Goal: Use online tool/utility: Use online tool/utility

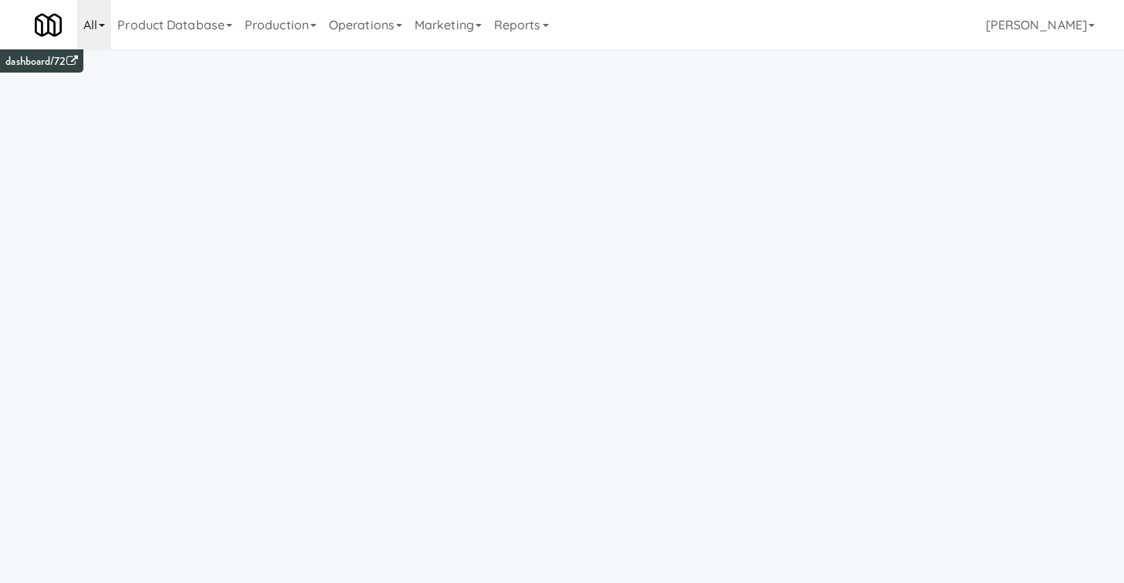
click at [103, 36] on link "All" at bounding box center [94, 24] width 34 height 49
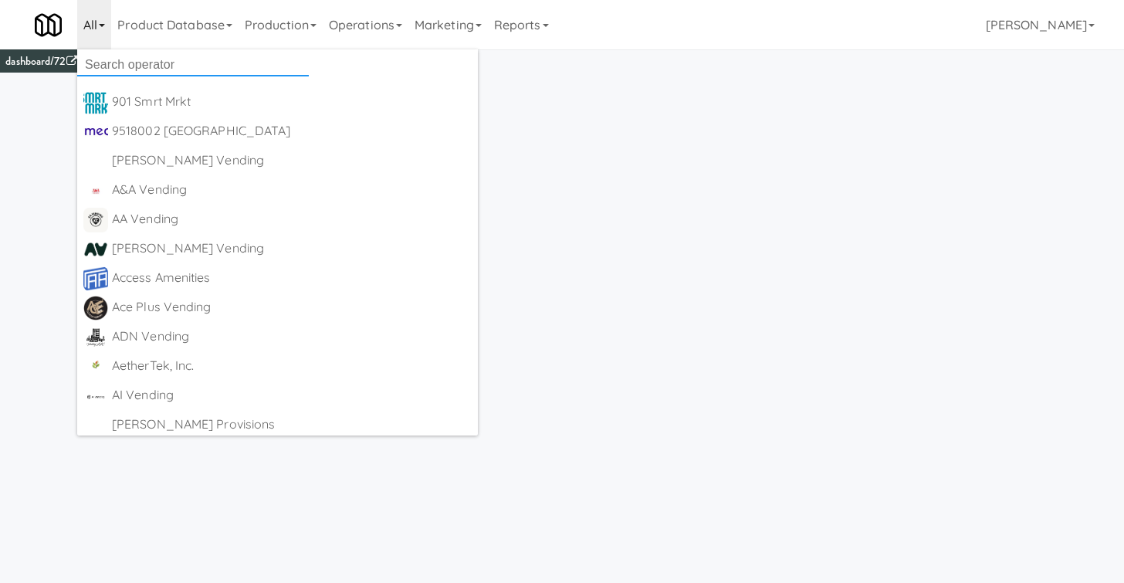
click at [141, 70] on input "text" at bounding box center [193, 64] width 232 height 23
type input "Canteen"
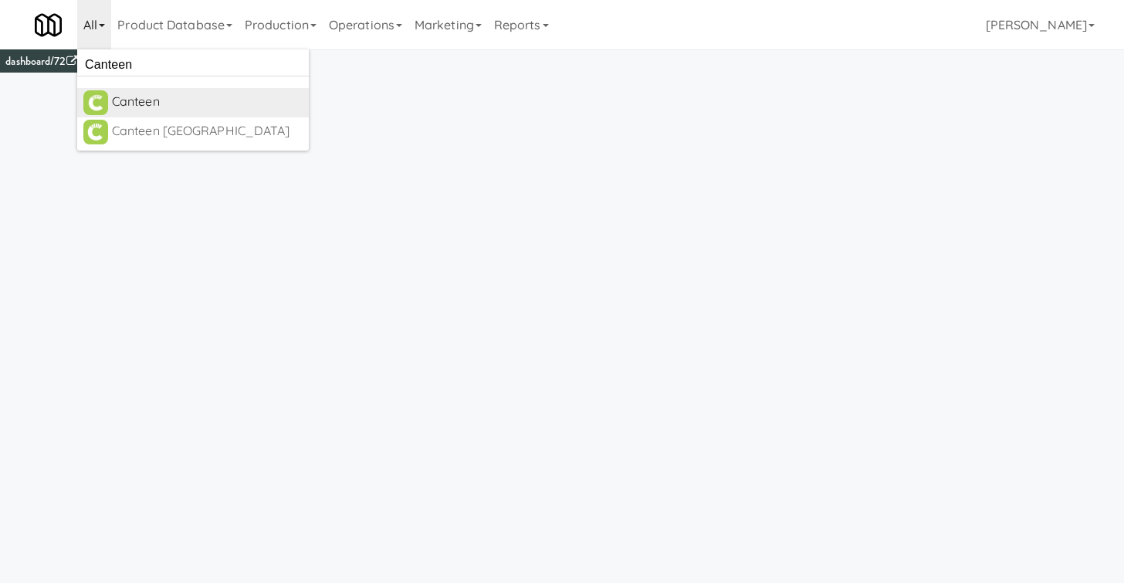
click at [137, 107] on div "Canteen" at bounding box center [207, 101] width 191 height 23
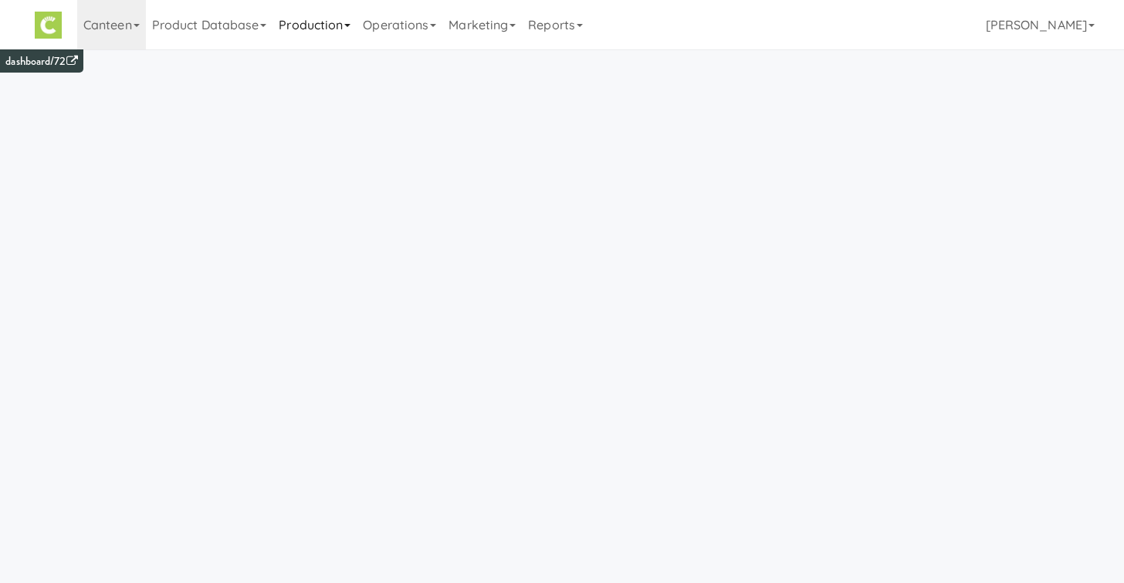
click at [309, 32] on link "Production" at bounding box center [315, 24] width 84 height 49
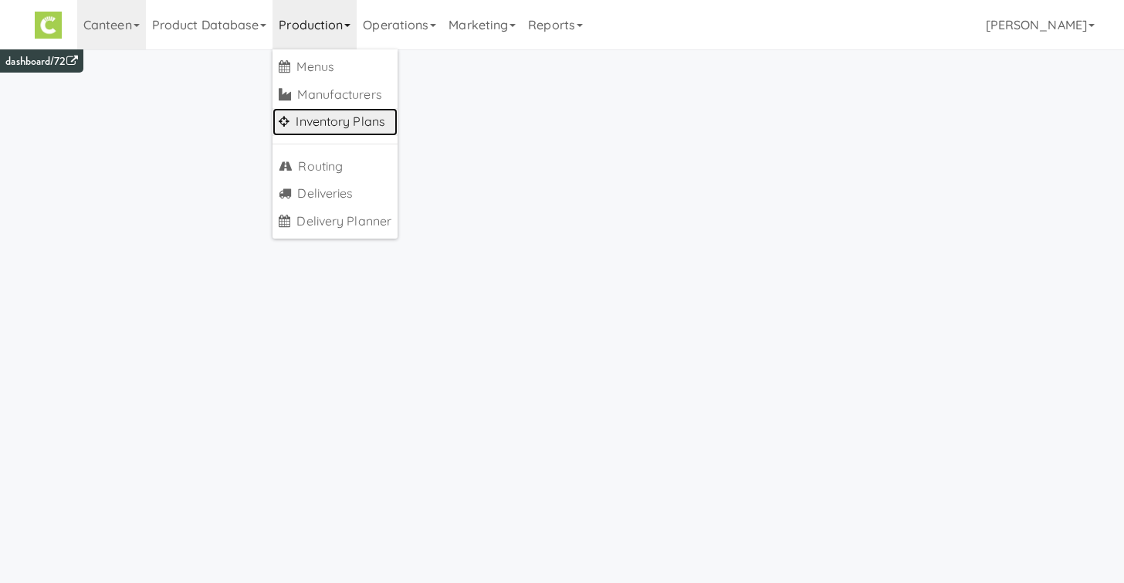
click at [335, 119] on link "Inventory Plans" at bounding box center [335, 122] width 125 height 28
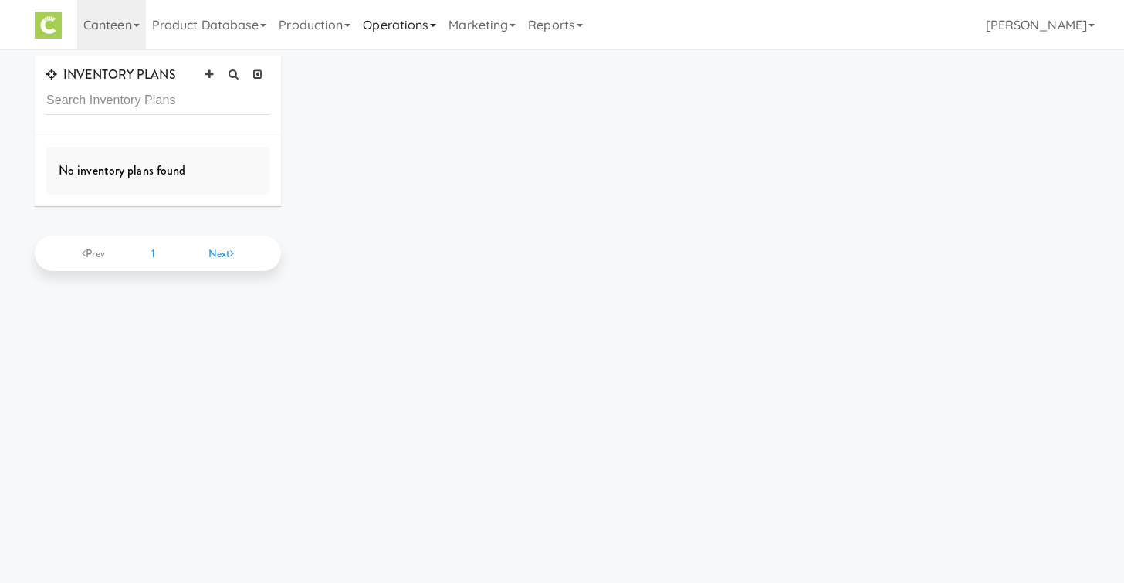
click at [412, 20] on link "Operations" at bounding box center [400, 24] width 86 height 49
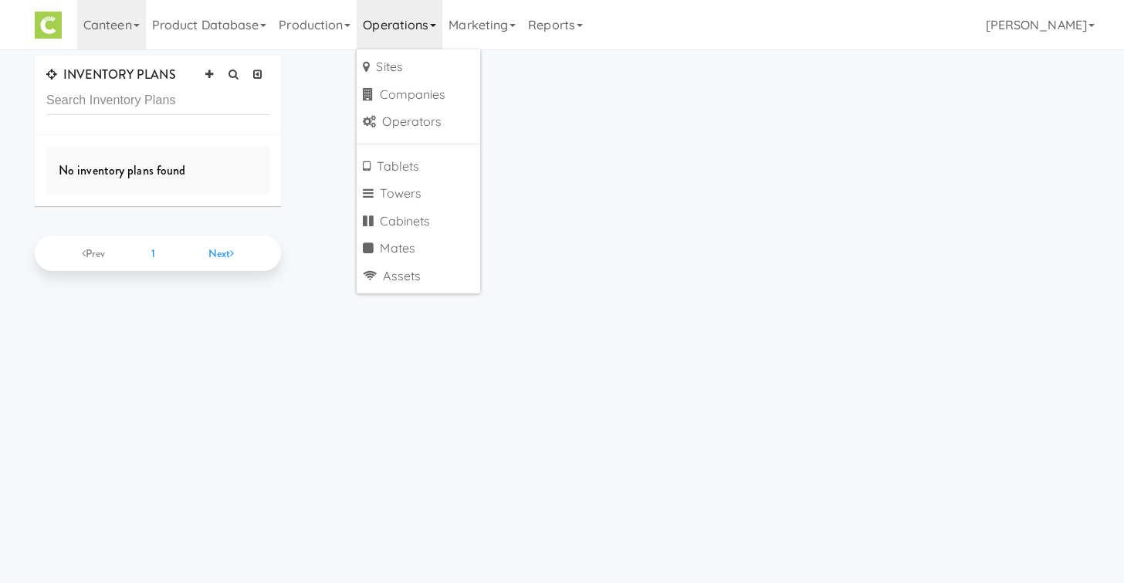
click at [415, 19] on link "Operations" at bounding box center [400, 24] width 86 height 49
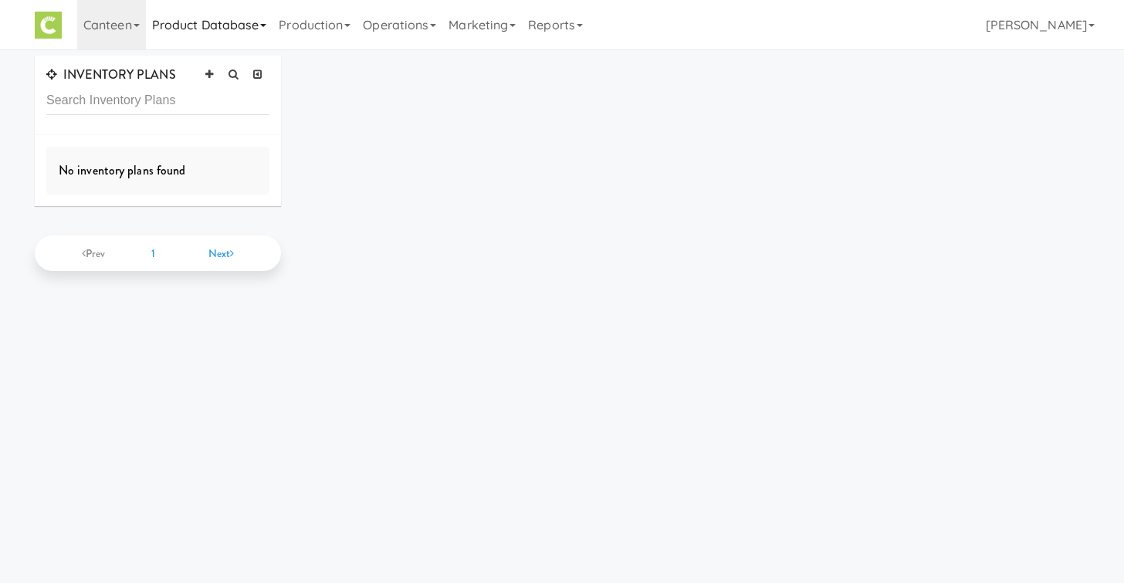
click at [258, 36] on link "Product Database" at bounding box center [209, 24] width 127 height 49
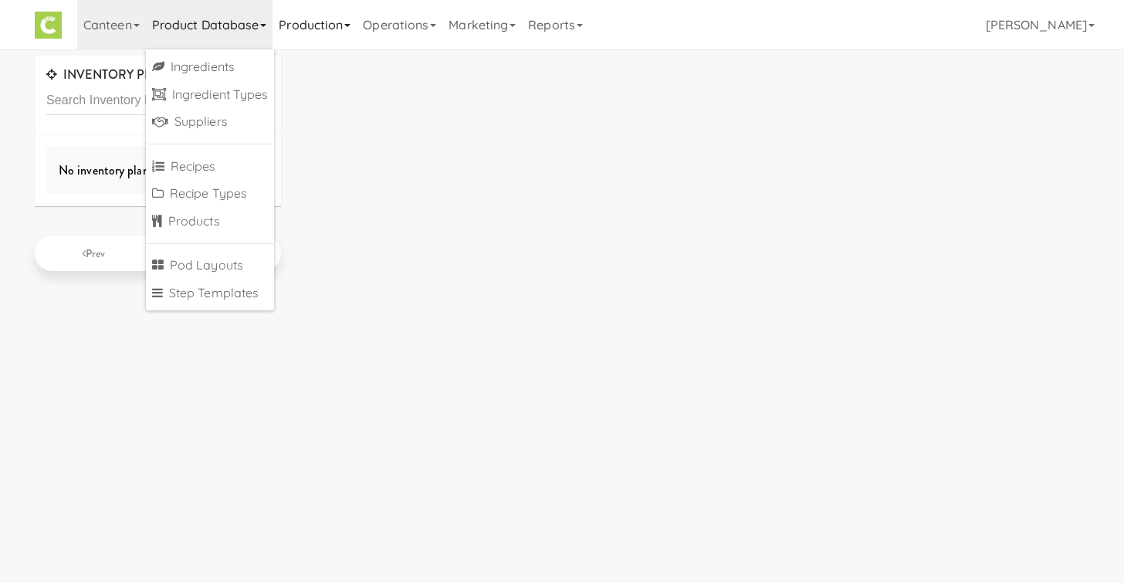
click at [305, 36] on link "Production" at bounding box center [315, 24] width 84 height 49
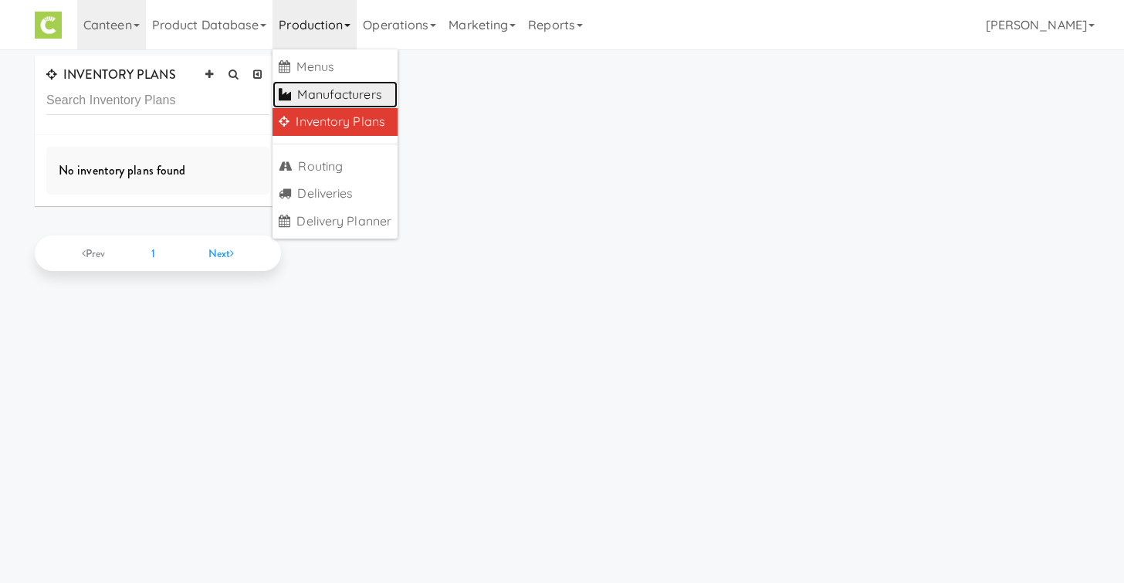
click at [317, 99] on link "Manufacturers" at bounding box center [335, 95] width 125 height 28
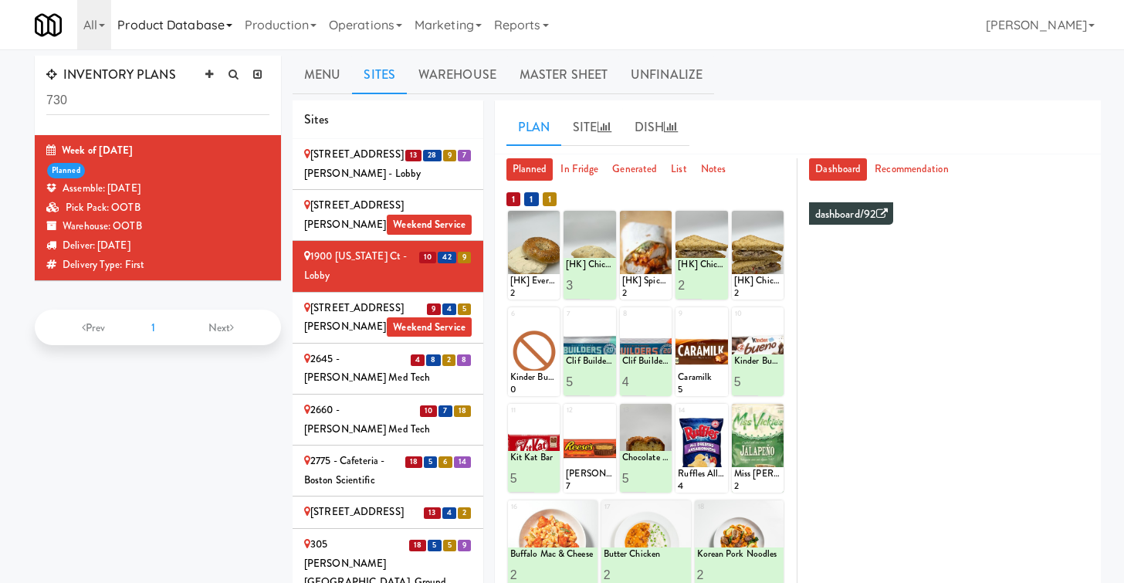
click at [207, 21] on link "Product Database" at bounding box center [174, 24] width 127 height 49
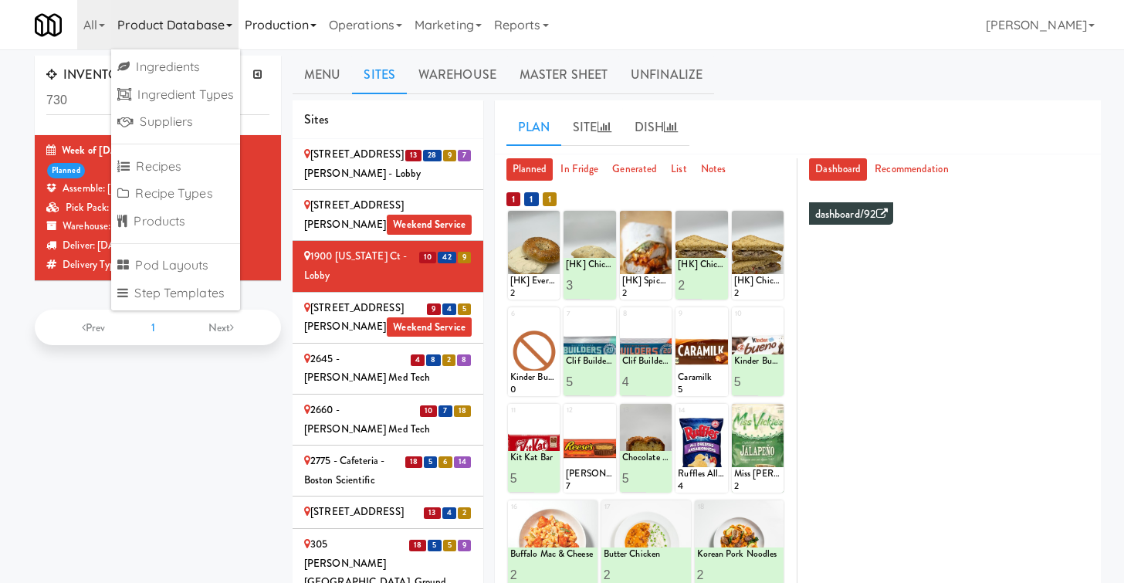
click at [270, 17] on link "Production" at bounding box center [281, 24] width 84 height 49
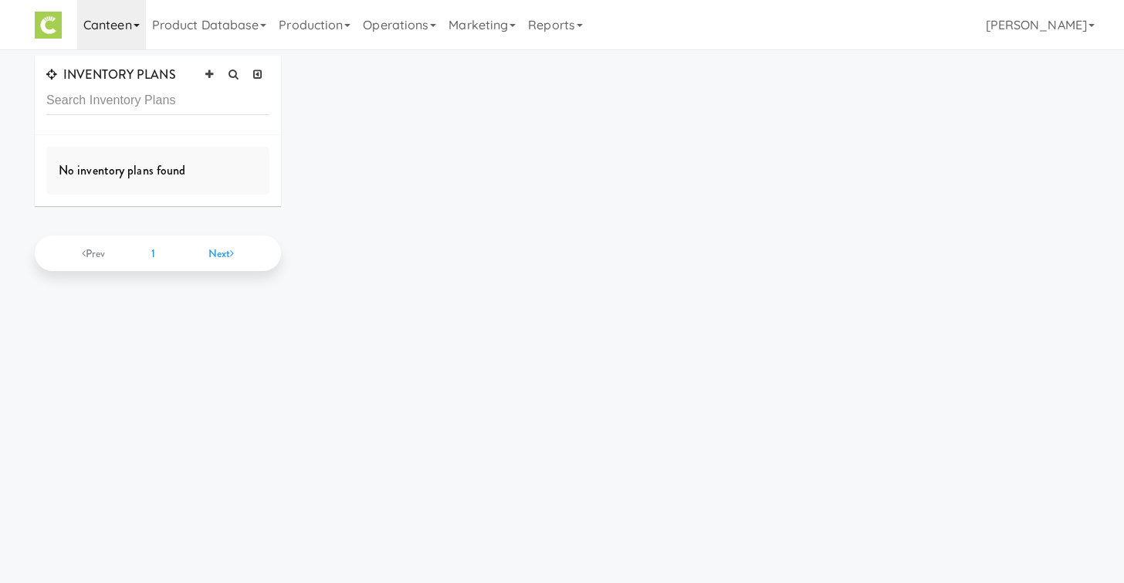
click at [139, 30] on link "Canteen" at bounding box center [111, 24] width 69 height 49
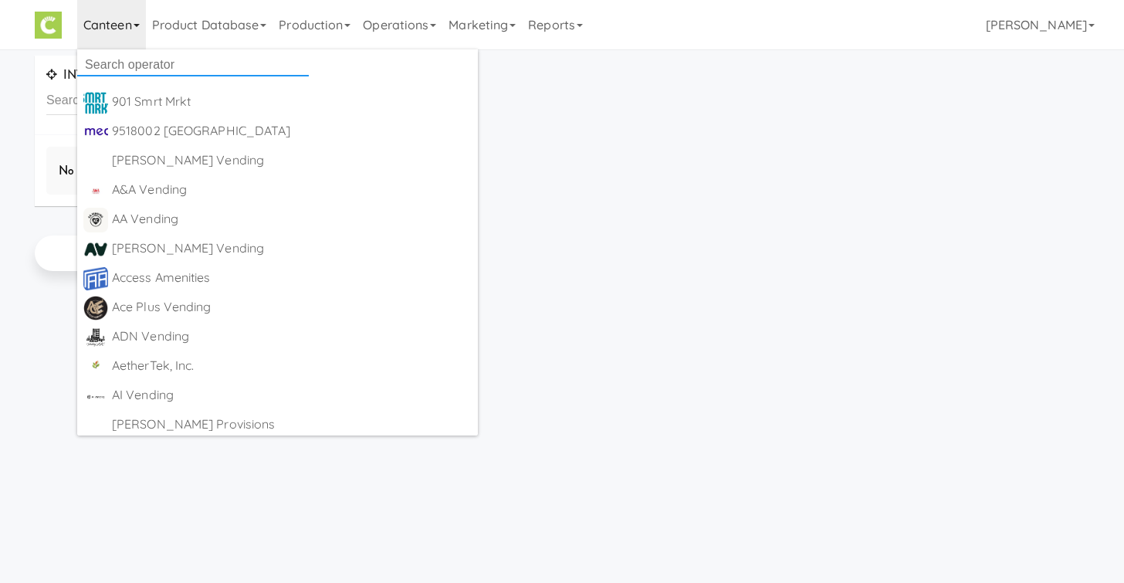
click at [171, 66] on input "text" at bounding box center [193, 64] width 232 height 23
type input "KitchenMate"
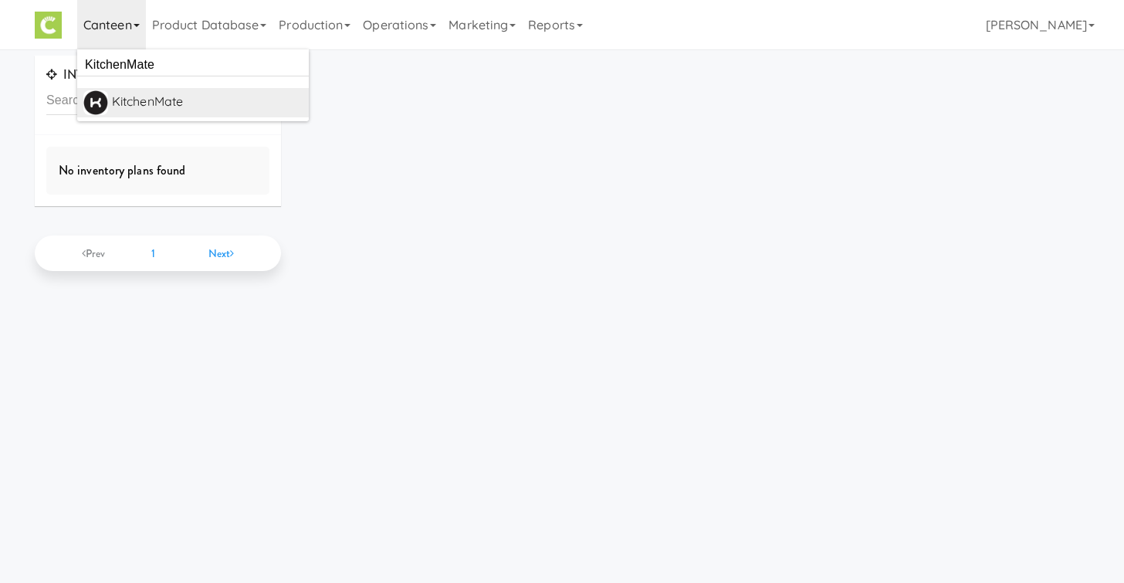
click at [174, 103] on div "KitchenMate" at bounding box center [207, 101] width 191 height 23
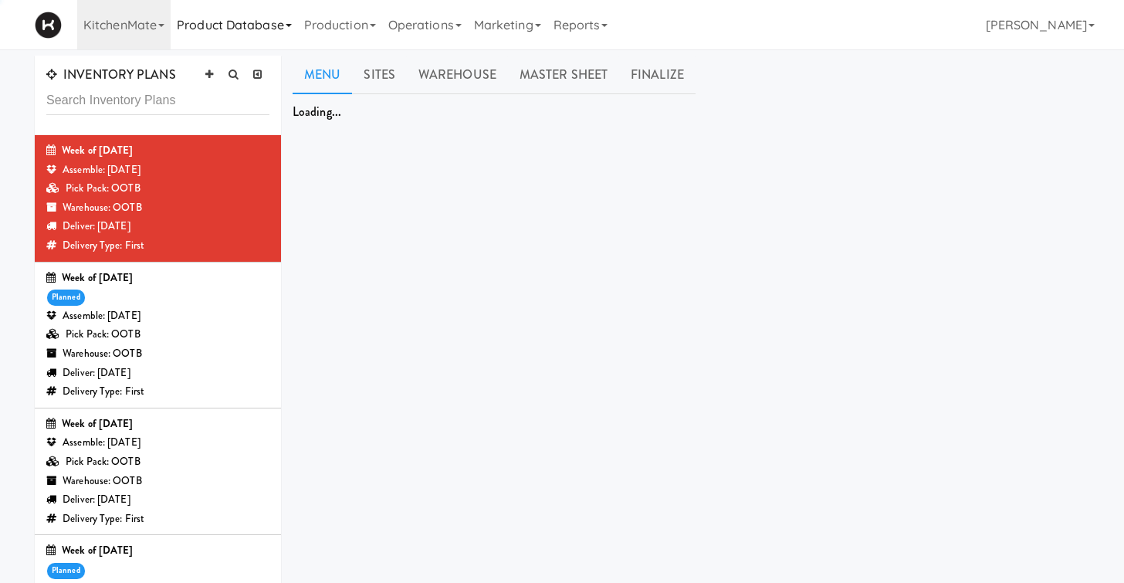
click at [233, 28] on link "Product Database" at bounding box center [234, 24] width 127 height 49
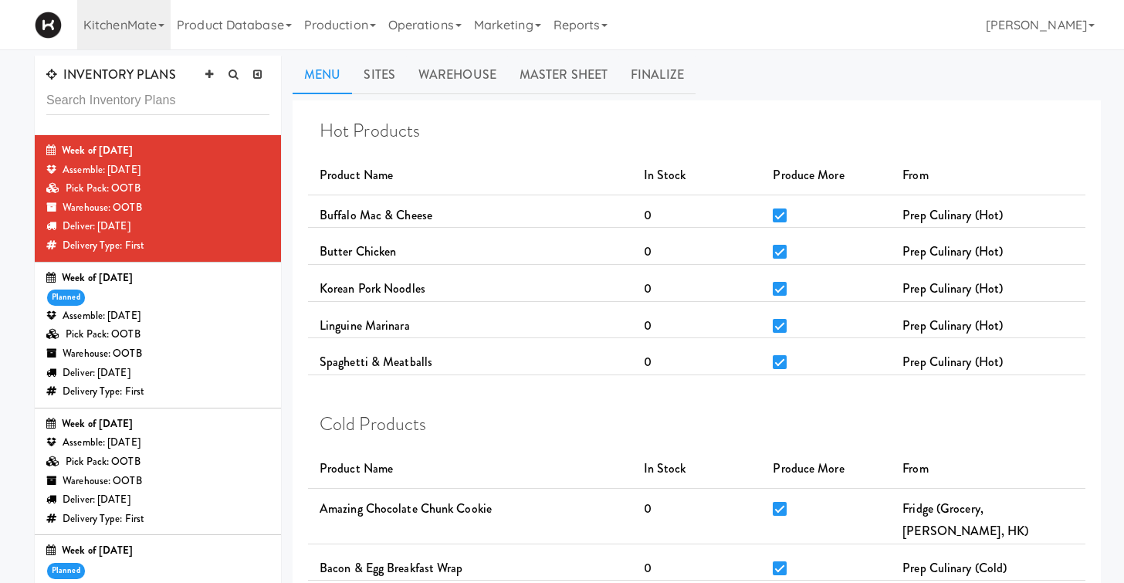
click at [181, 376] on div "Deliver: Wednesday Aug 13, 2025" at bounding box center [157, 373] width 223 height 19
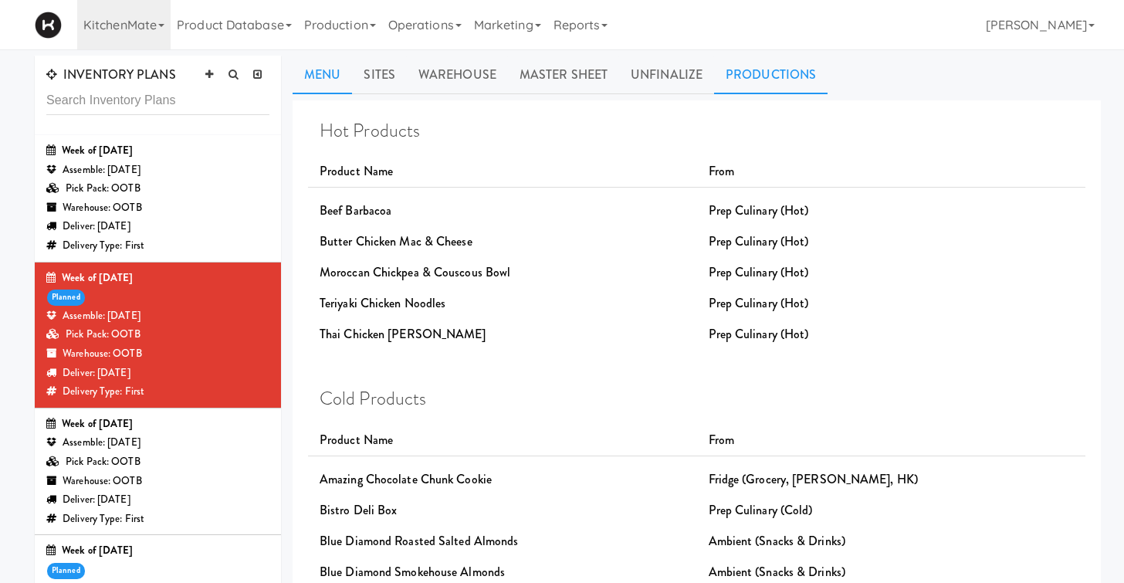
click at [768, 73] on link "Productions" at bounding box center [771, 75] width 114 height 39
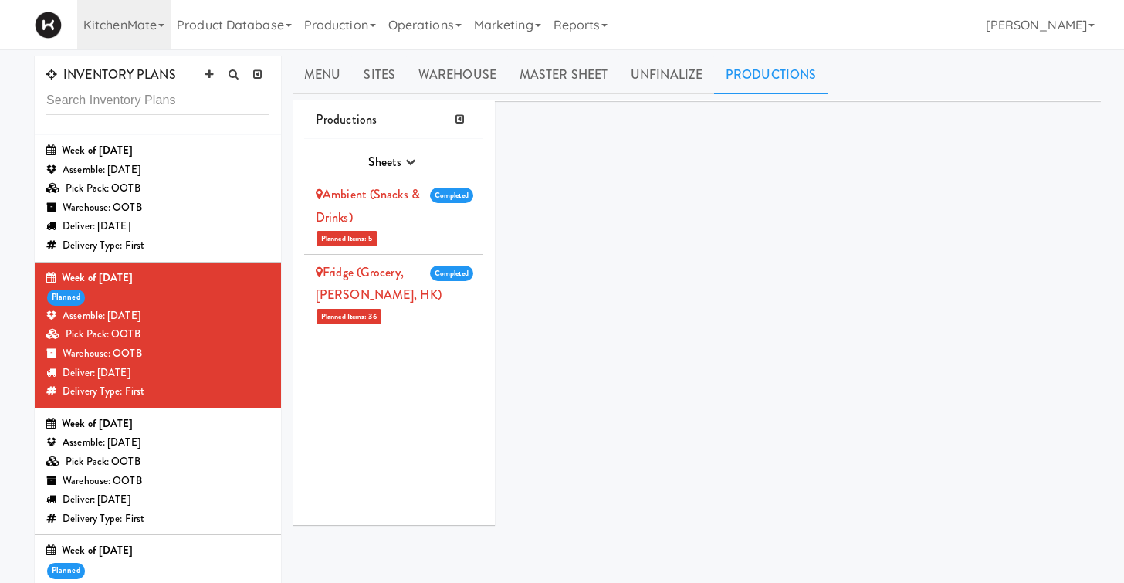
click at [429, 219] on div "Ambient (Snacks & Drinks)" at bounding box center [386, 206] width 141 height 46
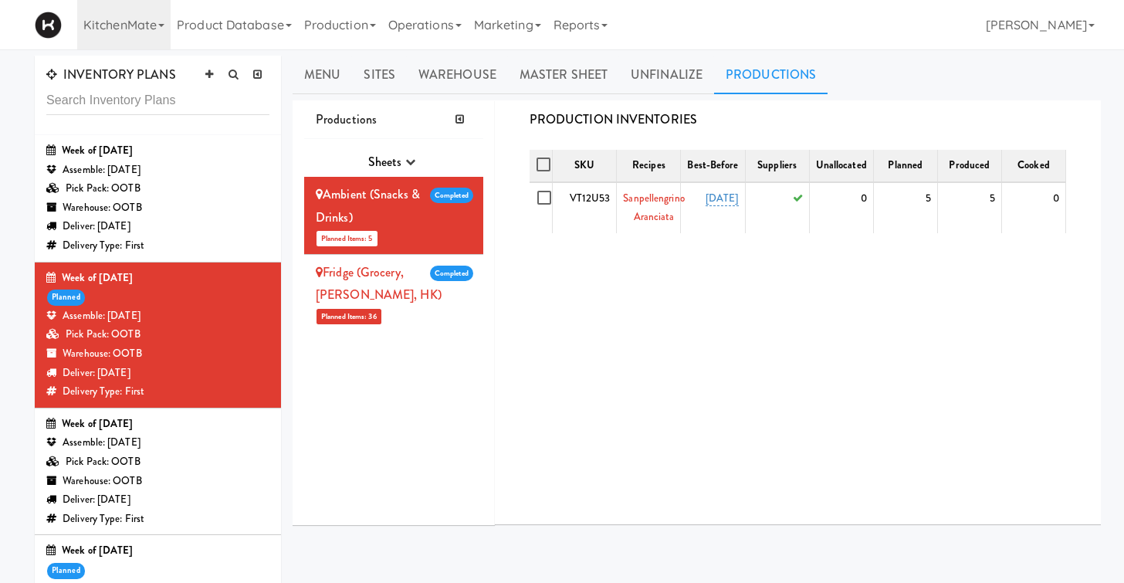
click at [420, 302] on div "Fridge (Grocery, Bev, HK)" at bounding box center [386, 284] width 141 height 46
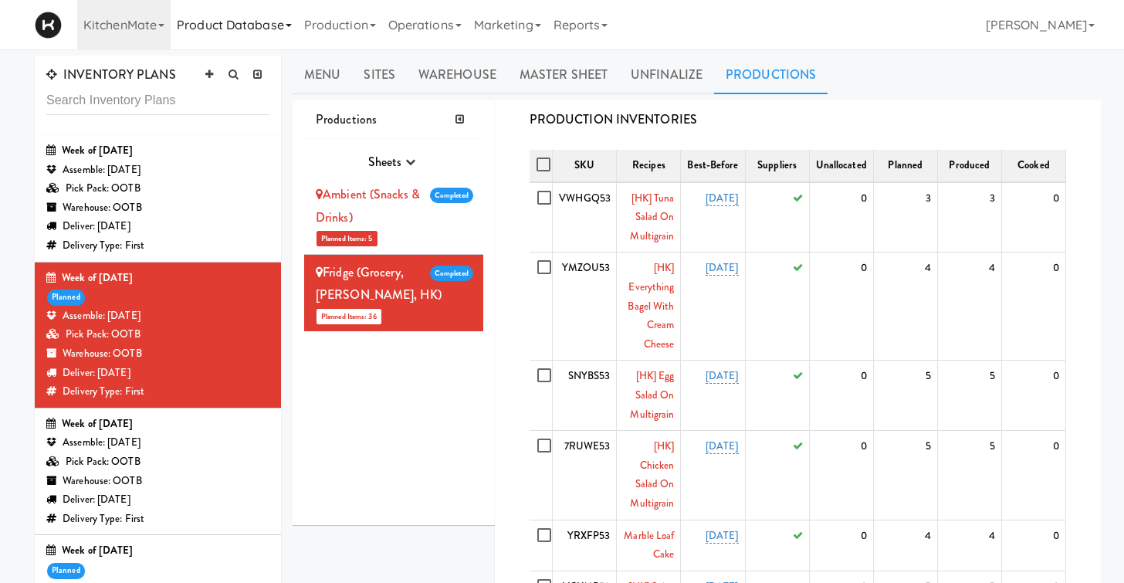
click at [249, 39] on link "Product Database" at bounding box center [234, 24] width 127 height 49
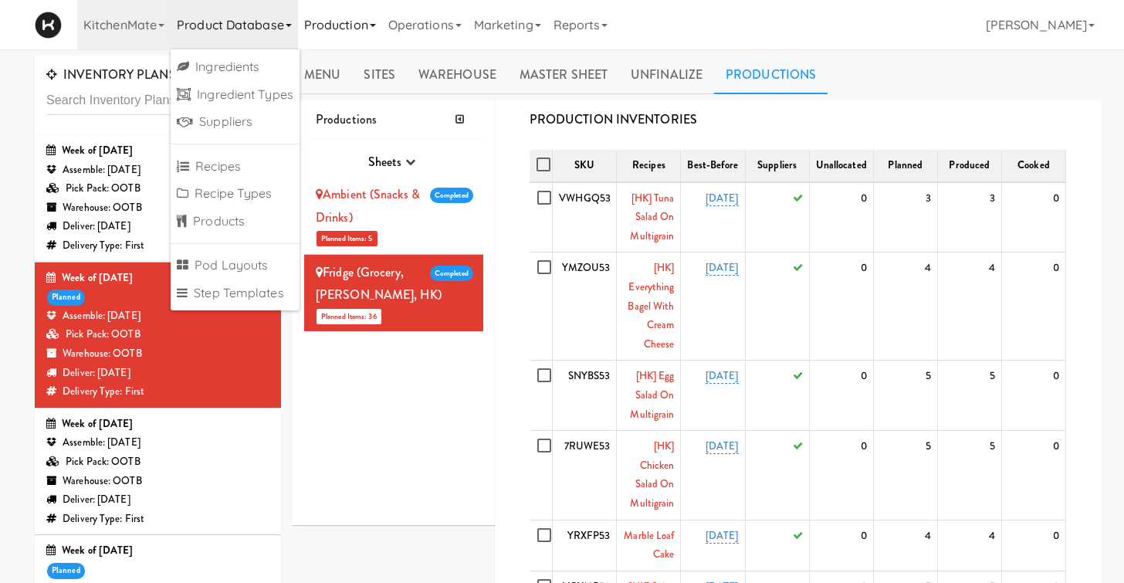
click at [320, 22] on link "Production" at bounding box center [340, 24] width 84 height 49
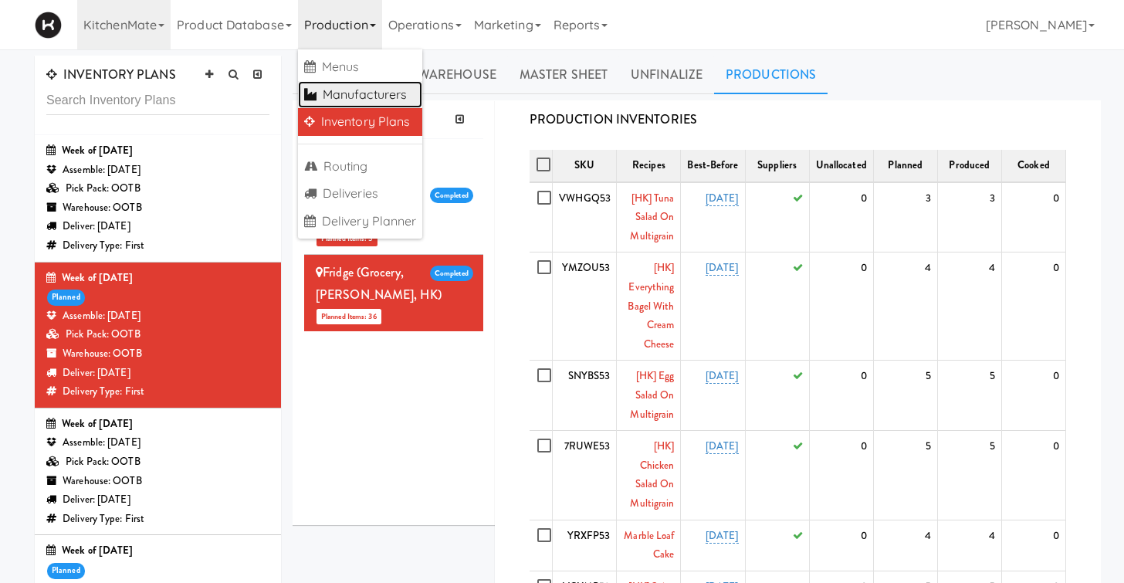
click at [351, 92] on link "Manufacturers" at bounding box center [360, 95] width 125 height 28
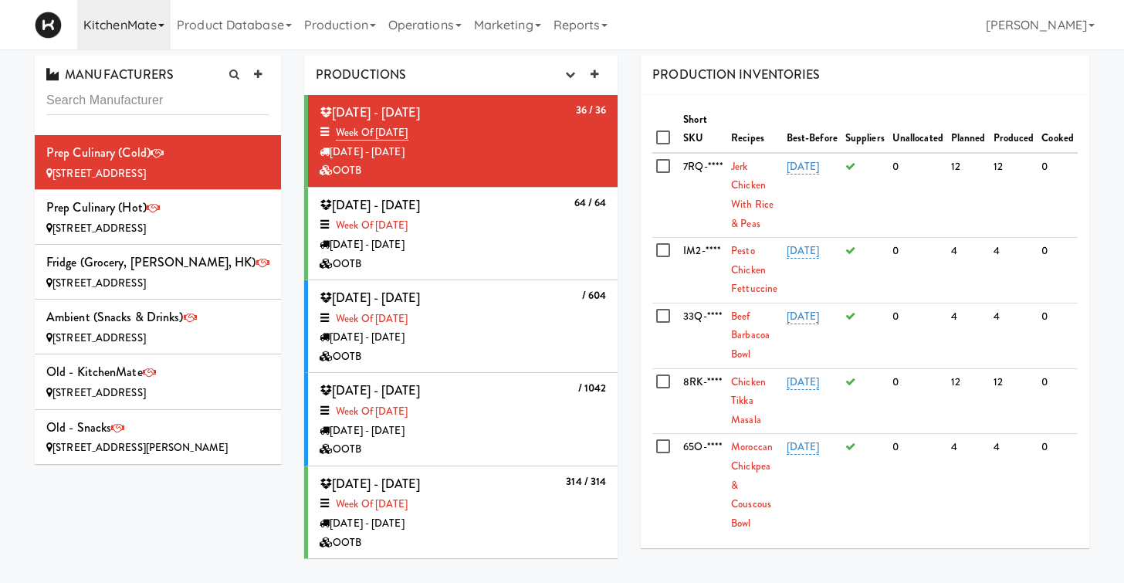
click at [140, 29] on link "KitchenMate" at bounding box center [123, 24] width 93 height 49
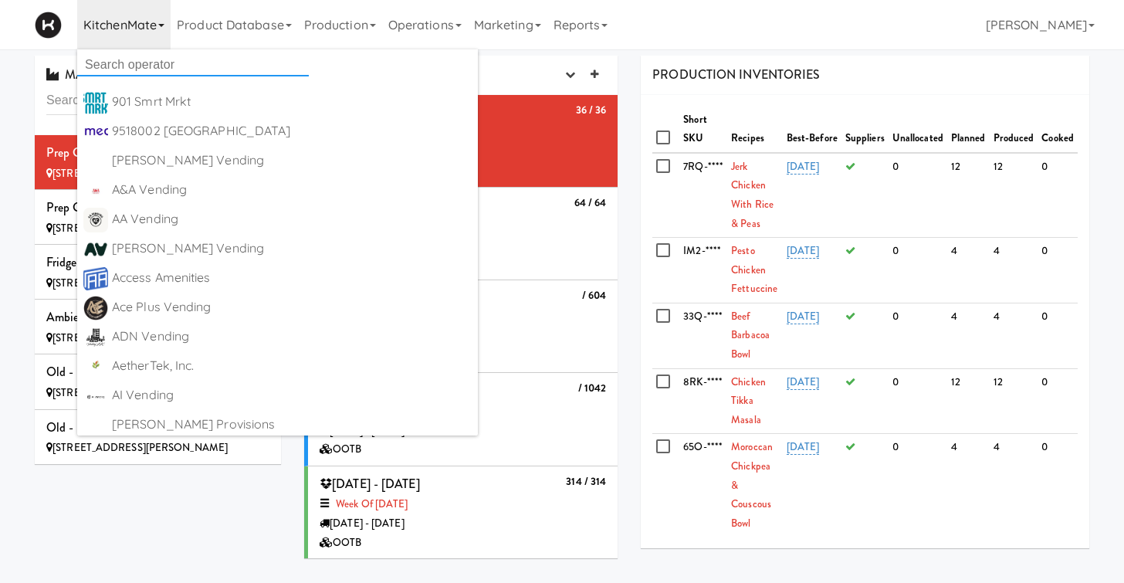
click at [147, 59] on input "text" at bounding box center [193, 64] width 232 height 23
type input "Canteen"
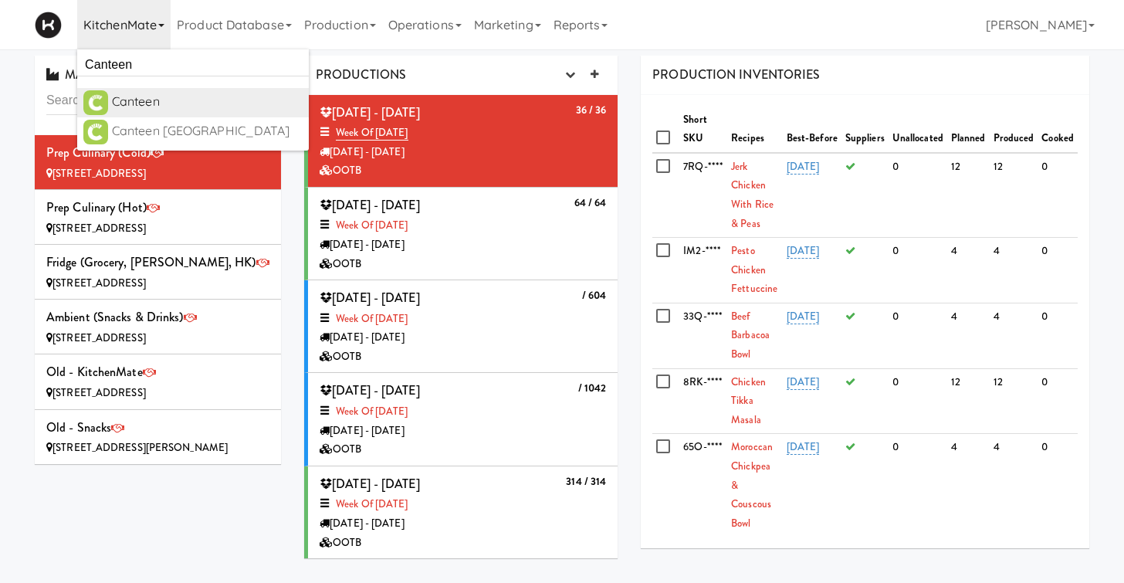
click at [161, 102] on div "Canteen" at bounding box center [207, 101] width 191 height 23
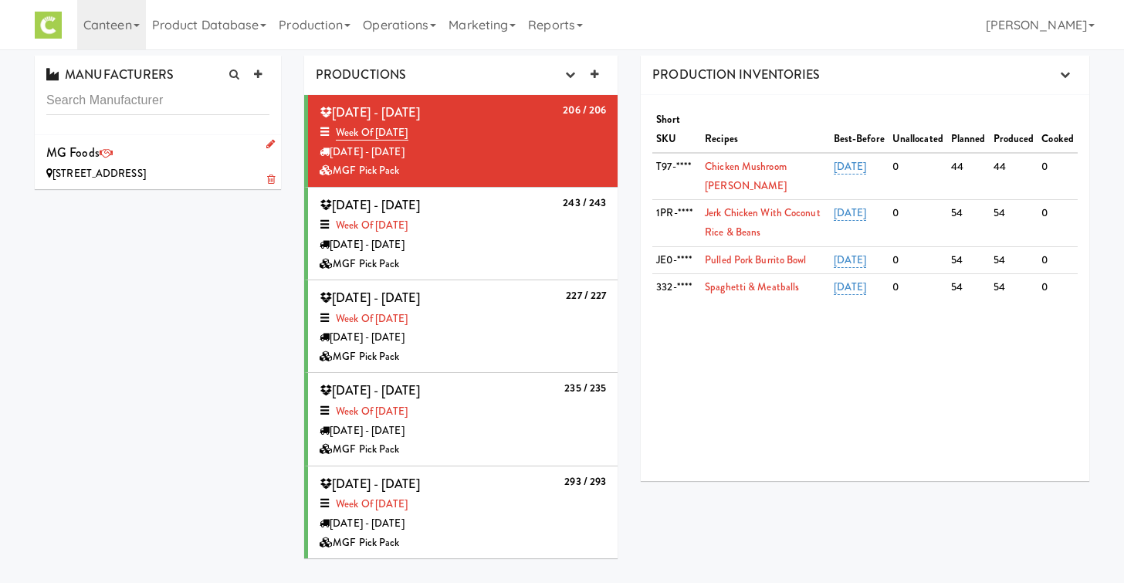
click at [168, 163] on div "MG Foods 10303 S Oakview Pkwy, Oak Creek WI" at bounding box center [157, 162] width 223 height 42
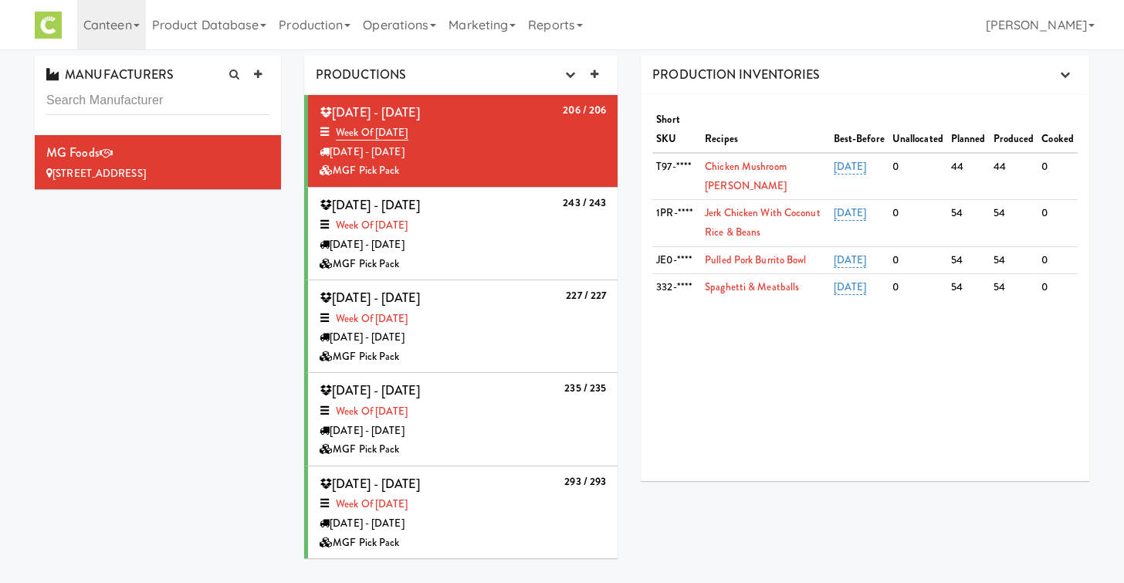
click at [505, 249] on div "Monday - Aug 11" at bounding box center [463, 245] width 287 height 19
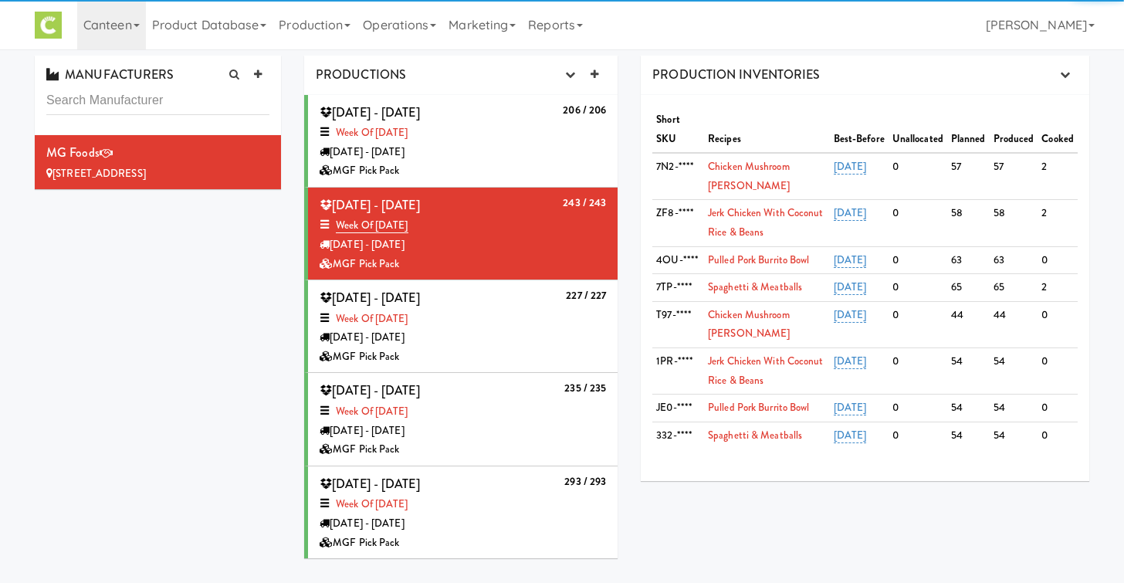
click at [504, 299] on div "227 / 227 Monday - Aug 04, 2025 Week of Aug 4th, 2025 Monday - Aug 04 MGF Pick …" at bounding box center [463, 327] width 287 height 80
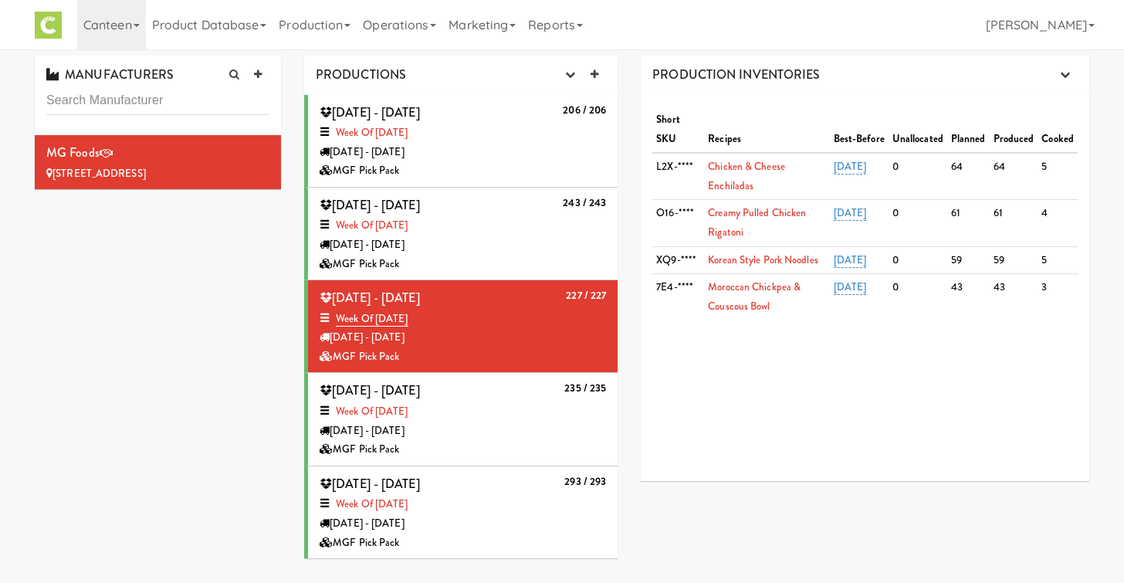
click at [502, 147] on div "Monday - Aug 18" at bounding box center [463, 152] width 287 height 19
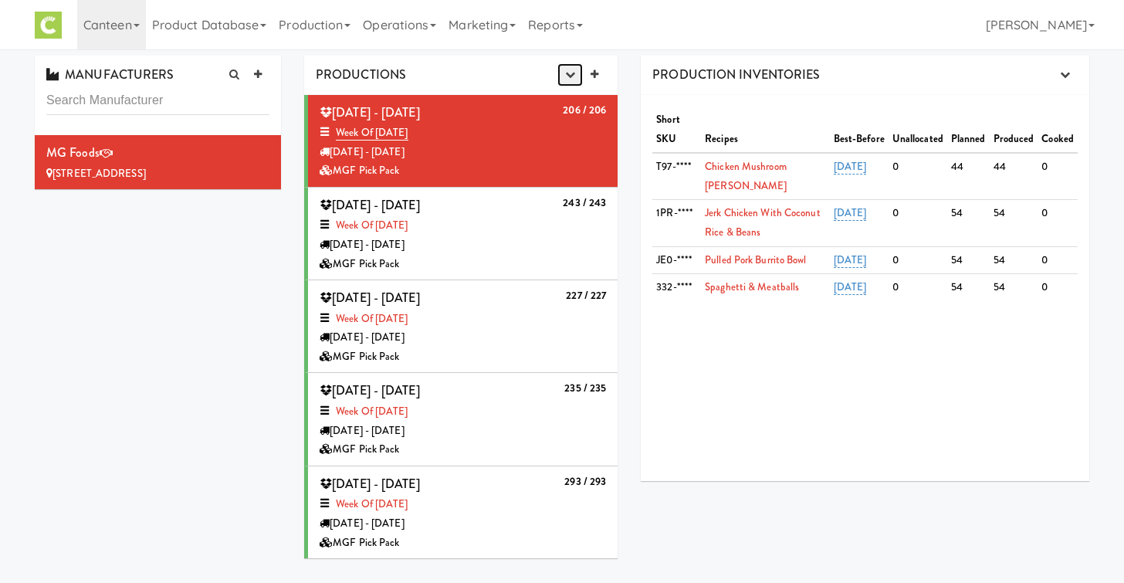
click at [568, 76] on icon "button" at bounding box center [570, 75] width 10 height 10
click at [555, 105] on link "Production Planner" at bounding box center [532, 104] width 148 height 28
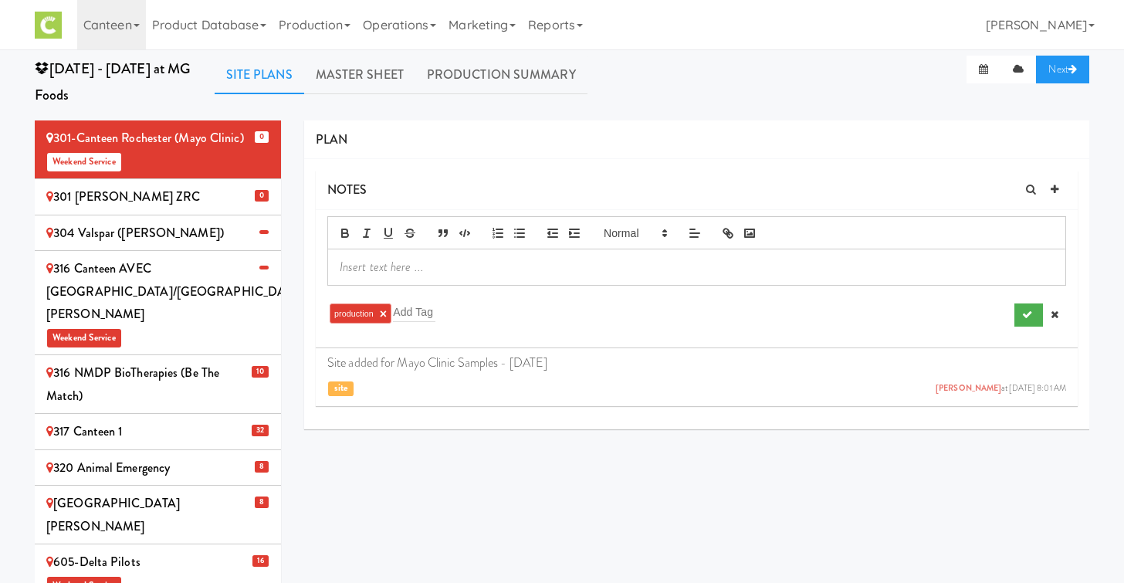
click at [222, 207] on div "301 Ziegler ZRC" at bounding box center [157, 196] width 223 height 23
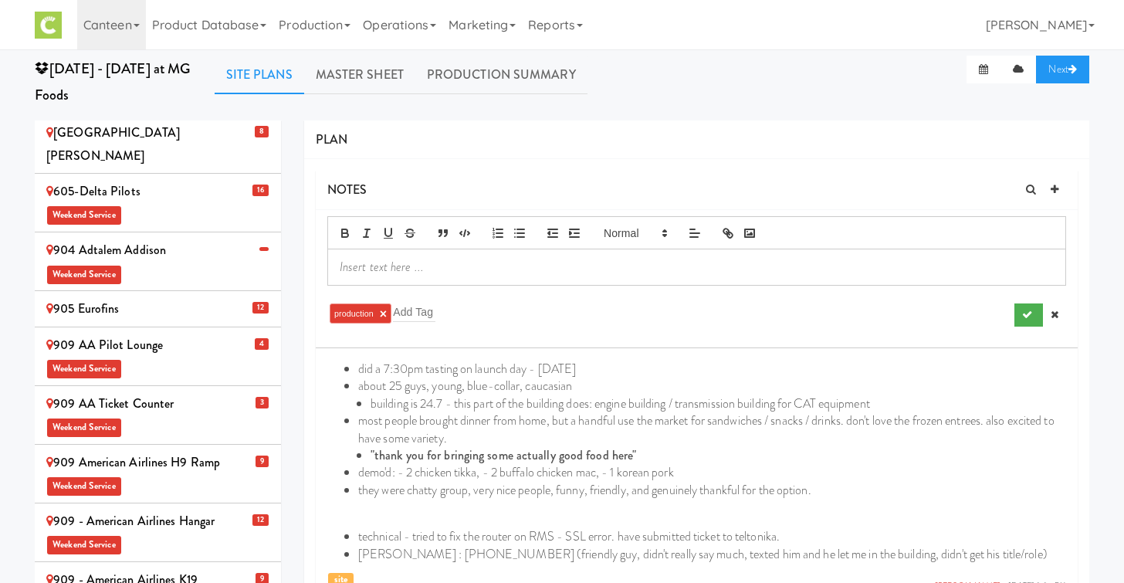
scroll to position [375, 0]
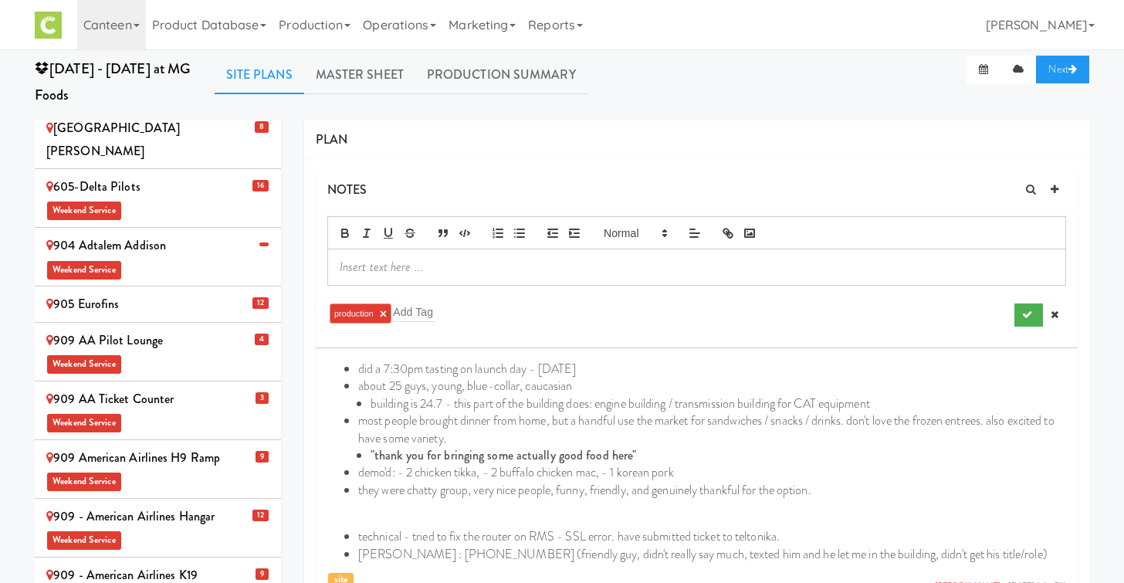
click at [201, 293] on div "905 Eurofins" at bounding box center [157, 304] width 223 height 23
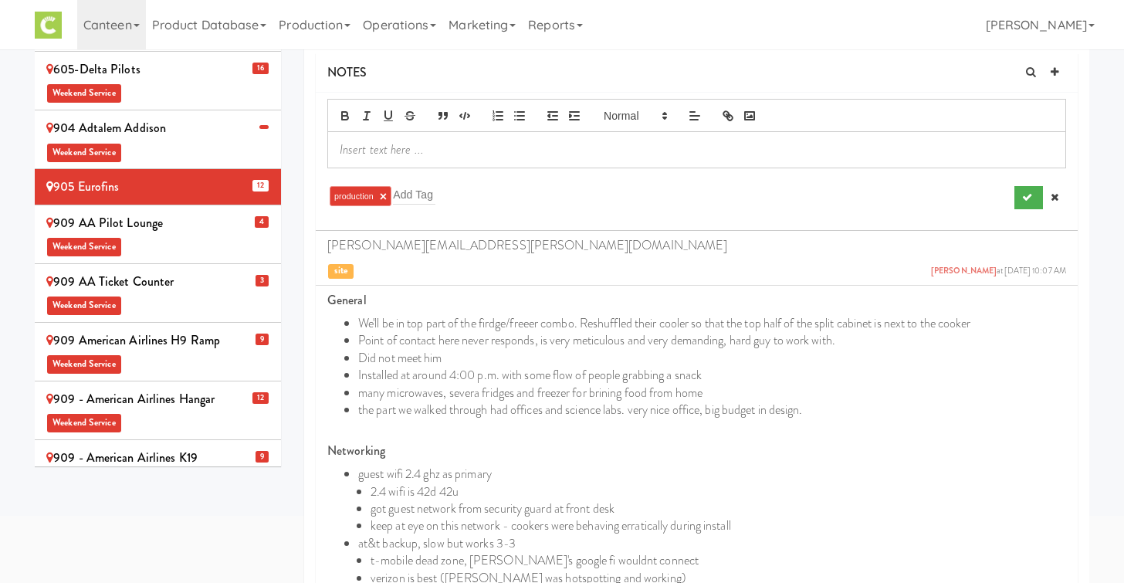
scroll to position [0, 0]
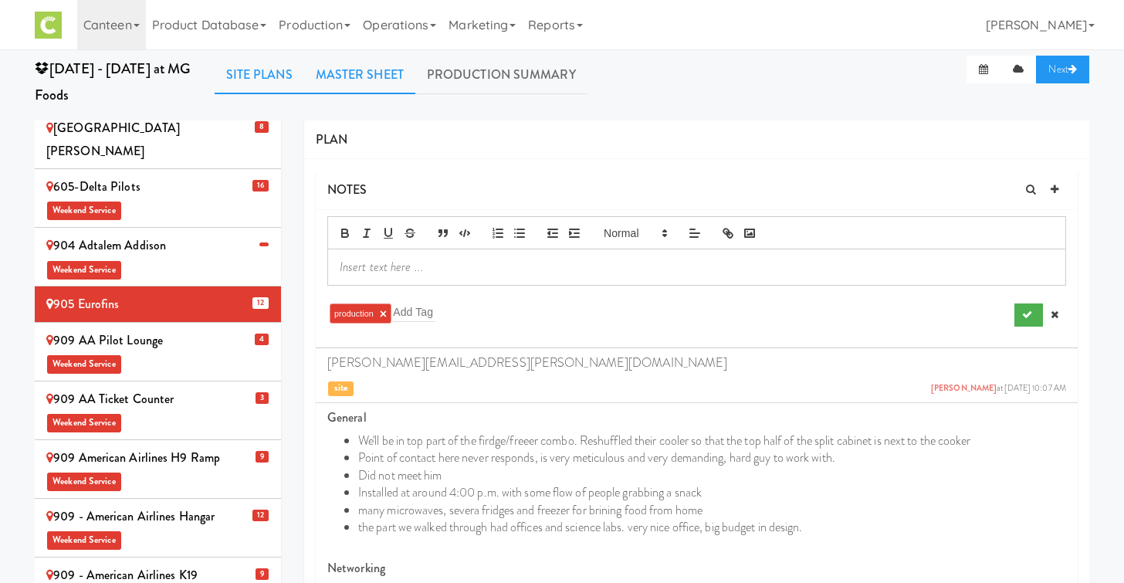
click at [361, 77] on link "Master Sheet" at bounding box center [359, 75] width 111 height 39
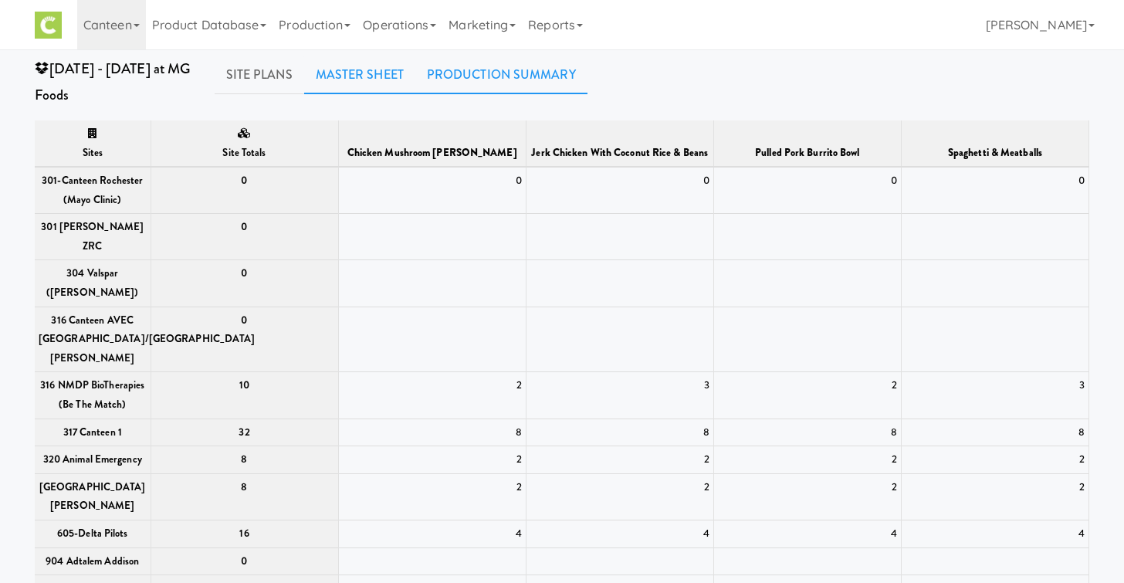
click at [467, 74] on link "Production Summary" at bounding box center [501, 75] width 172 height 39
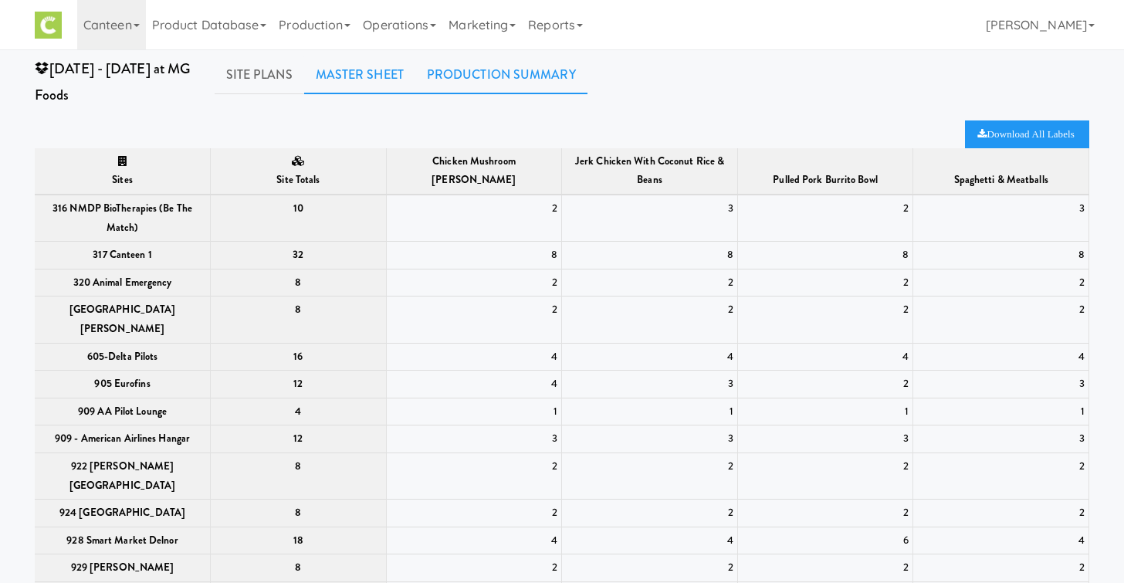
click at [378, 80] on link "Master Sheet" at bounding box center [359, 75] width 111 height 39
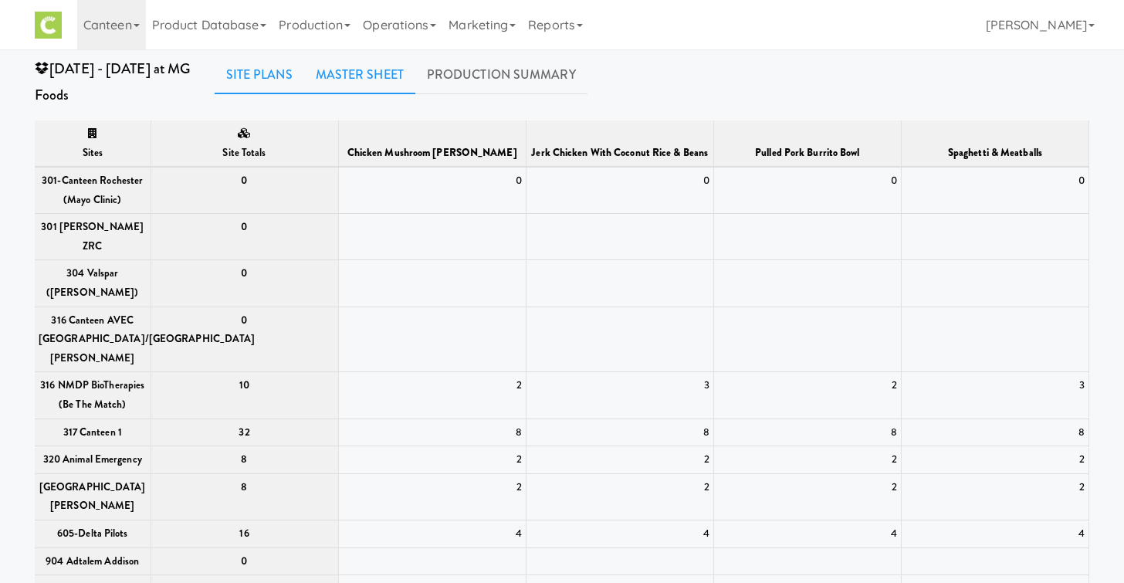
click at [273, 73] on link "Site Plans" at bounding box center [260, 75] width 90 height 39
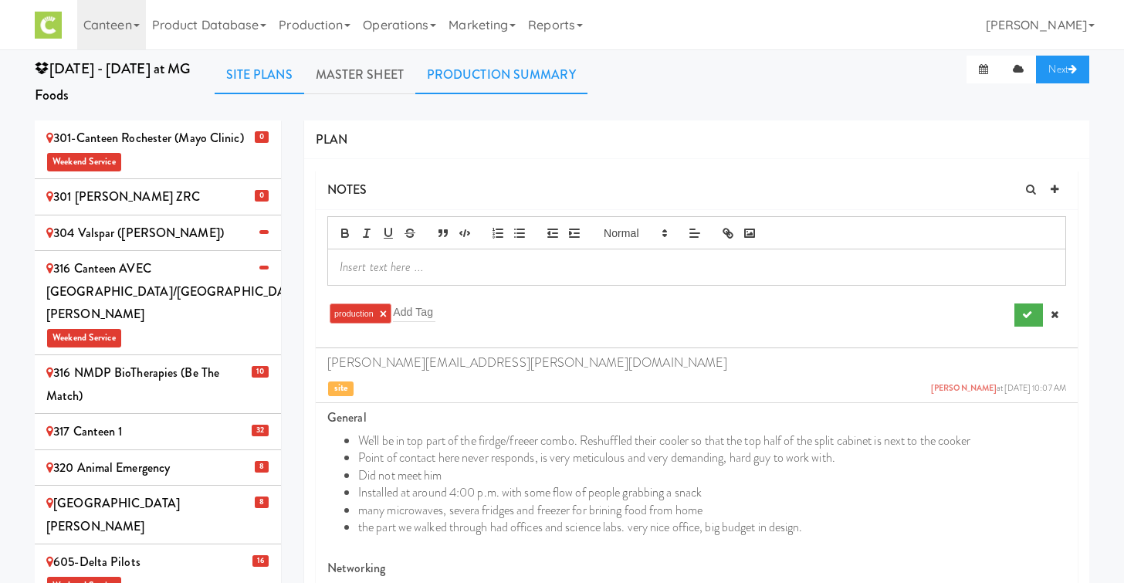
click at [514, 80] on link "Production Summary" at bounding box center [501, 75] width 172 height 39
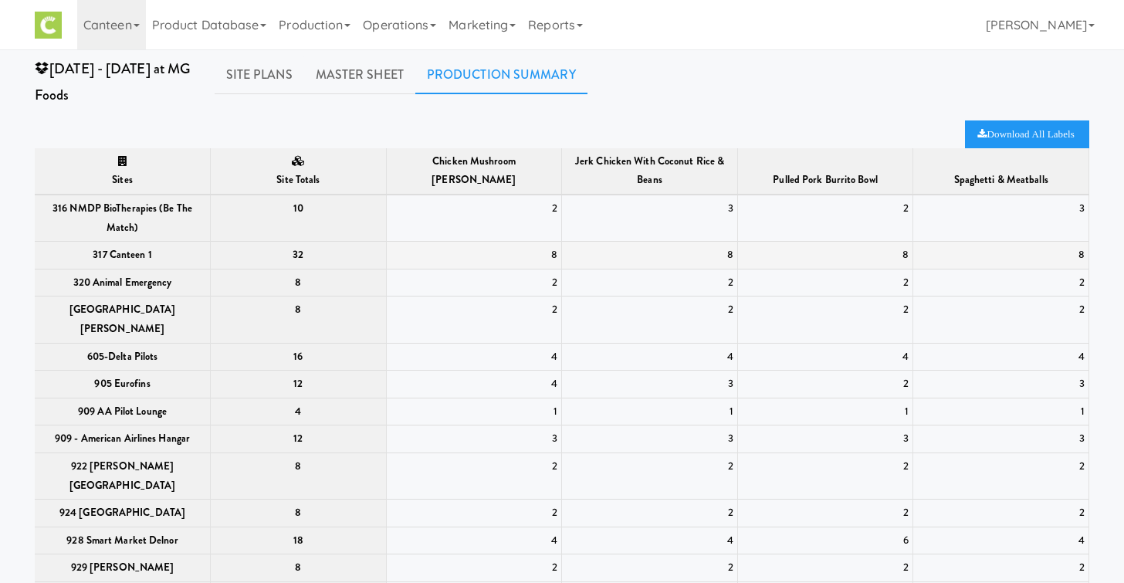
scroll to position [64, 0]
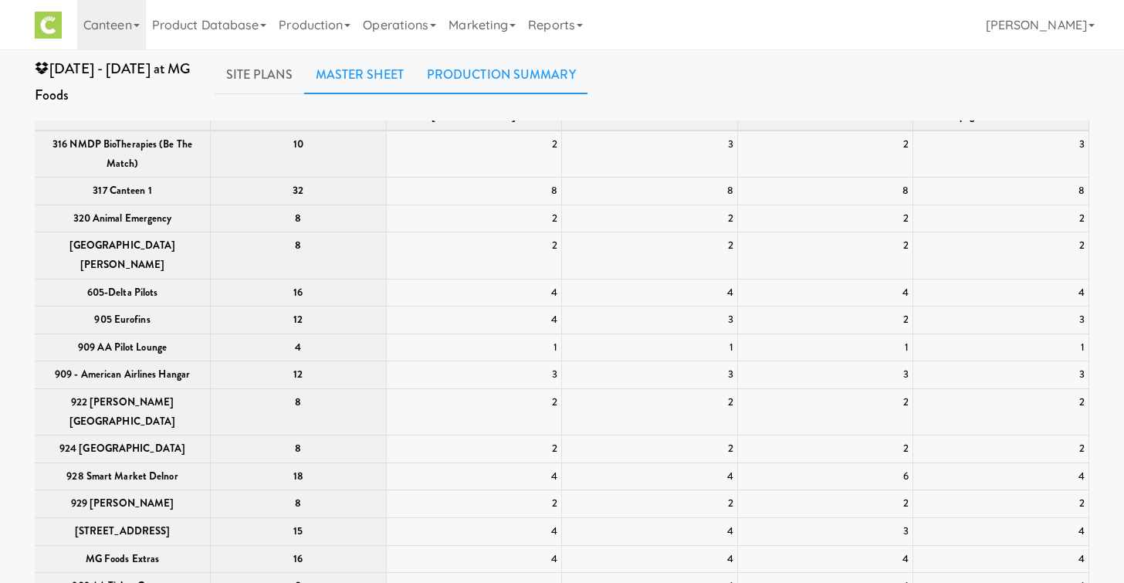
click at [371, 75] on link "Master Sheet" at bounding box center [359, 75] width 111 height 39
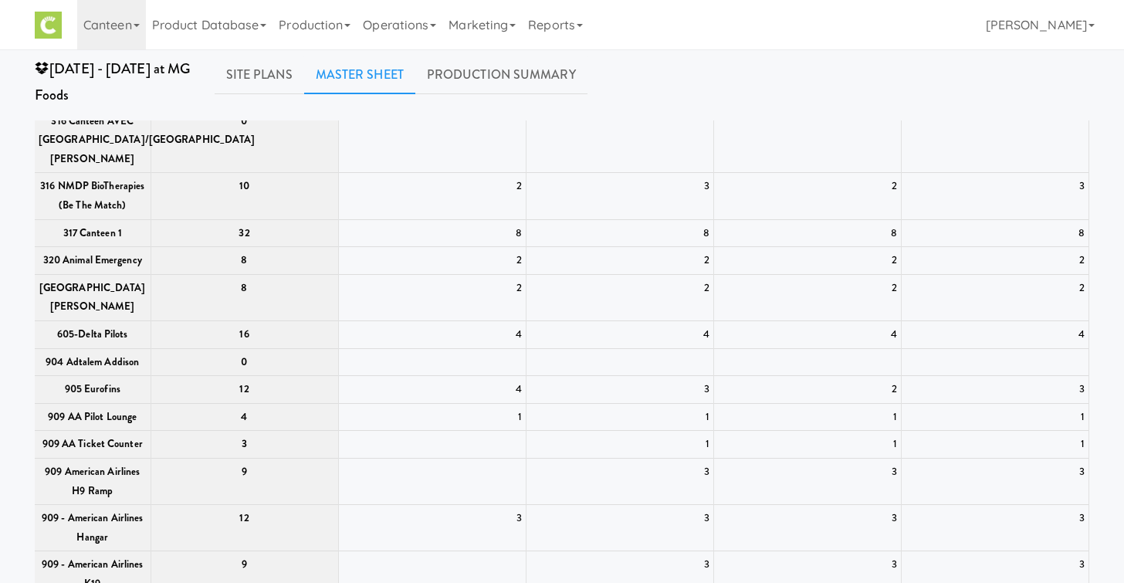
scroll to position [81, 0]
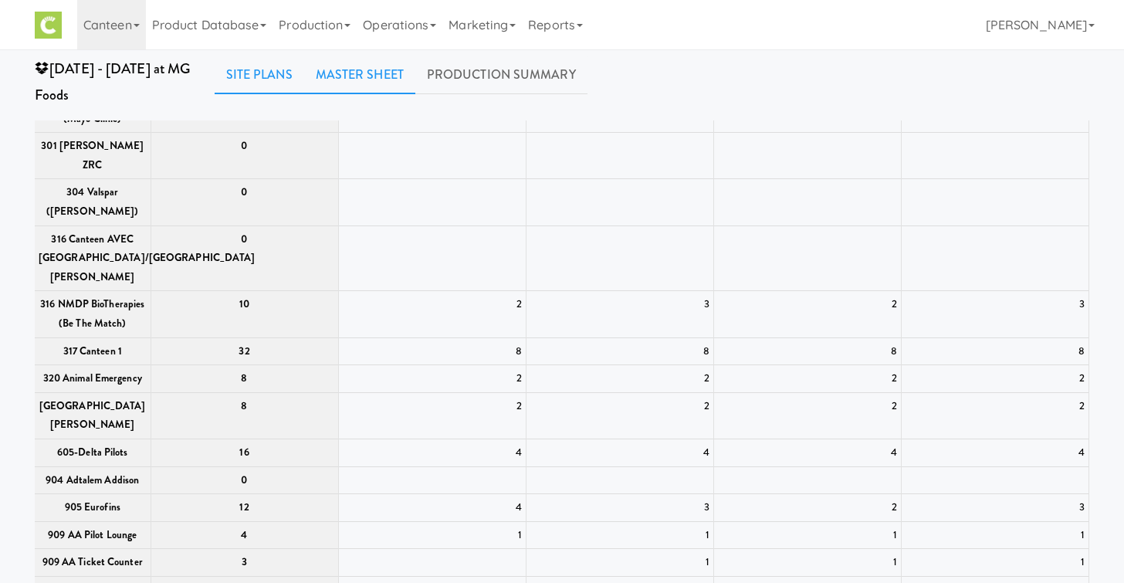
click at [269, 76] on link "Site Plans" at bounding box center [260, 75] width 90 height 39
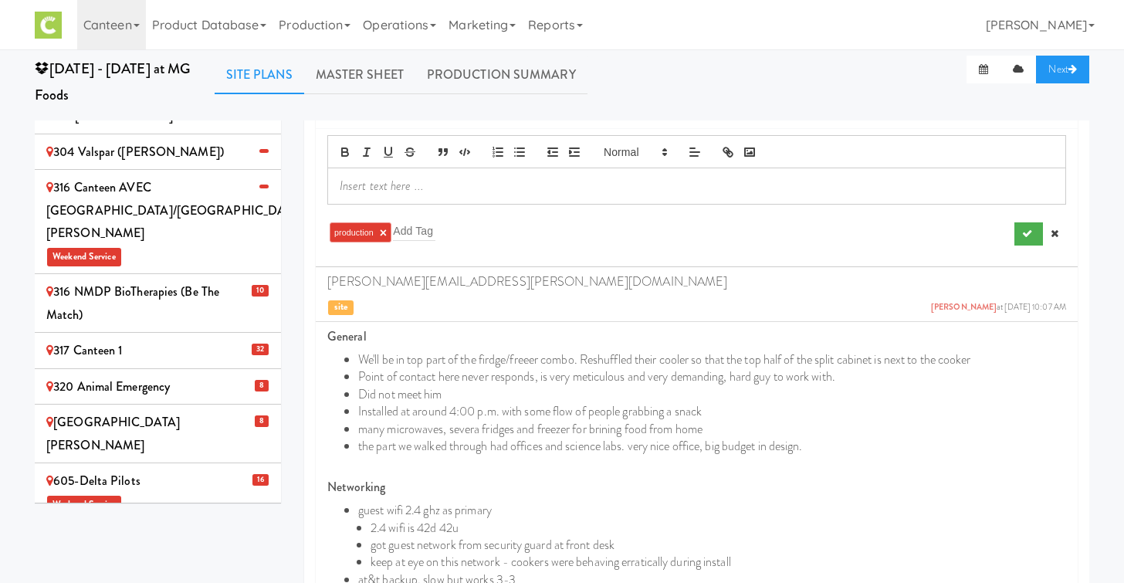
scroll to position [0, 0]
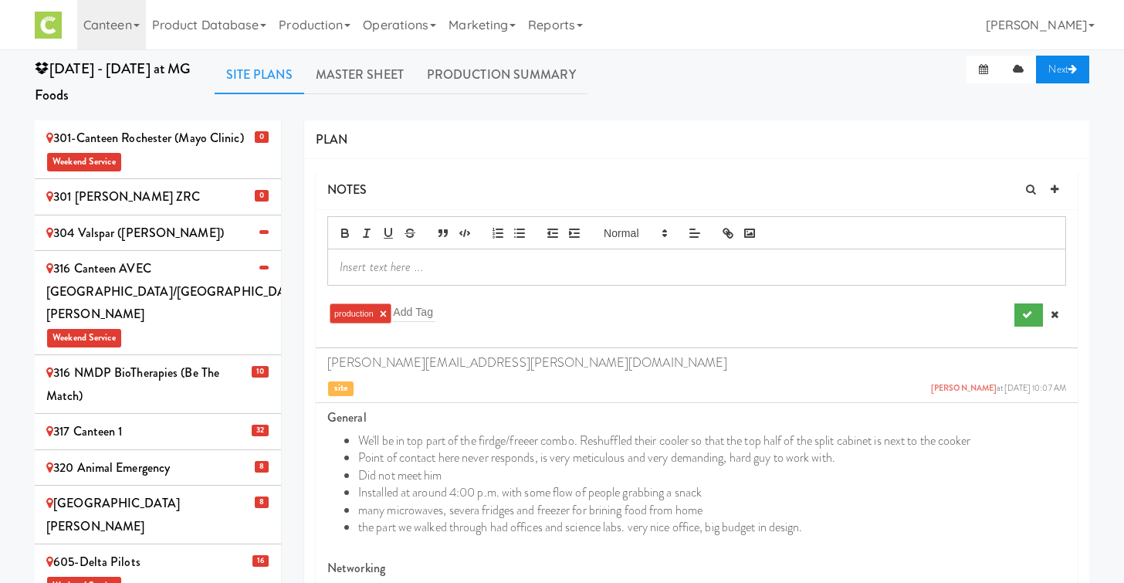
click at [1060, 75] on link "Next" at bounding box center [1062, 70] width 53 height 28
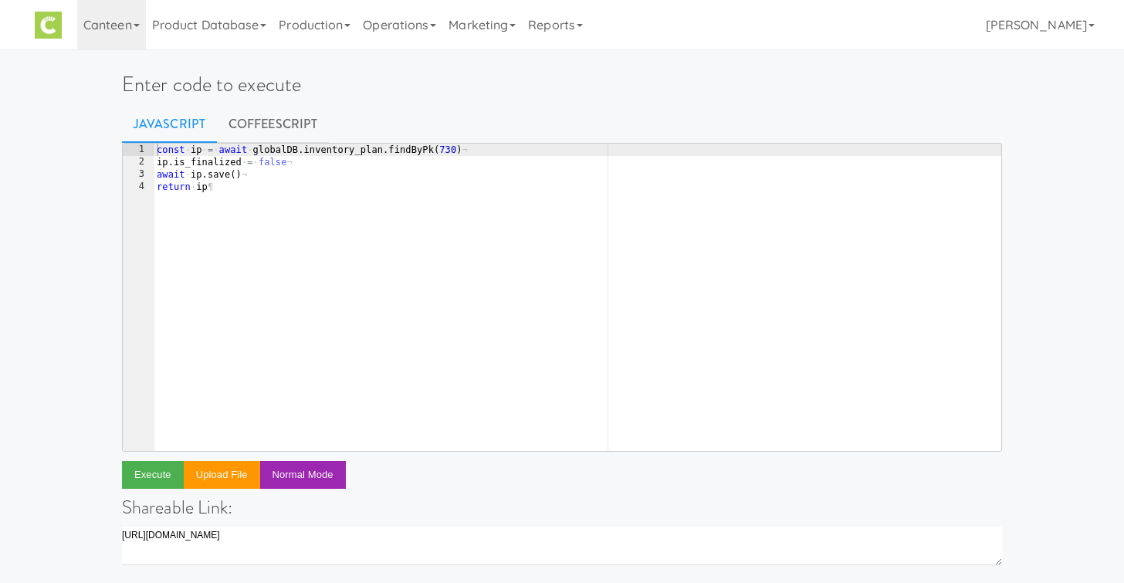
click at [317, 225] on div "const · ip · = · await · globalDB . inventory_plan . findByPk ( 730 ) ¬ ip . is…" at bounding box center [578, 310] width 848 height 332
type textarea "await db.runAndRollback(() => {"
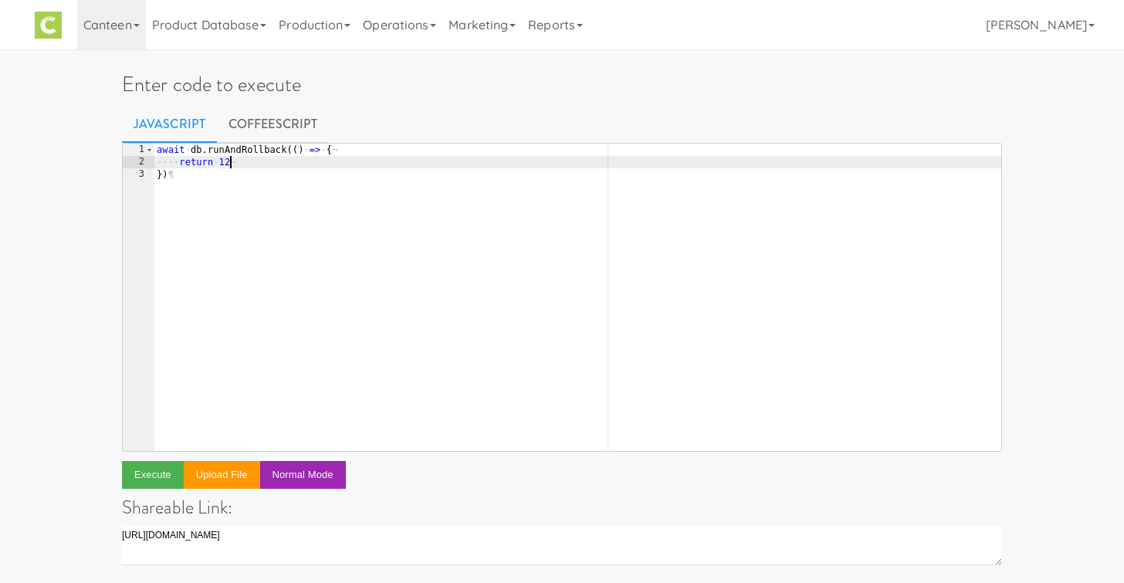
scroll to position [0, 5]
click at [154, 482] on button "Execute" at bounding box center [153, 475] width 62 height 28
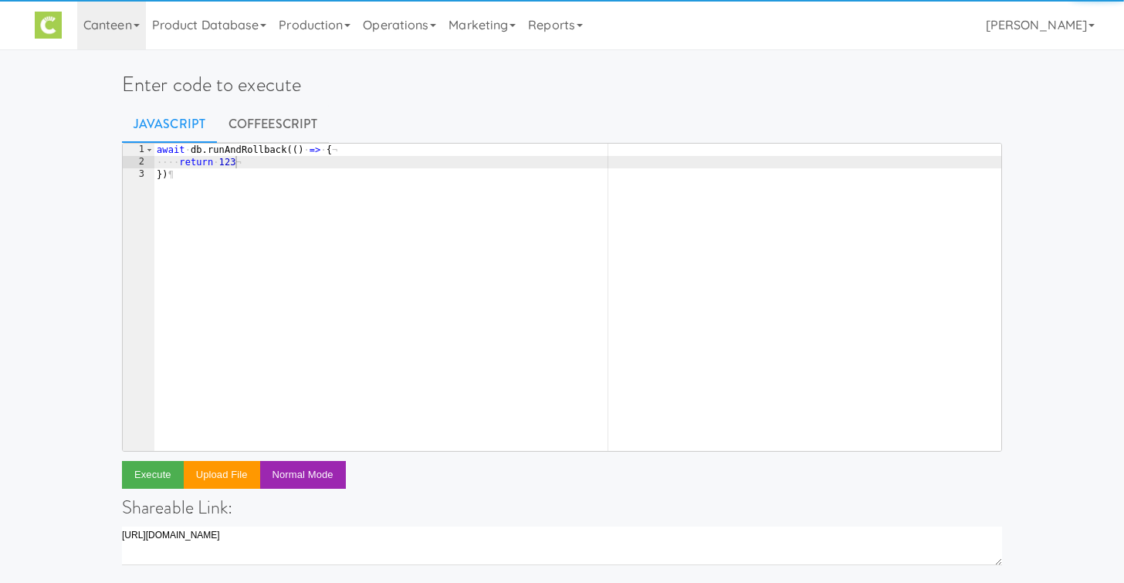
scroll to position [0, 0]
click at [271, 265] on div "await · db . [GEOGRAPHIC_DATA] (( ) · => · { ¬ ···· return · 123 ¬ }) ¶" at bounding box center [578, 310] width 848 height 332
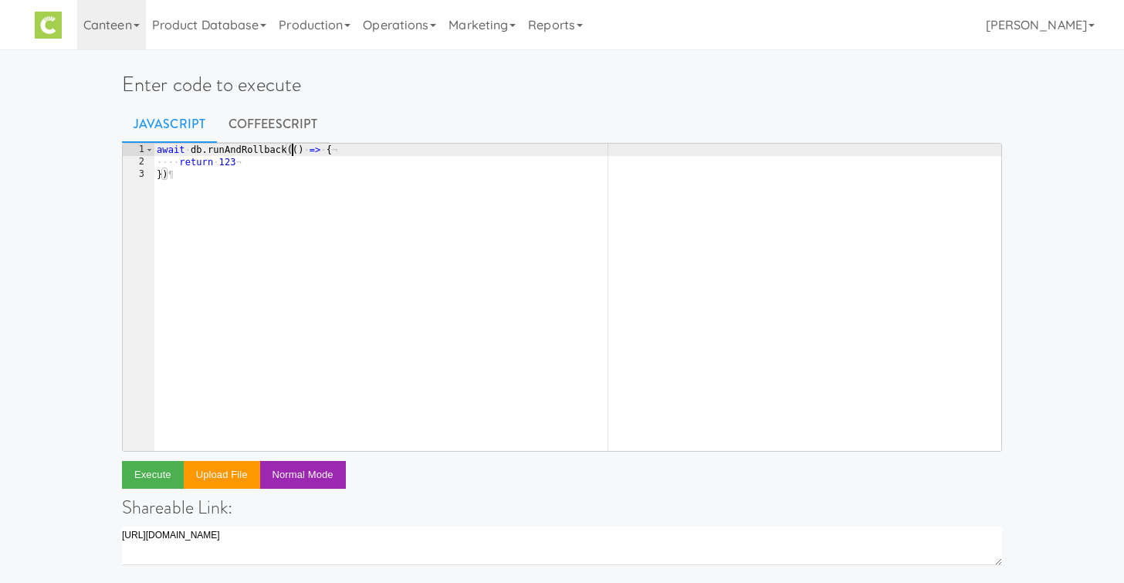
click at [293, 149] on div "await · db . [GEOGRAPHIC_DATA] (( ) · => · { ¬ ···· return · 123 ¬ }) ¶" at bounding box center [578, 310] width 848 height 332
click at [158, 153] on div "await · db . runAndRollback ( async · ( ) · => · { ¬ ···· return · 123 ¬ }) ¶" at bounding box center [578, 310] width 848 height 332
click at [151, 483] on button "Execute" at bounding box center [153, 475] width 62 height 28
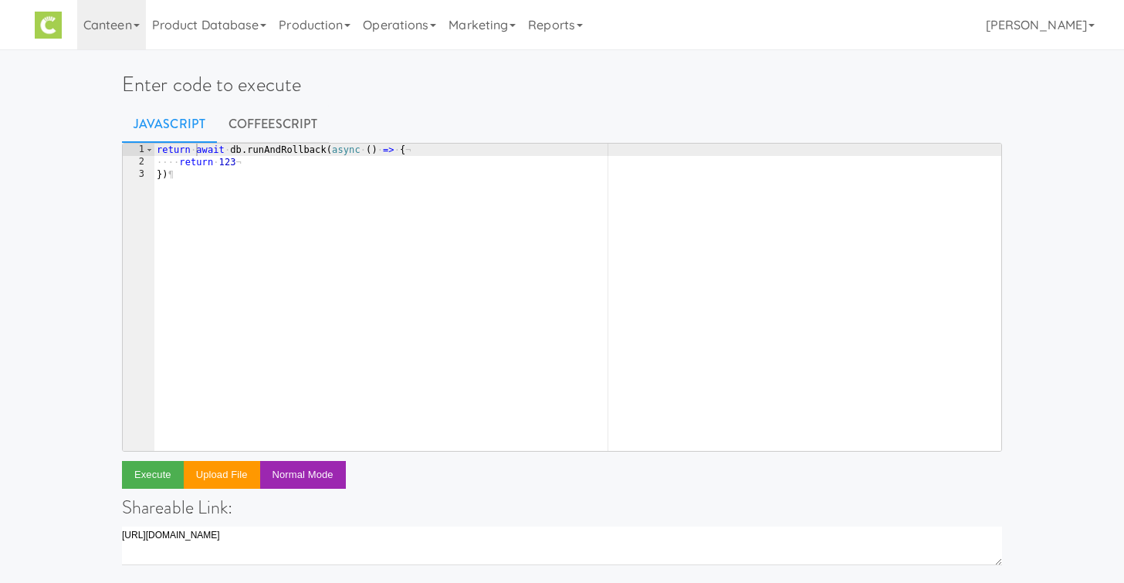
scroll to position [0, 0]
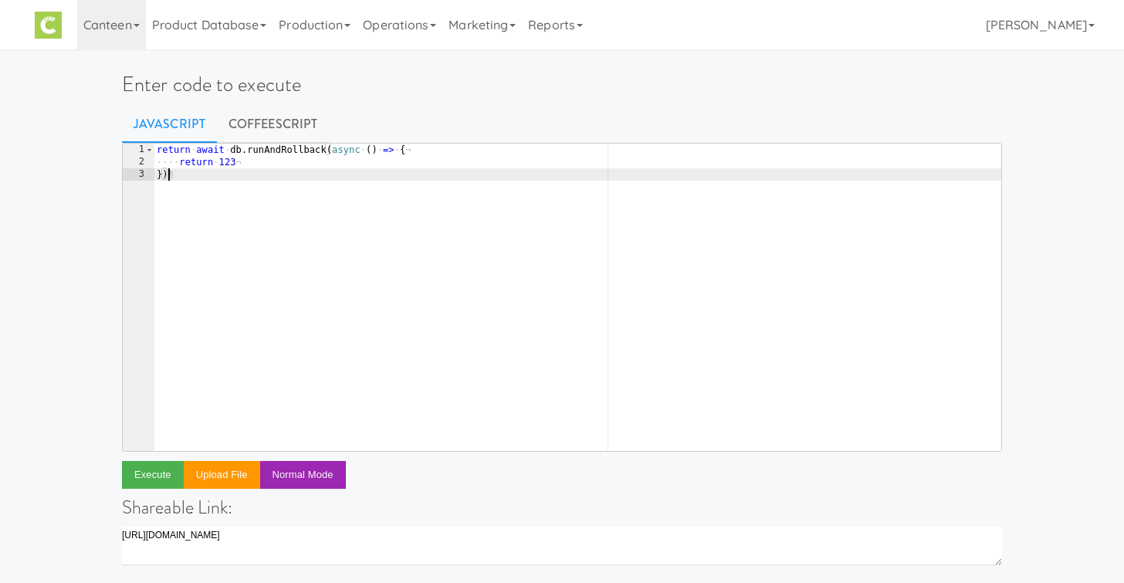
click at [239, 235] on div "return · await · db . runAndRollback ( async · ( ) · => · { ¬ ···· return · 123…" at bounding box center [578, 310] width 848 height 332
click at [421, 155] on div "return · await · db . runAndRollback ( async · ( ) · => · { ¬ ···· return · 123…" at bounding box center [578, 310] width 848 height 332
type textarea "return await db.runAndRollback(async () => {"
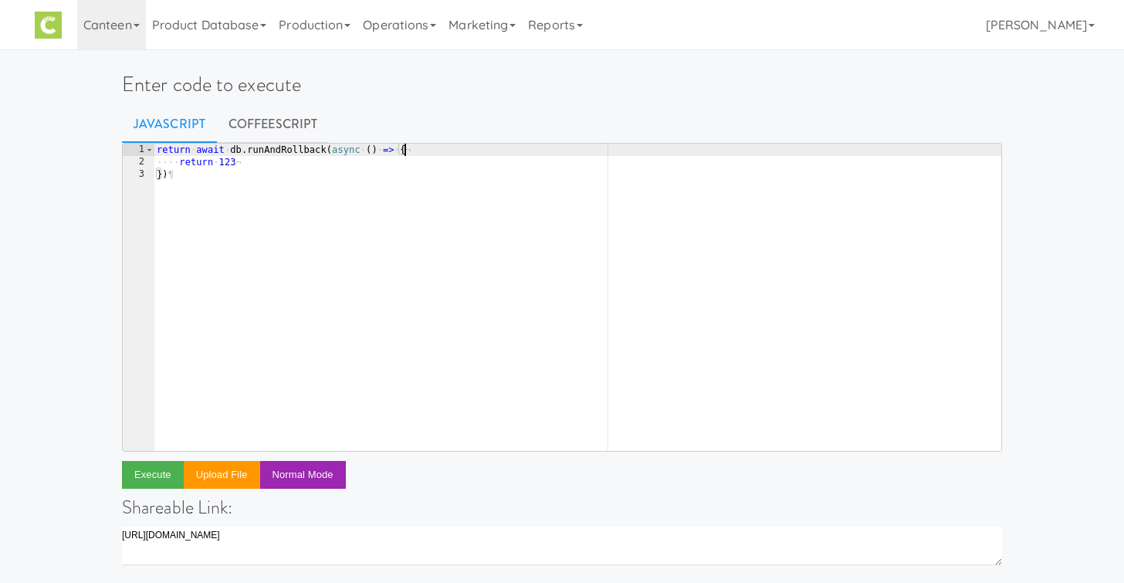
scroll to position [0, 1]
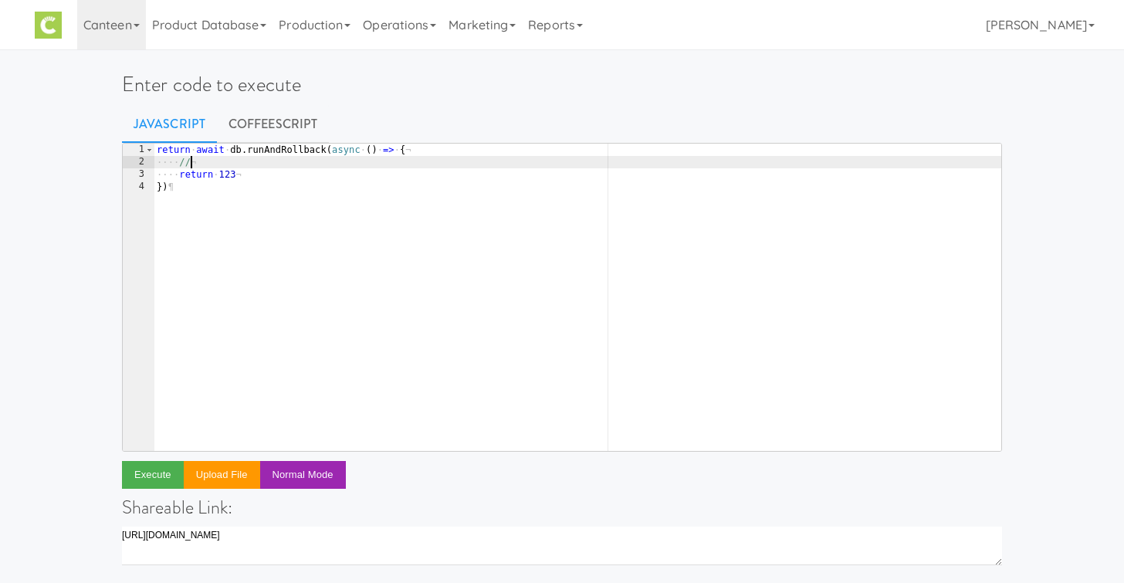
type textarea "/"
paste textarea "2562"
type textarea "const production = await db.production.findByPk(2562, {)"
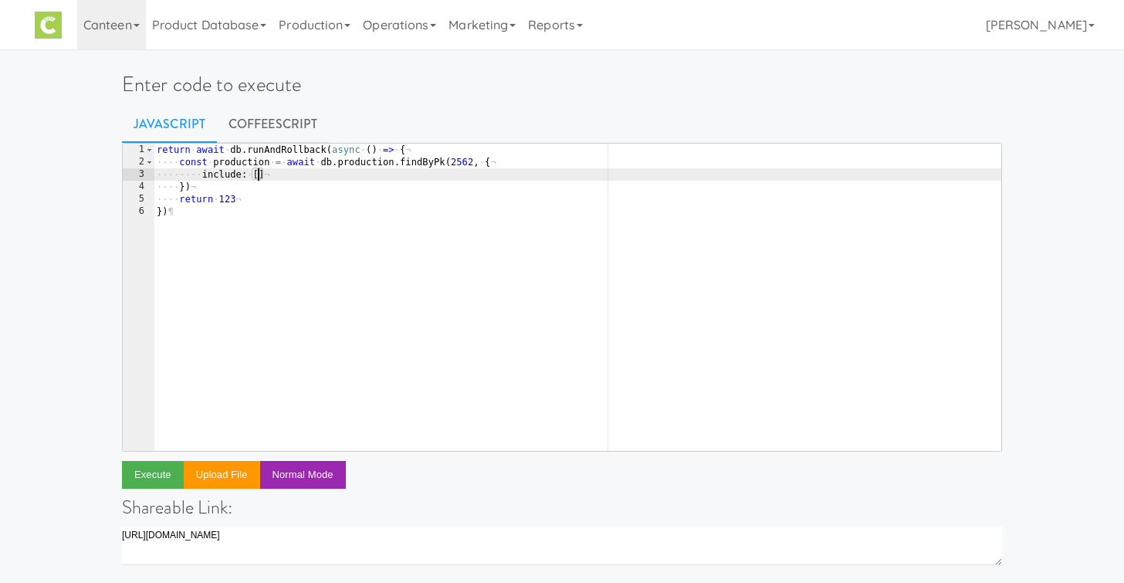
type textarea "include: [{"
click at [443, 174] on div "return · await · db . runAndRollback ( async · ( ) · => · { ¬ ···· const · prod…" at bounding box center [578, 310] width 848 height 332
click at [515, 236] on div "return · await · db . runAndRollback ( async · ( ) · => · { ¬ ···· const · prod…" at bounding box center [578, 310] width 848 height 332
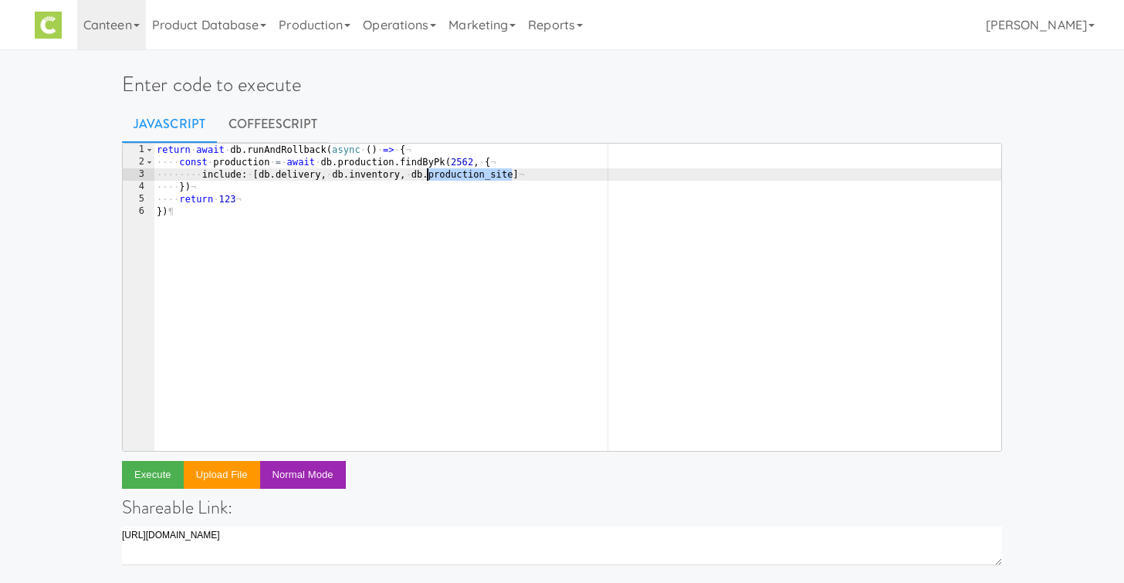
scroll to position [0, 0]
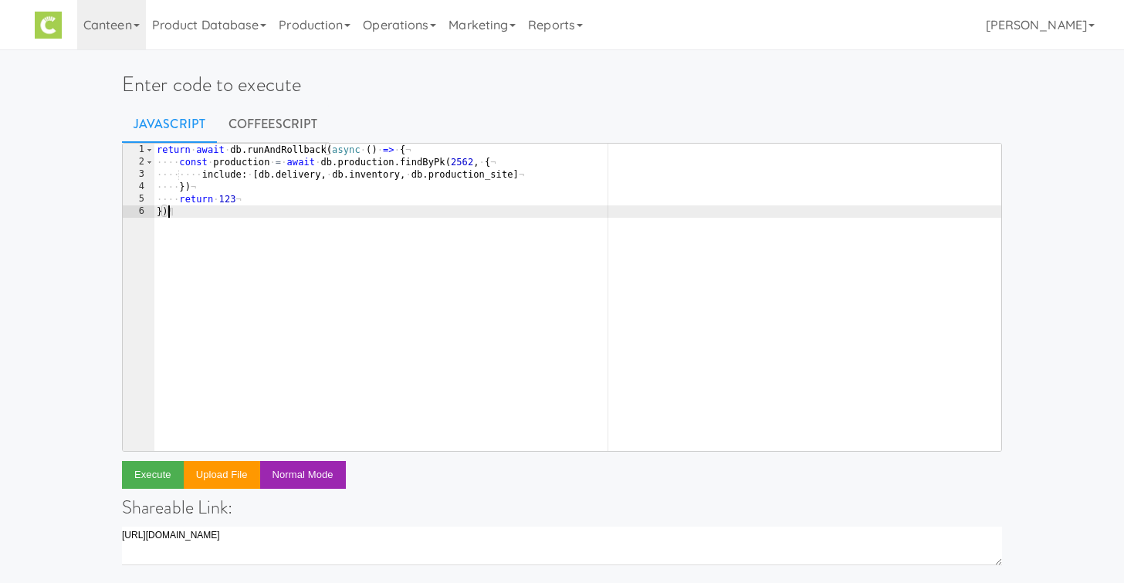
click at [229, 161] on div "return · await · db . runAndRollback ( async · ( ) · => · { ¬ ···· const · prod…" at bounding box center [578, 310] width 848 height 332
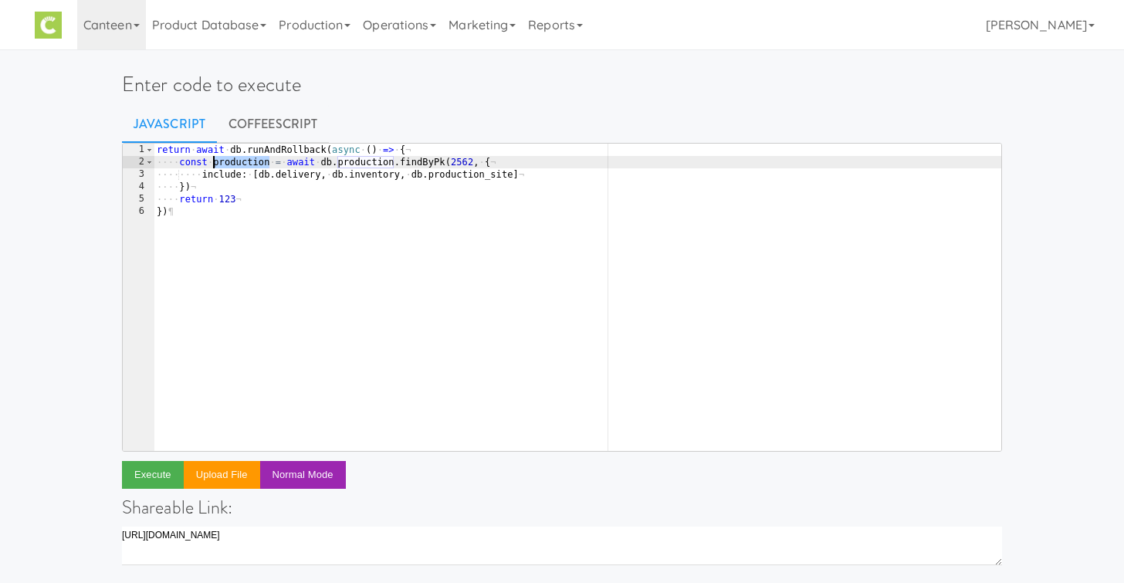
click at [229, 161] on div "return · await · db . runAndRollback ( async · ( ) · => · { ¬ ···· const · prod…" at bounding box center [578, 310] width 848 height 332
click at [229, 201] on div "return · await · db . runAndRollback ( async · ( ) · => · { ¬ ···· const · prod…" at bounding box center [578, 310] width 848 height 332
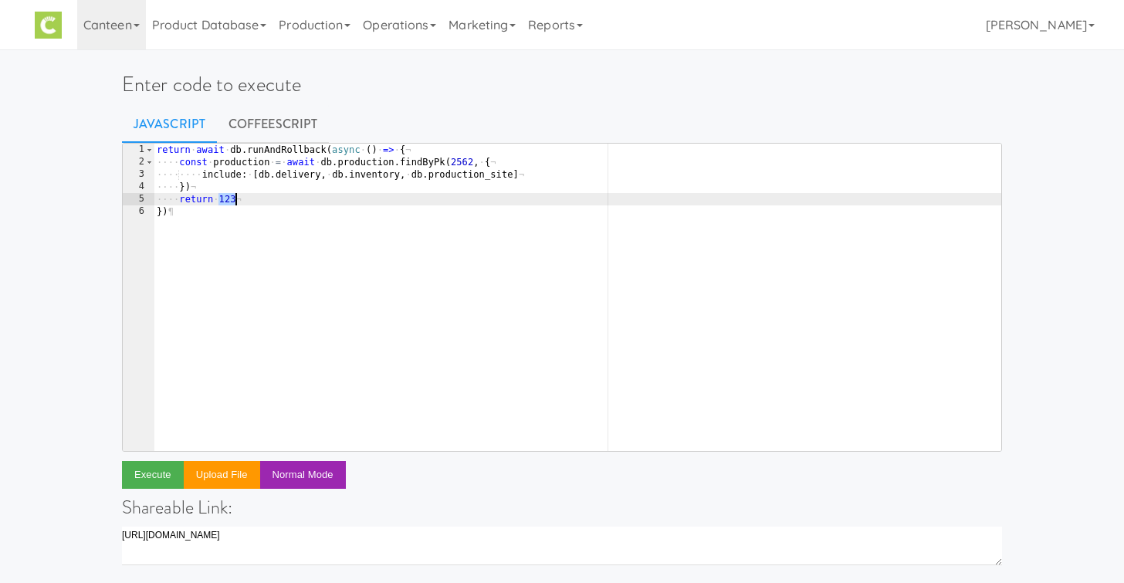
click at [229, 201] on div "return · await · db . runAndRollback ( async · ( ) · => · { ¬ ···· const · prod…" at bounding box center [578, 310] width 848 height 332
paste textarea "production"
click at [142, 481] on button "Execute" at bounding box center [153, 475] width 62 height 28
click at [326, 251] on div "return · await · db . runAndRollback ( async · ( ) · => · { ¬ ···· const · prod…" at bounding box center [578, 310] width 848 height 332
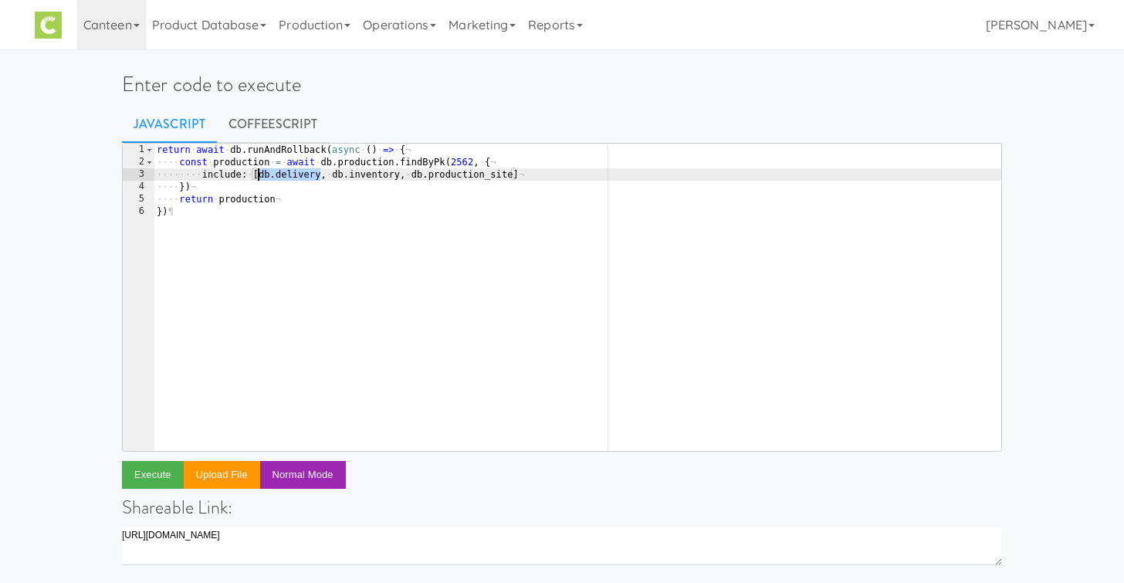
drag, startPoint x: 320, startPoint y: 175, endPoint x: 259, endPoint y: 175, distance: 60.2
click at [259, 175] on div "return · await · db . runAndRollback ( async · ( ) · => · { ¬ ···· const · prod…" at bounding box center [578, 310] width 848 height 332
type textarea "include: [db.inventory, db.production_site]"
click at [146, 473] on button "Execute" at bounding box center [153, 475] width 62 height 28
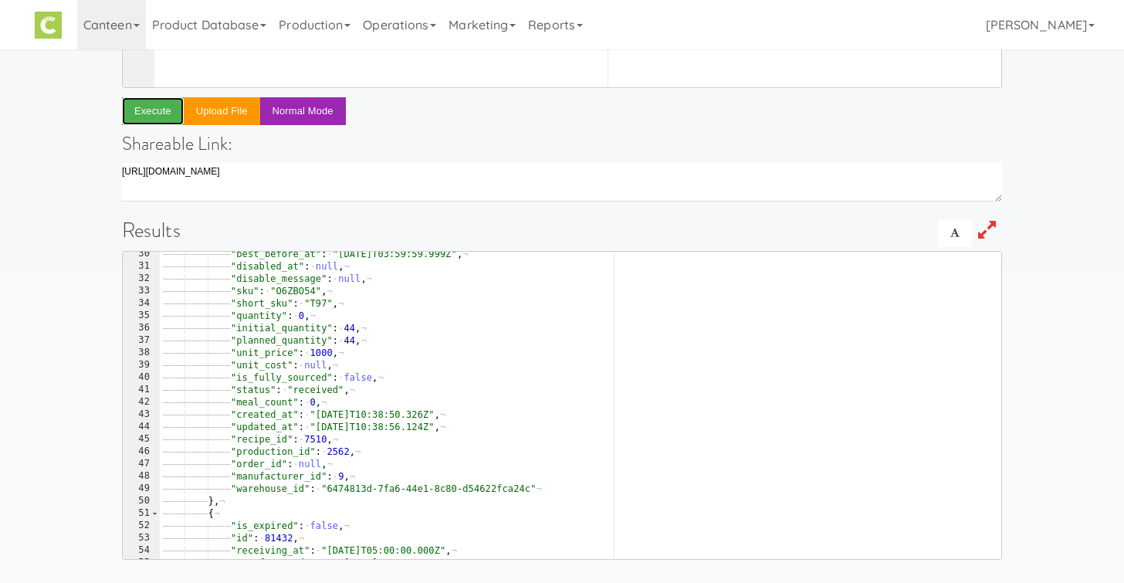
scroll to position [354, 0]
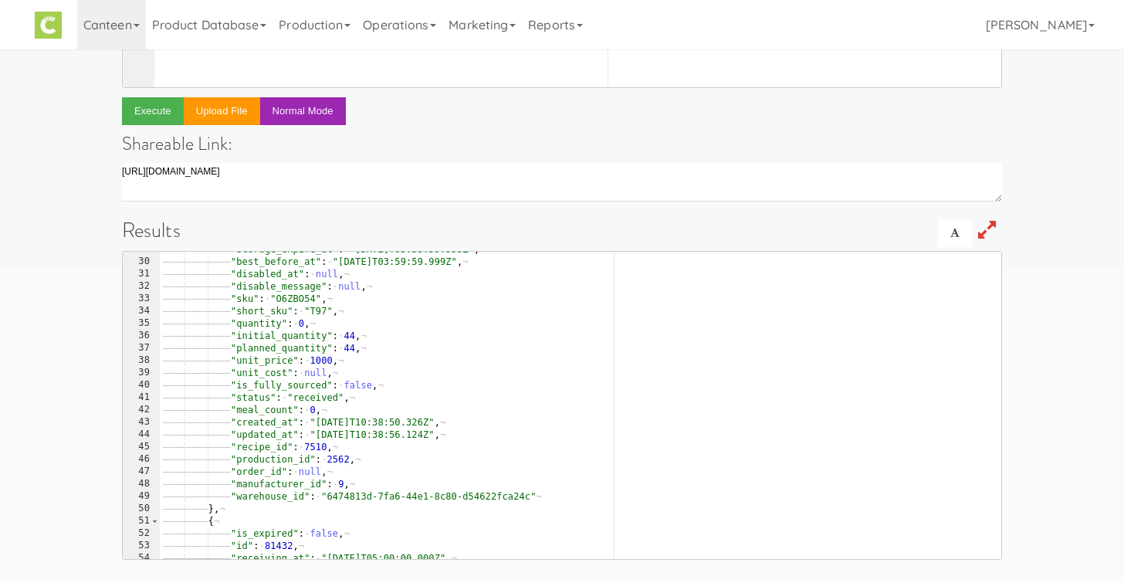
type textarea ""warehouse_id": "6474813d-7fa6-44e1-8c80-d54622fca24c""
click at [280, 495] on div "———— ———— ———— "storage_expire_at" : · "[DATE]T03:59:59.999Z" , ¬ ———— ———— ———…" at bounding box center [581, 409] width 842 height 332
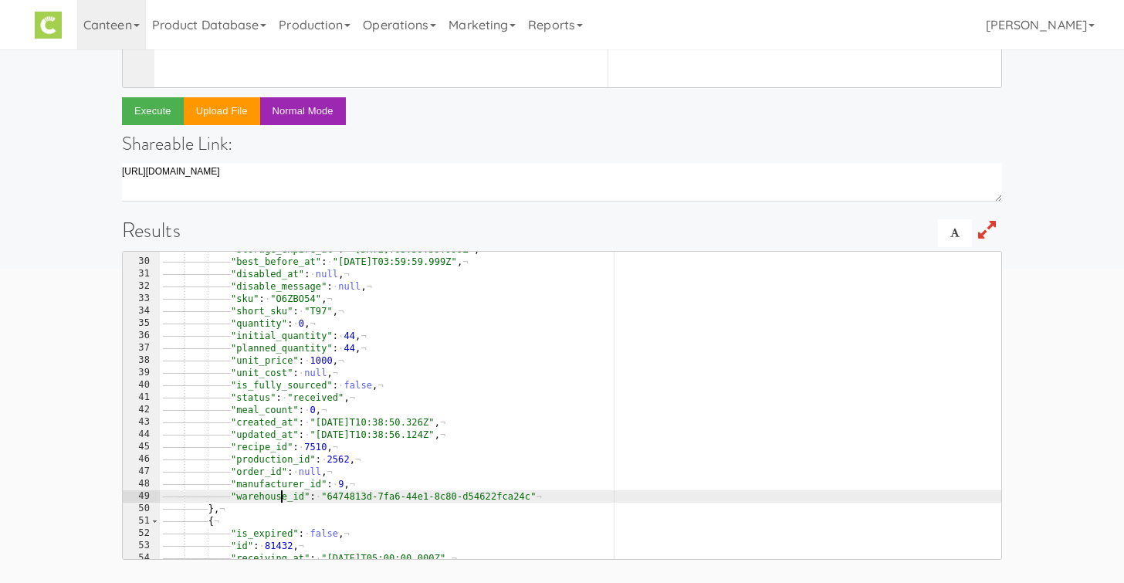
click at [280, 495] on div "———— ———— ———— "storage_expire_at" : · "[DATE]T03:59:59.999Z" , ¬ ———— ———— ———…" at bounding box center [581, 409] width 842 height 332
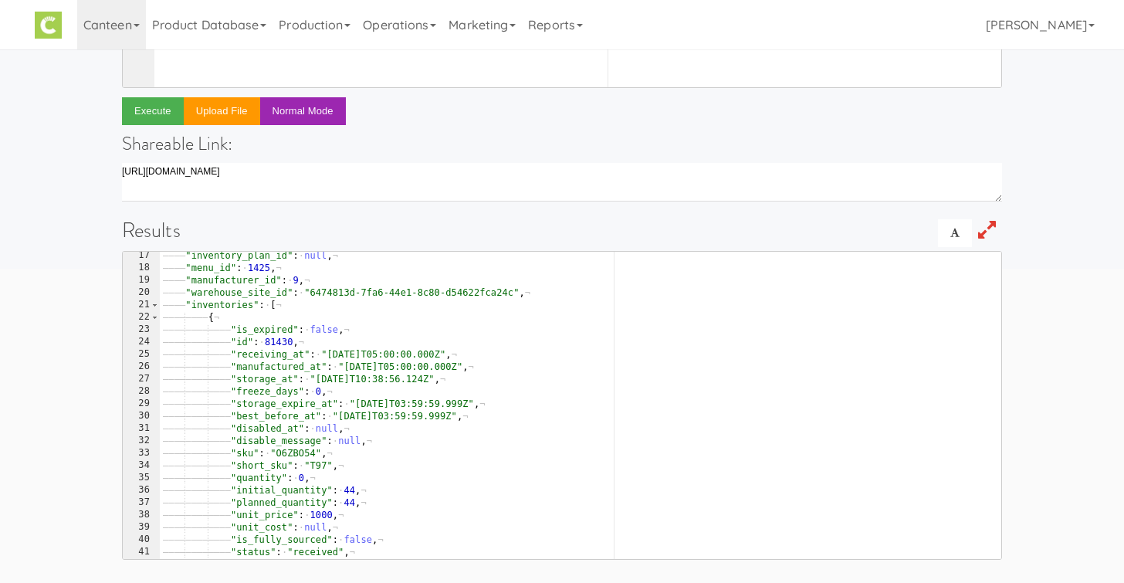
scroll to position [187, 0]
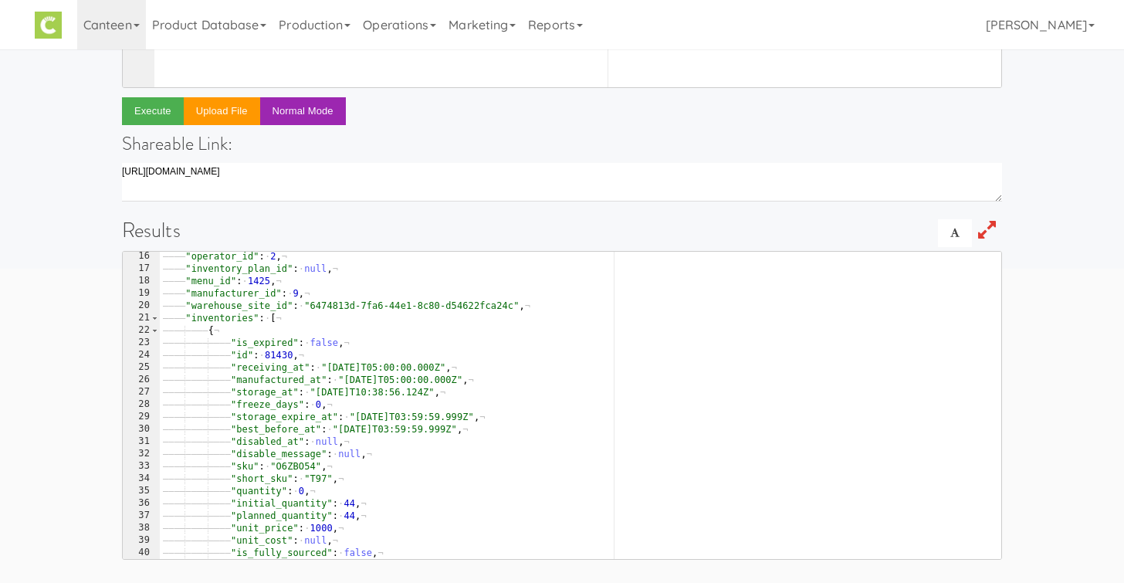
click at [389, 114] on div "include: [db.inventory, db.production_site] 1 2 3 4 5 6 return · await · db . r…" at bounding box center [562, 169] width 880 height 781
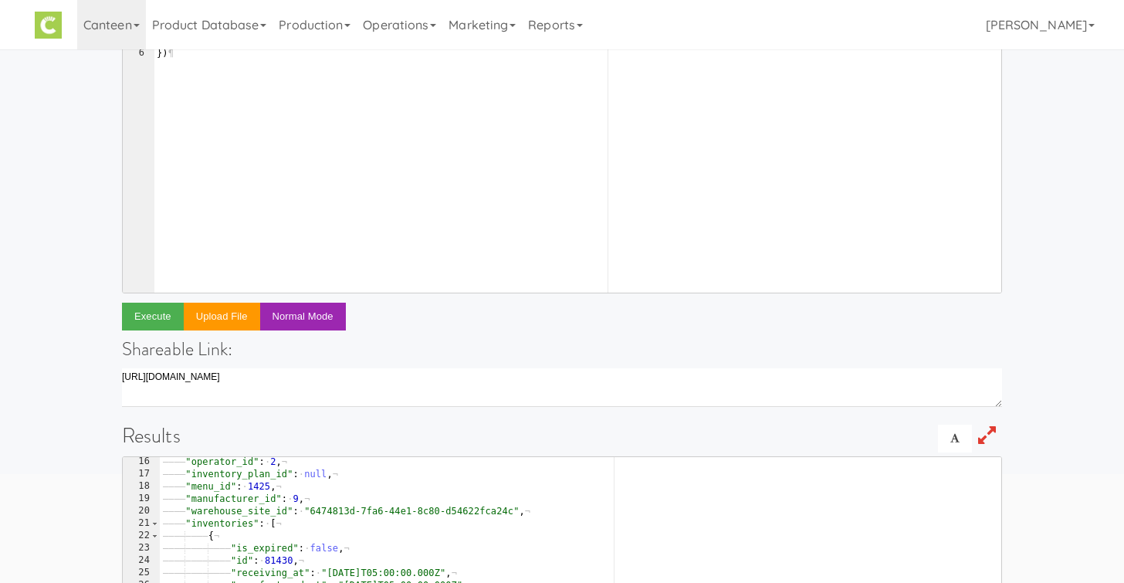
scroll to position [0, 0]
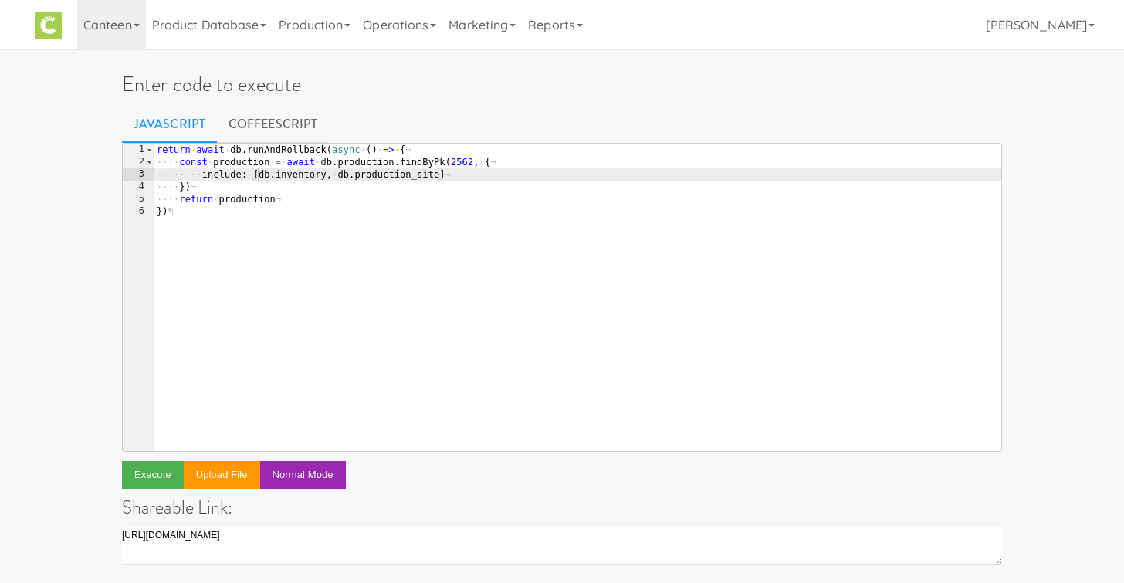
click at [360, 191] on div "return · await · db . runAndRollback ( async · ( ) · => · { ¬ ···· const · prod…" at bounding box center [578, 310] width 848 height 332
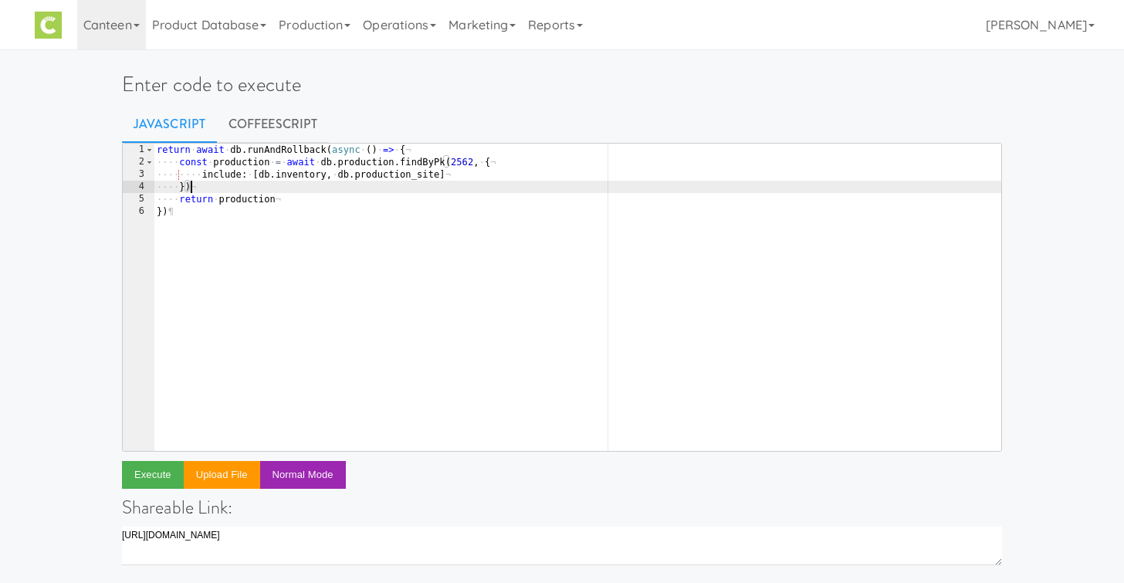
click at [261, 176] on div "return · await · db . runAndRollback ( async · ( ) · => · { ¬ ···· const · prod…" at bounding box center [578, 310] width 848 height 332
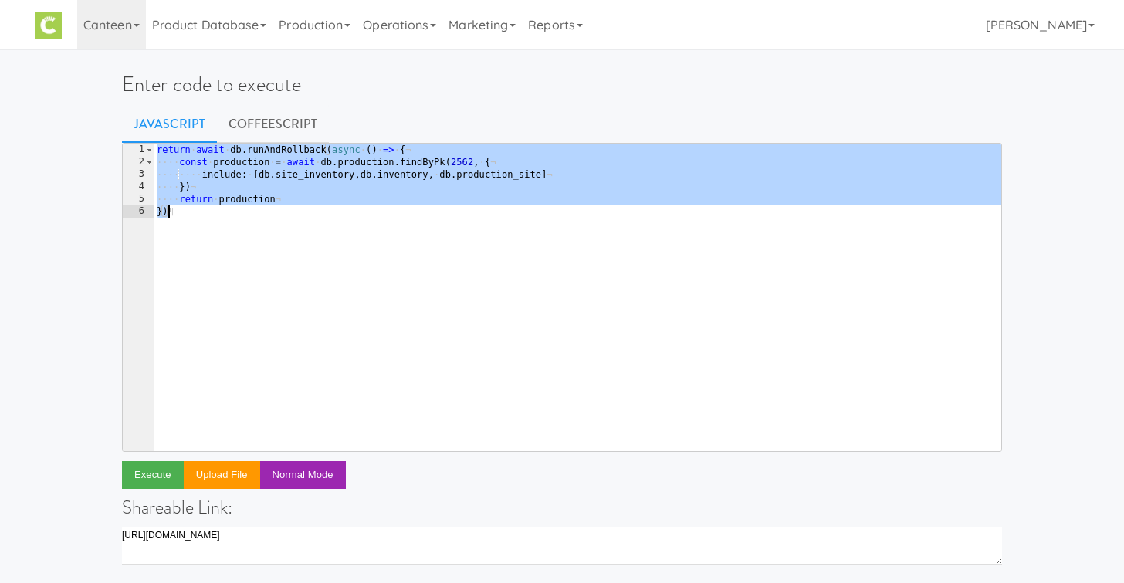
scroll to position [0, 8]
click at [361, 175] on div "return · await · db . runAndRollback ( async · ( ) · => · { ¬ ···· const · prod…" at bounding box center [578, 310] width 848 height 332
click at [150, 473] on button "Execute" at bounding box center [153, 475] width 62 height 28
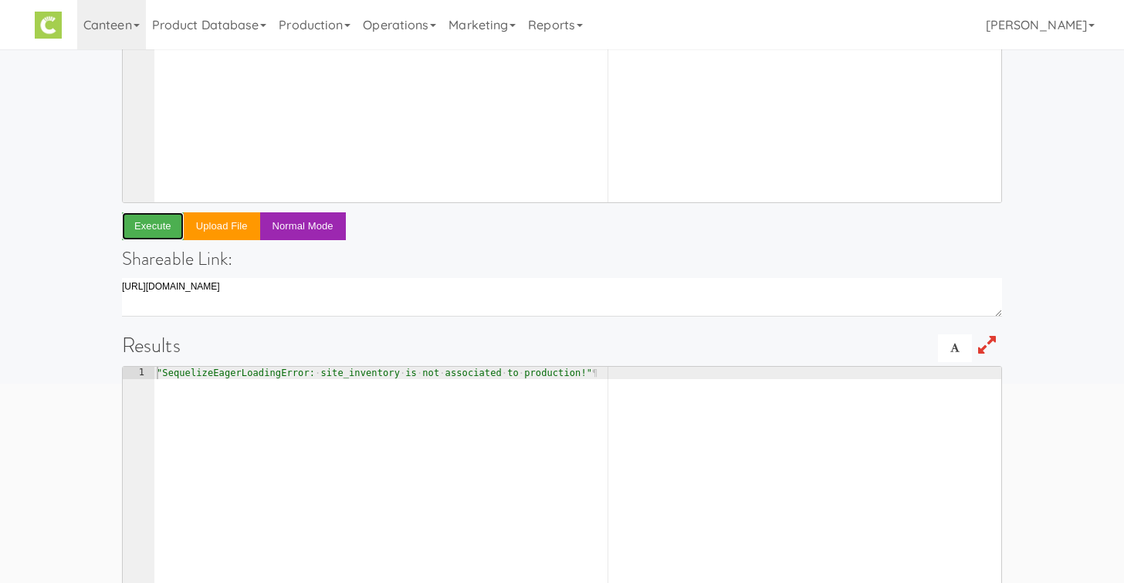
scroll to position [0, 0]
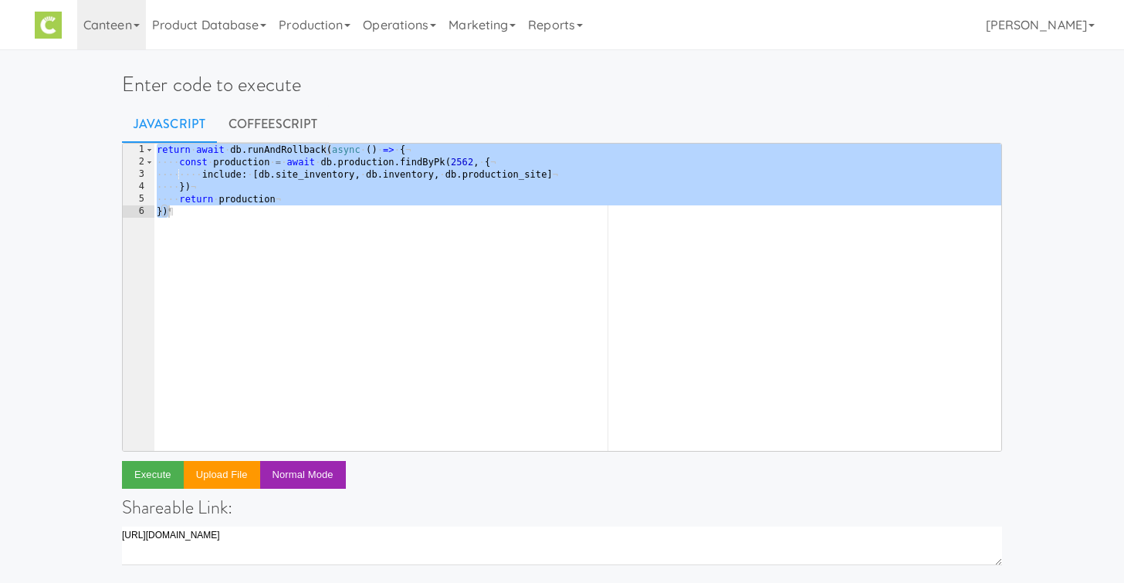
click at [302, 153] on div "return · await · db . runAndRollback ( async · ( ) · => · { ¬ ···· const · prod…" at bounding box center [578, 310] width 848 height 332
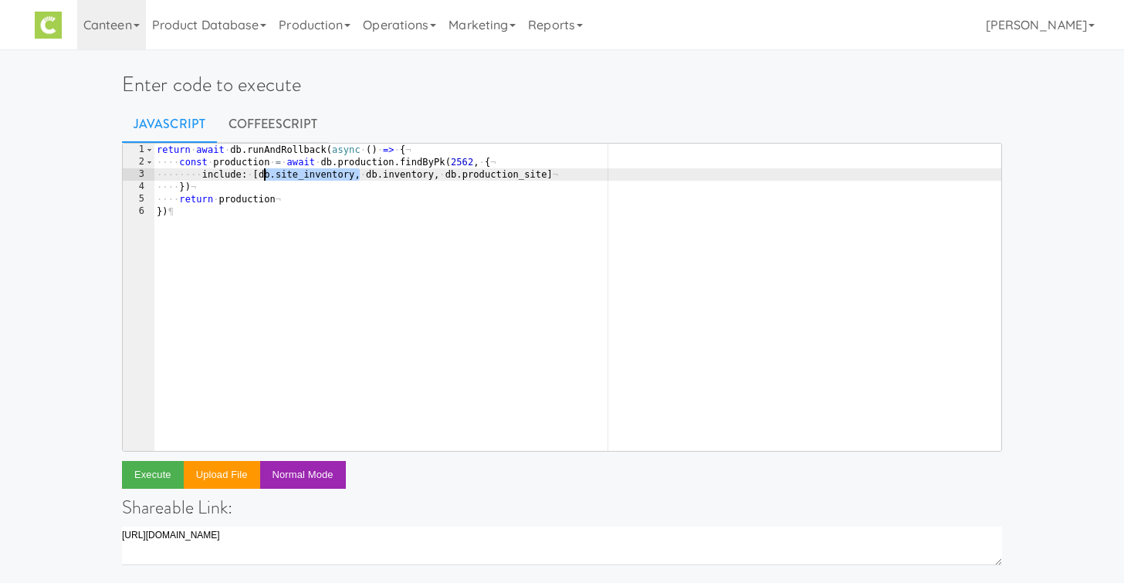
drag, startPoint x: 362, startPoint y: 175, endPoint x: 263, endPoint y: 176, distance: 99.6
click at [263, 176] on div "return · await · db . runAndRollback ( async · ( ) · => · { ¬ ···· const · prod…" at bounding box center [578, 310] width 848 height 332
drag, startPoint x: 324, startPoint y: 174, endPoint x: 259, endPoint y: 175, distance: 64.1
click at [259, 175] on div "return · await · db . runAndRollback ( async · ( ) · => · { ¬ ···· const · prod…" at bounding box center [578, 310] width 848 height 332
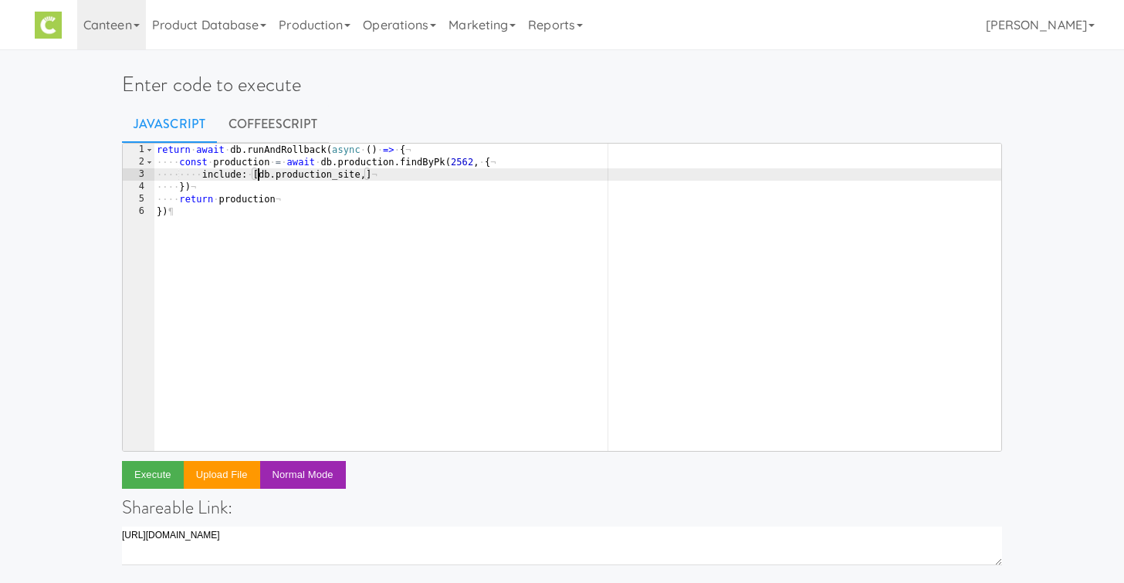
click at [260, 169] on div "return · await · db . runAndRollback ( async · ( ) · => · { ¬ ···· const · prod…" at bounding box center [578, 310] width 848 height 332
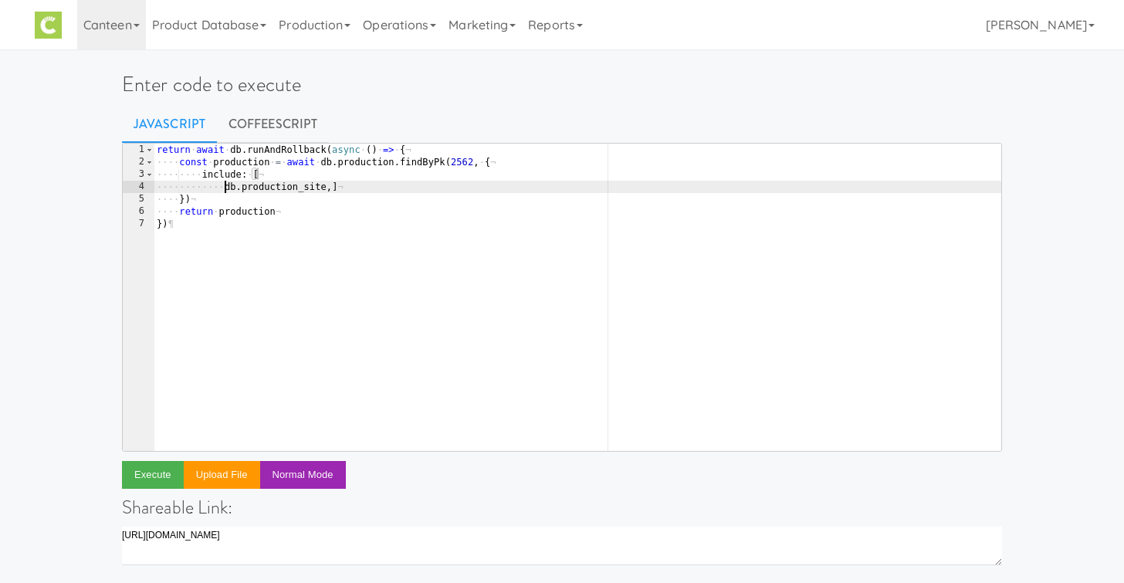
scroll to position [0, 5]
click at [332, 189] on div "return · await · db . runAndRollback ( async · ( ) · => · { ¬ ···· const · prod…" at bounding box center [578, 310] width 848 height 332
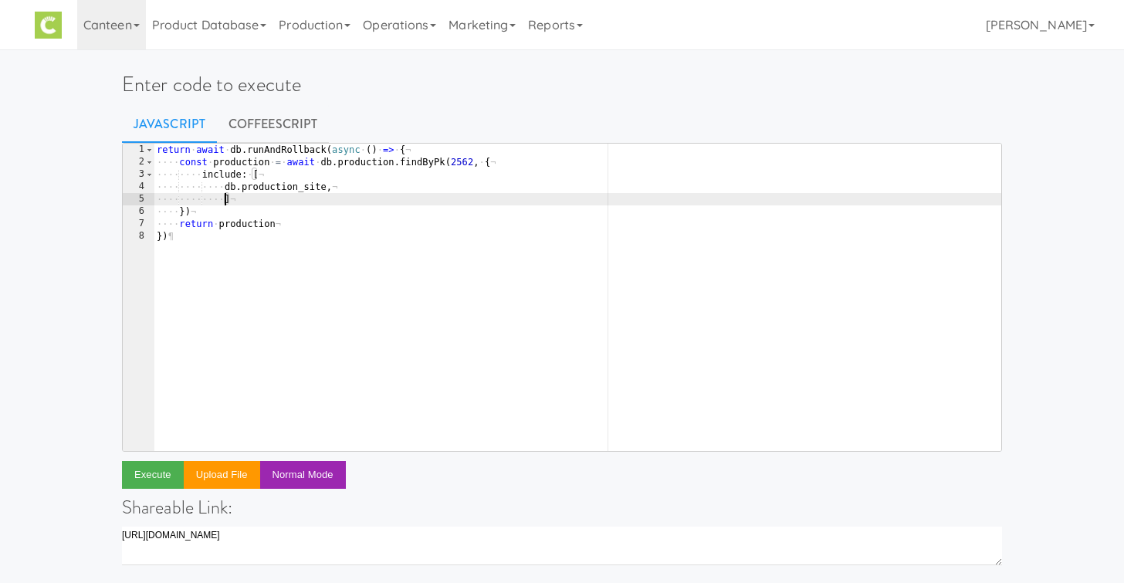
type textarea "{]"
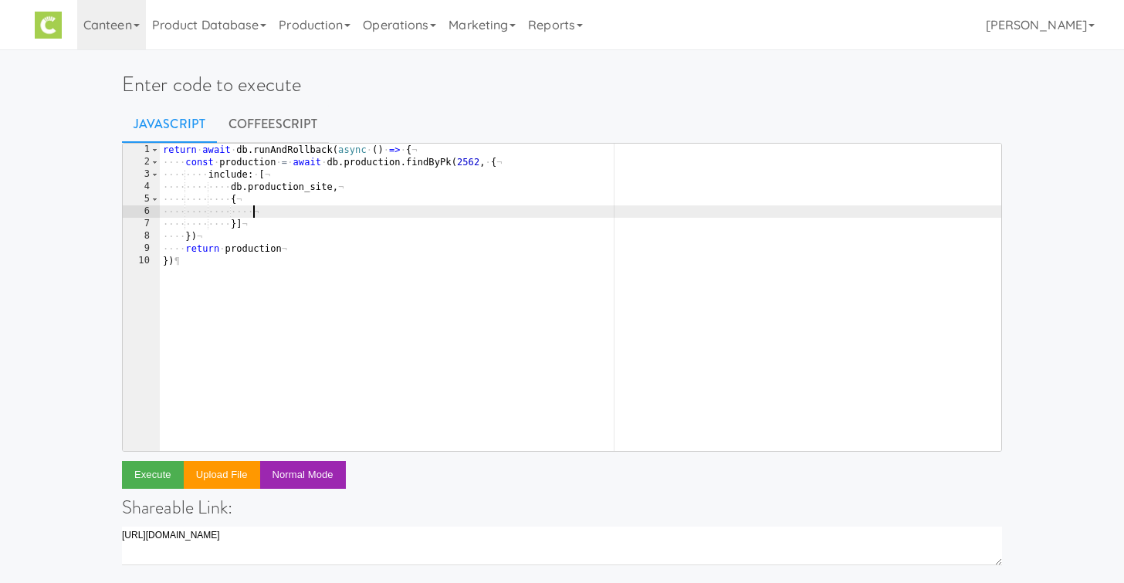
paste textarea "db.inventory"
type textarea "db.inventory"
paste textarea "db.inventory"
type textarea "model: db.inventory,"
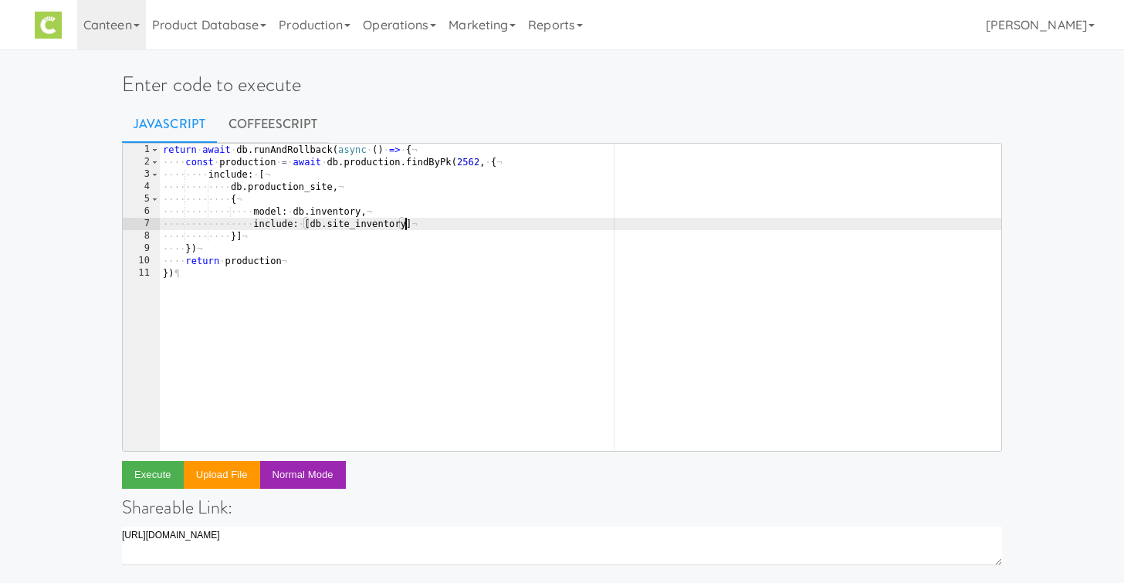
scroll to position [0, 19]
click at [153, 487] on button "Execute" at bounding box center [153, 475] width 62 height 28
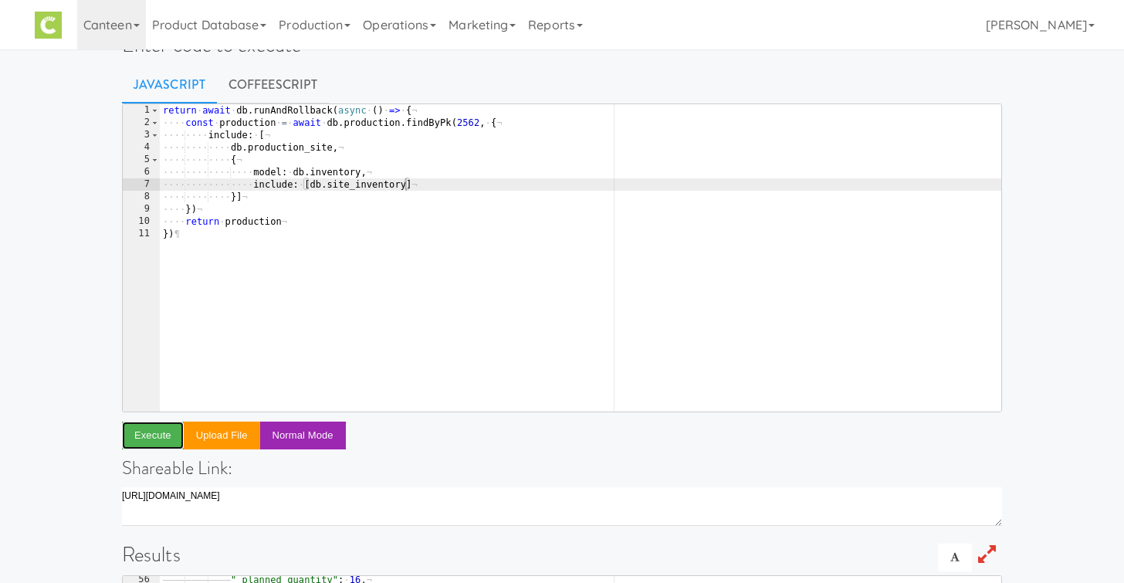
scroll to position [0, 0]
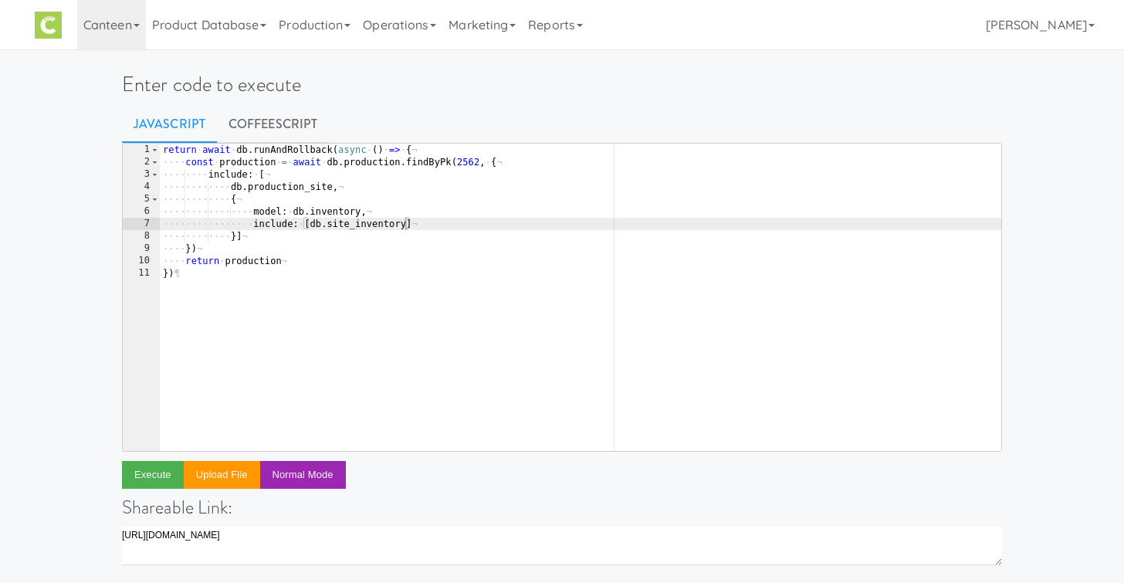
click at [300, 249] on div "return · await · db . runAndRollback ( async · ( ) · => · { ¬ ···· const · prod…" at bounding box center [581, 310] width 842 height 332
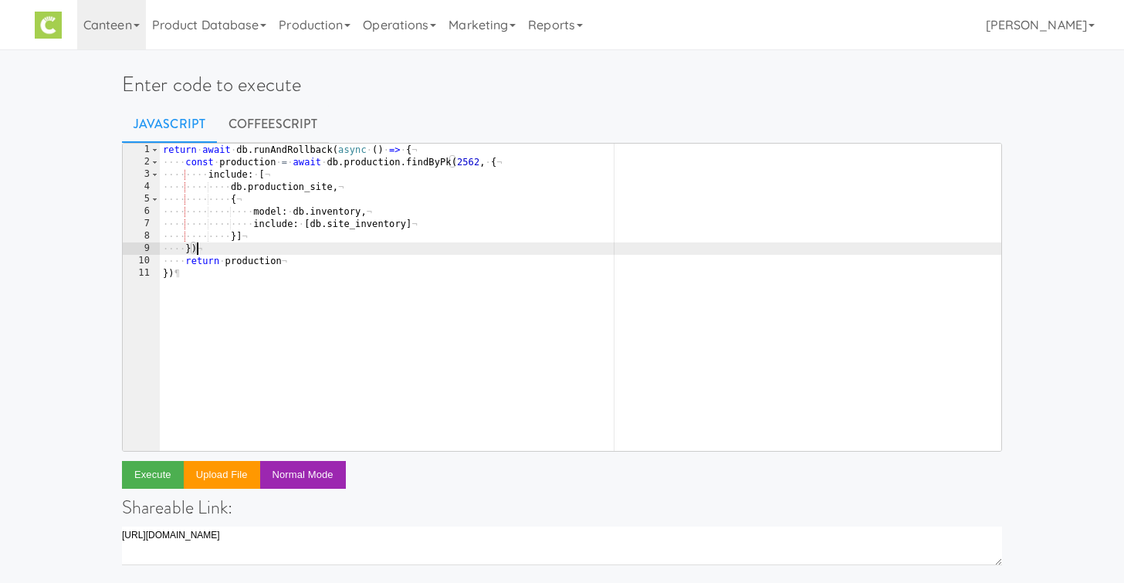
scroll to position [0, 2]
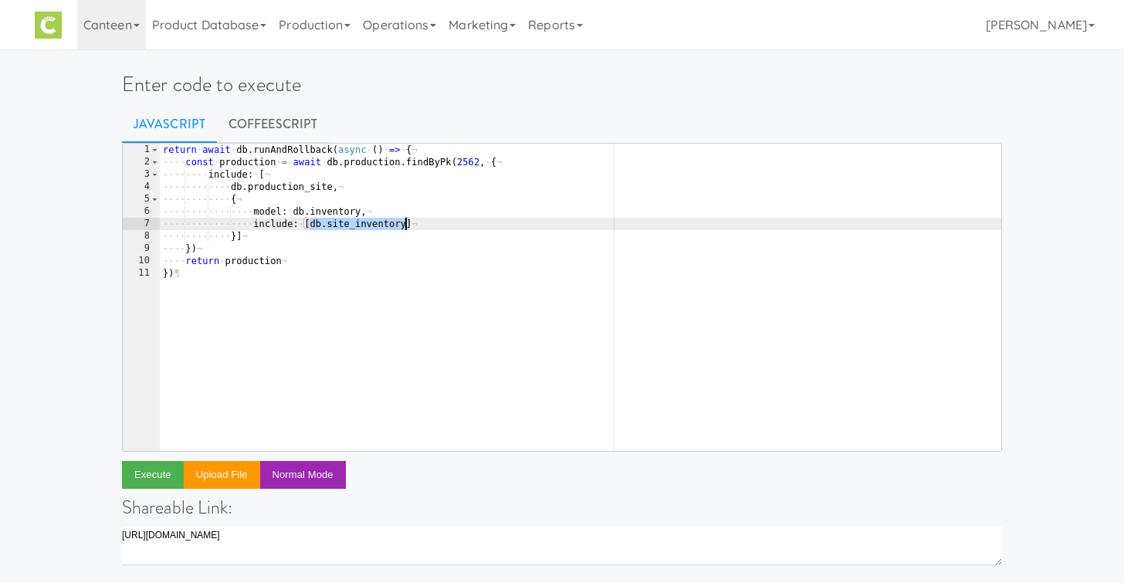
drag, startPoint x: 310, startPoint y: 227, endPoint x: 405, endPoint y: 222, distance: 95.1
click at [405, 222] on div "return · await · db . runAndRollback ( async · ( ) · => · { ¬ ···· const · prod…" at bounding box center [581, 310] width 842 height 332
type textarea "include: [{]"
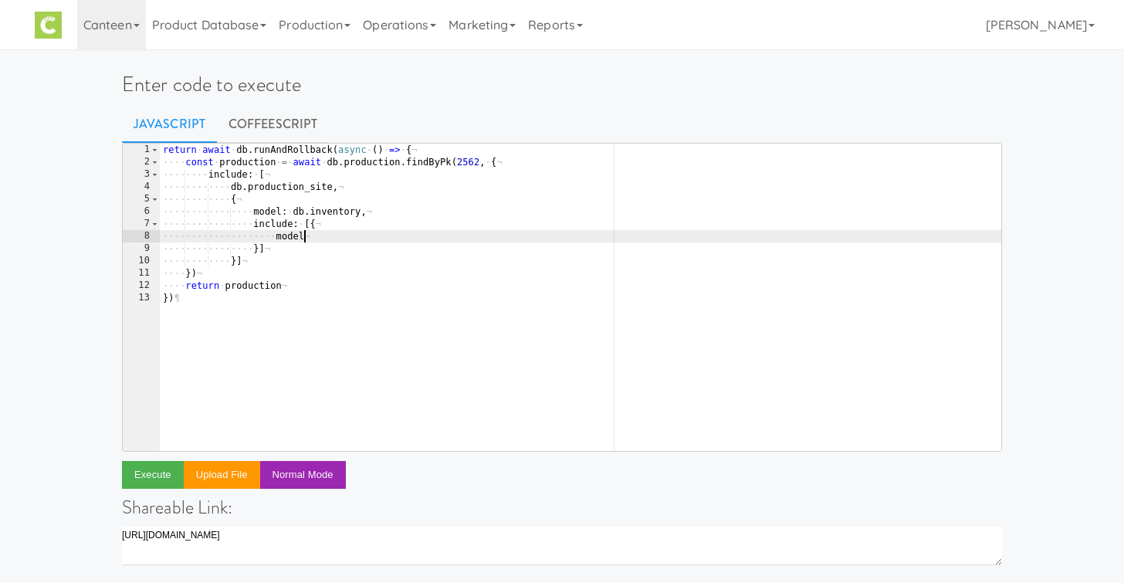
scroll to position [0, 12]
paste textarea "[DOMAIN_NAME]_inventory"
type textarea "model: [DOMAIN_NAME]_inventory,"
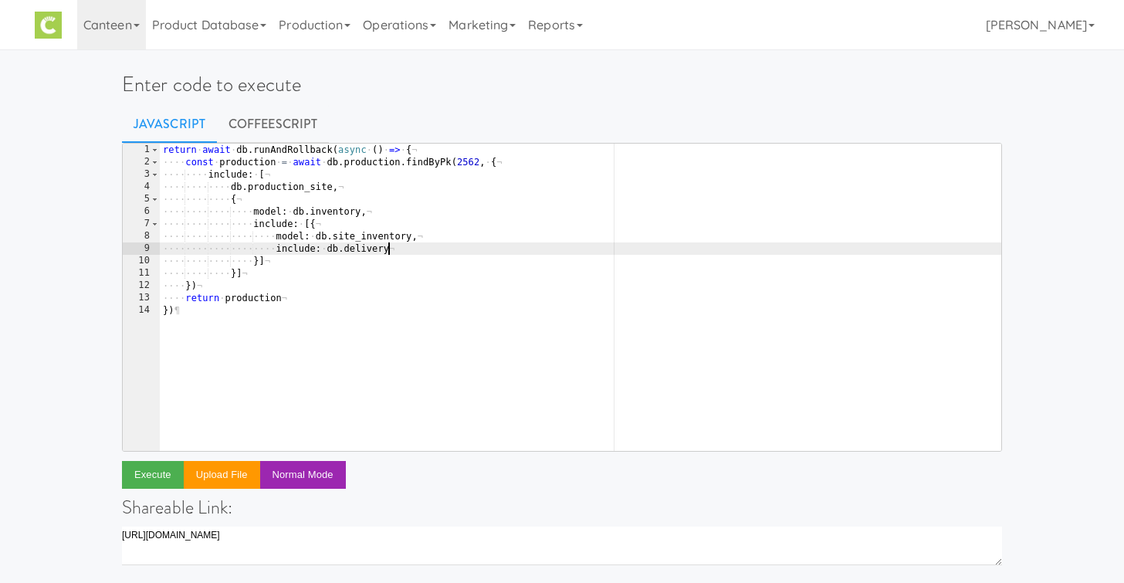
scroll to position [0, 18]
drag, startPoint x: 325, startPoint y: 250, endPoint x: 421, endPoint y: 250, distance: 95.8
click at [421, 250] on div "return · await · db . runAndRollback ( async · ( ) · => · { ¬ ···· const · prod…" at bounding box center [581, 310] width 842 height 332
click at [154, 470] on button "Execute" at bounding box center [153, 475] width 62 height 28
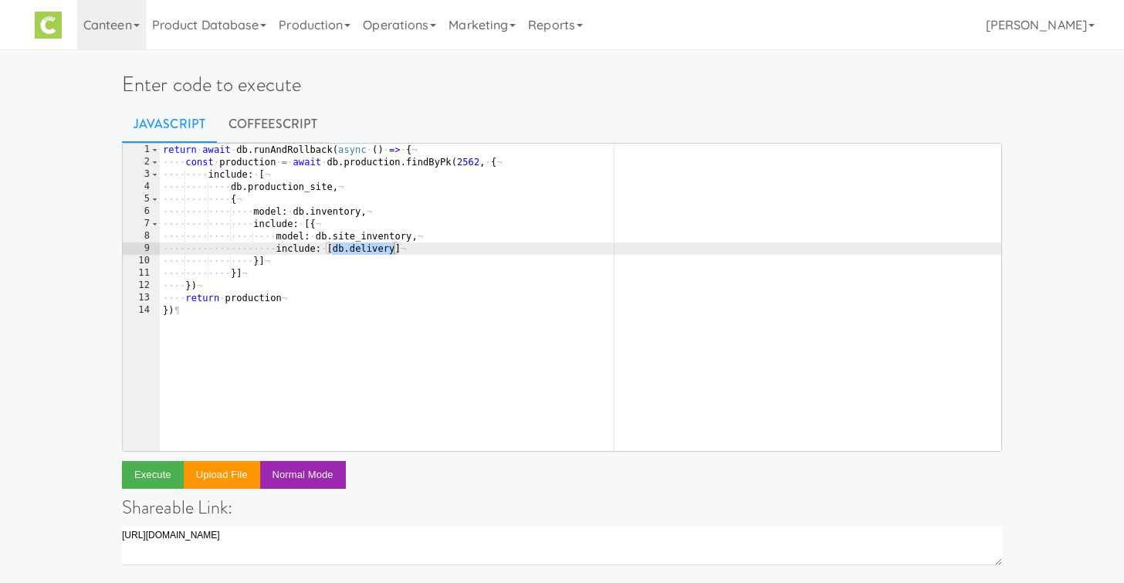
scroll to position [0, 8]
click at [304, 297] on div "return · await · db . runAndRollback ( async · ( ) · => · { ¬ ···· const · prod…" at bounding box center [581, 310] width 842 height 332
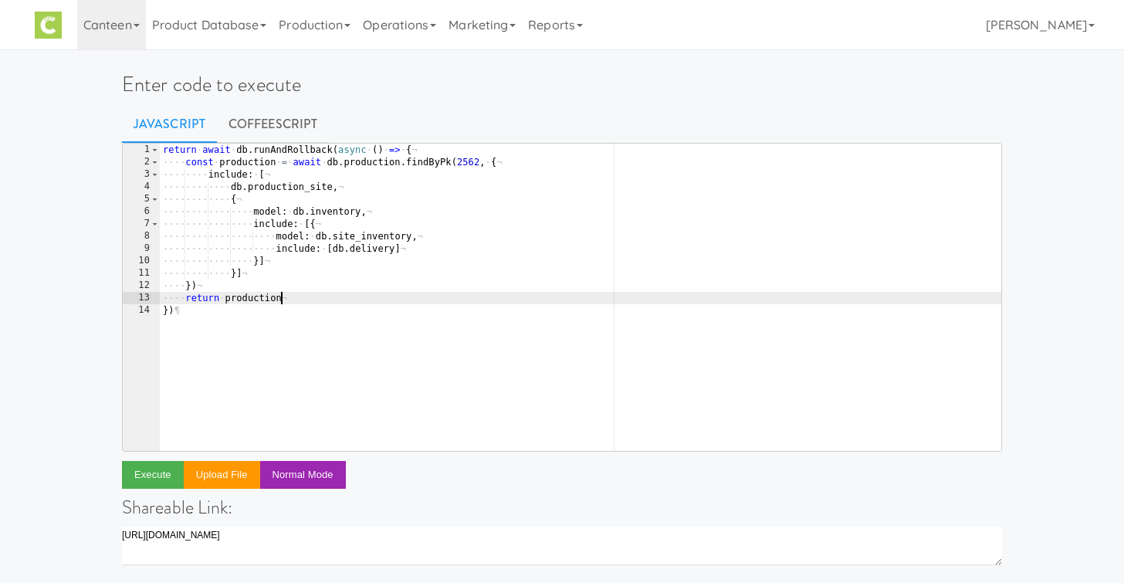
click at [306, 310] on div "return · await · db . runAndRollback ( async · ( ) · => · { ¬ ···· const · prod…" at bounding box center [581, 310] width 842 height 332
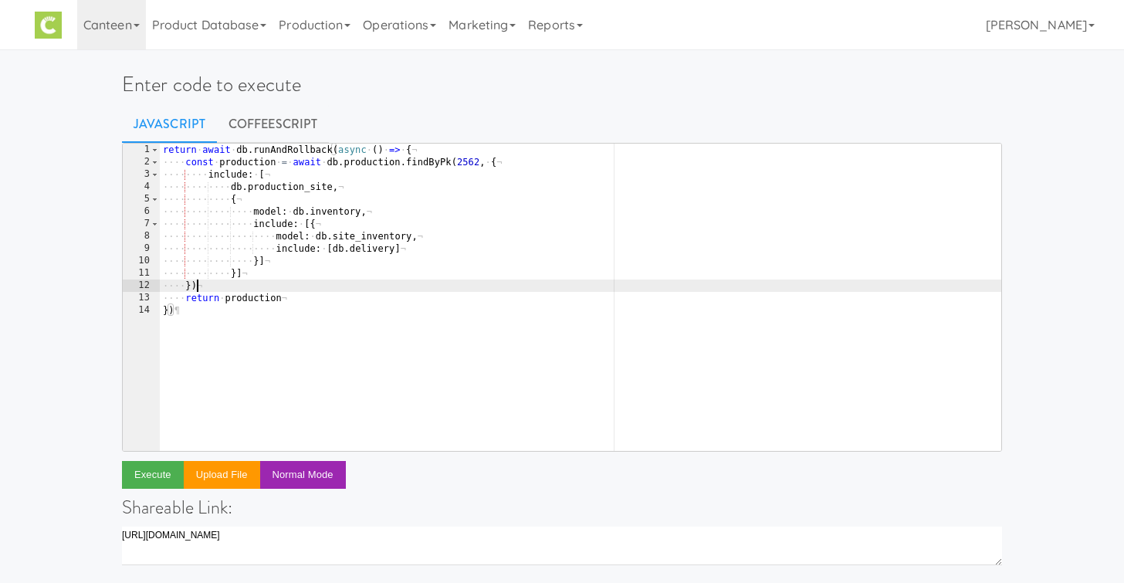
click at [237, 288] on div "return · await · db . runAndRollback ( async · ( ) · => · { ¬ ···· const · prod…" at bounding box center [581, 310] width 842 height 332
type textarea "})"
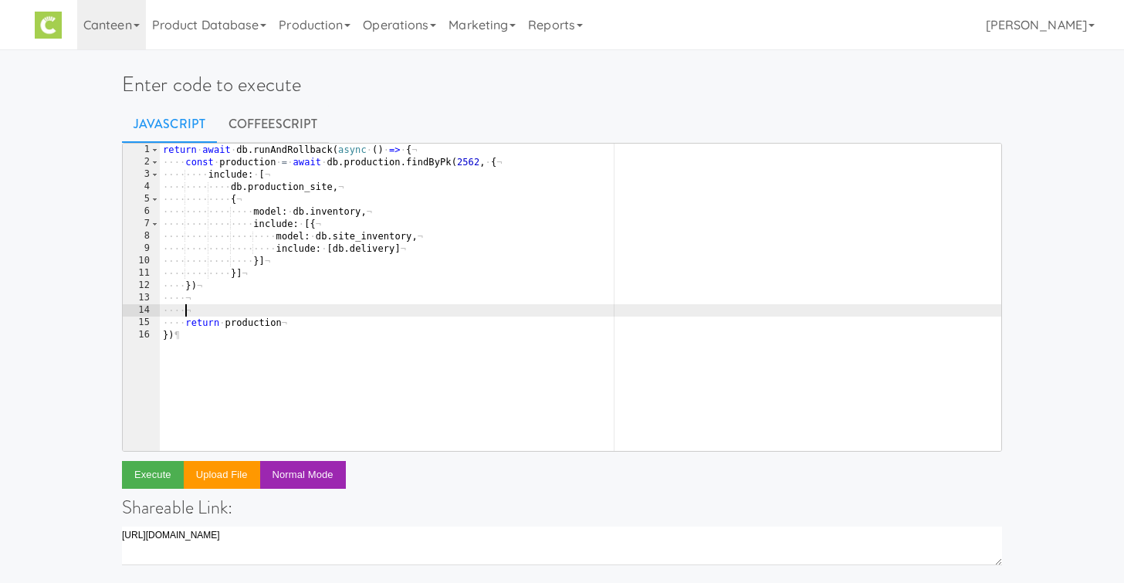
type textarea "})"
type textarea "const inventories = production.inventories"
click at [261, 307] on div "return · await · db . runAndRollback ( async · ( ) · => · { ¬ ···· const · prod…" at bounding box center [581, 310] width 842 height 332
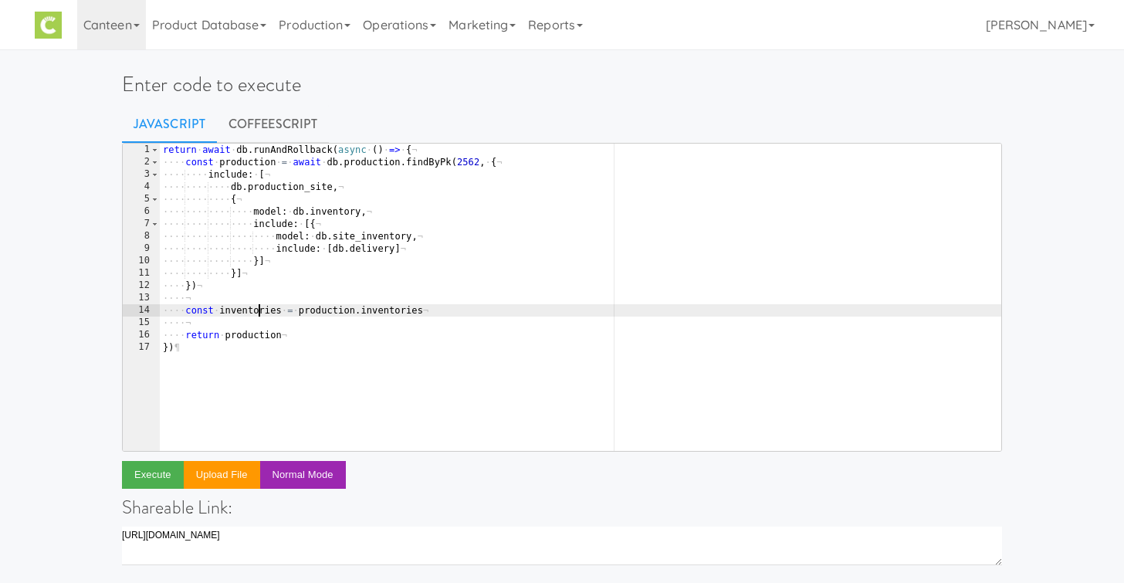
click at [261, 307] on div "return · await · db . runAndRollback ( async · ( ) · => · { ¬ ···· const · prod…" at bounding box center [581, 310] width 842 height 332
click at [256, 334] on div "return · await · db . runAndRollback ( async · ( ) · => · { ¬ ···· const · prod…" at bounding box center [581, 310] width 842 height 332
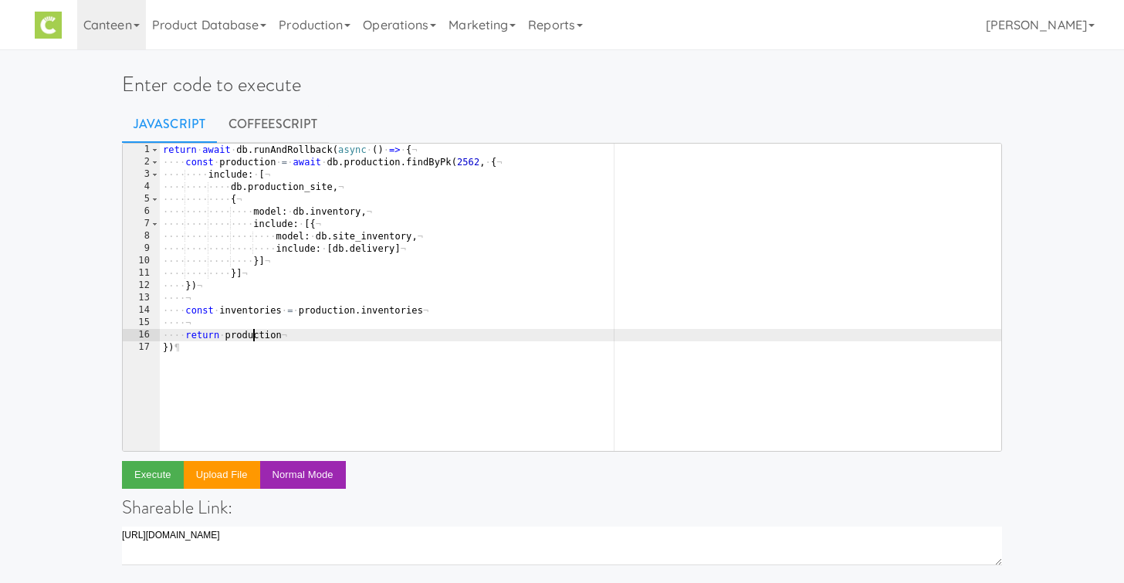
click at [256, 334] on div "return · await · db . runAndRollback ( async · ( ) · => · { ¬ ···· const · prod…" at bounding box center [581, 310] width 842 height 332
paste textarea "inventories"
type textarea "return inventories"
click at [156, 476] on button "Execute" at bounding box center [153, 475] width 62 height 28
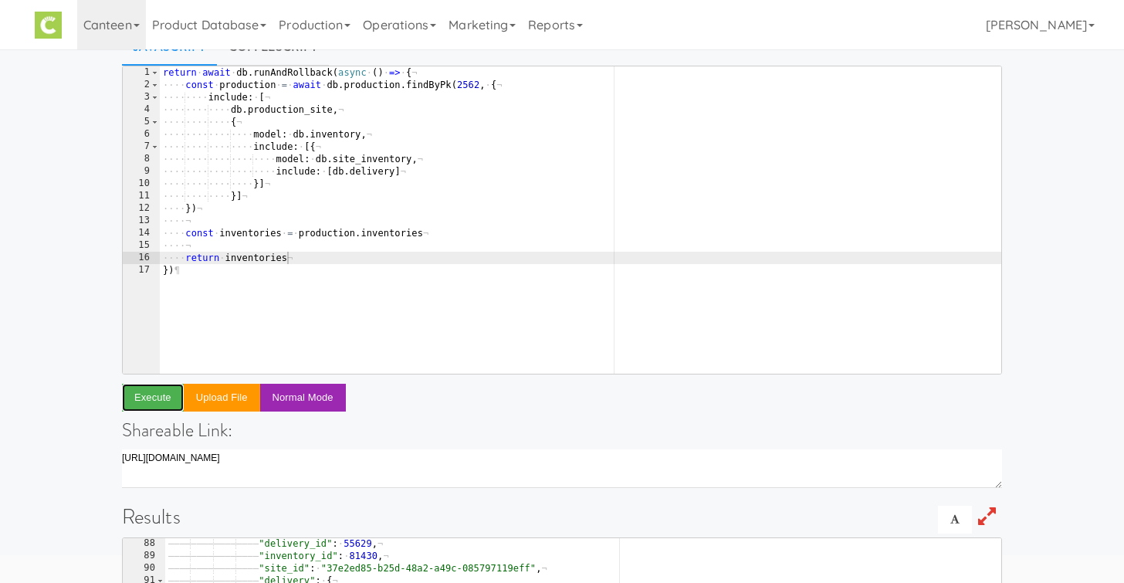
scroll to position [0, 0]
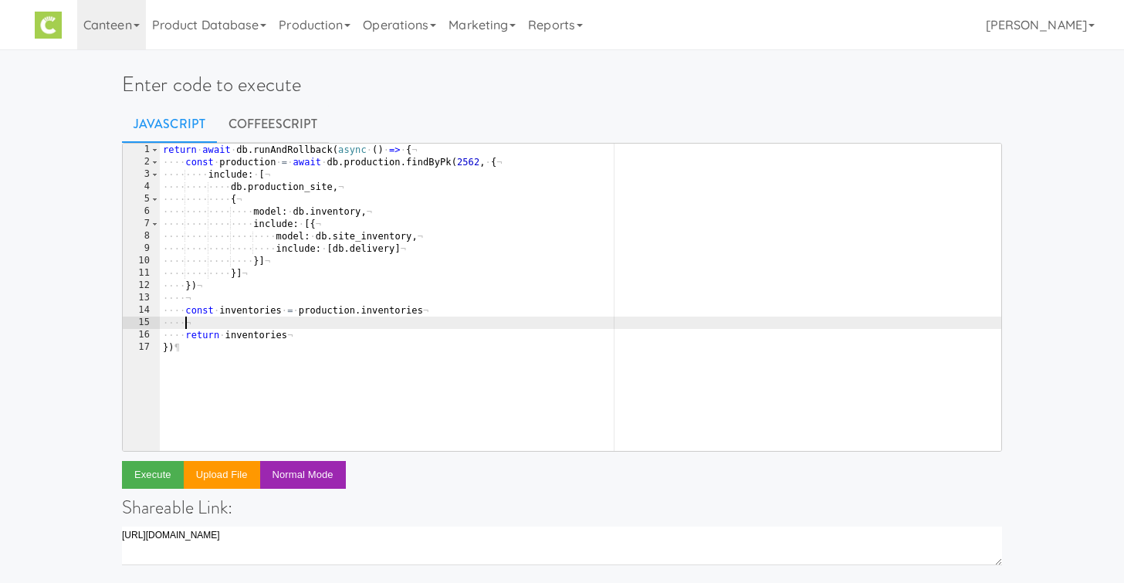
click at [253, 327] on div "return · await · db . runAndRollback ( async · ( ) · => · { ¬ ···· const · prod…" at bounding box center [581, 310] width 842 height 332
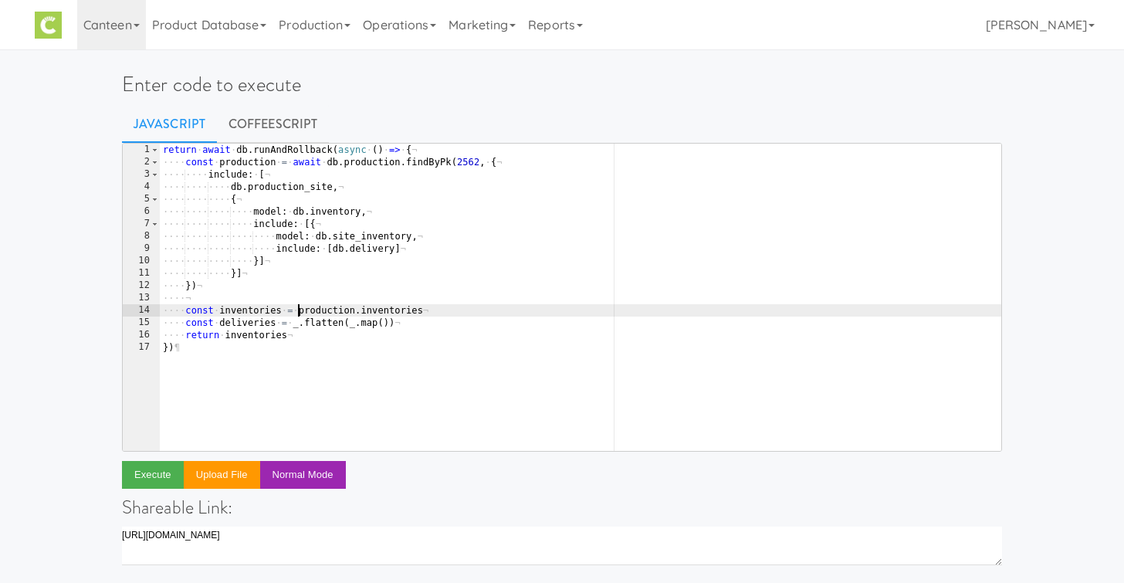
click at [298, 311] on div "return · await · db . runAndRollback ( async · ( ) · => · { ¬ ···· const · prod…" at bounding box center [581, 310] width 842 height 332
click at [382, 326] on div "return · await · db . runAndRollback ( async · ( ) · => · { ¬ ···· const · prod…" at bounding box center [581, 310] width 842 height 332
drag, startPoint x: 297, startPoint y: 309, endPoint x: 420, endPoint y: 308, distance: 122.8
click at [420, 308] on div "return · await · db . runAndRollback ( async · ( ) · => · { ¬ ···· const · prod…" at bounding box center [581, 310] width 842 height 332
click at [384, 325] on div "return · await · db . runAndRollback ( async · ( ) · => · { ¬ ···· const · prod…" at bounding box center [581, 310] width 842 height 332
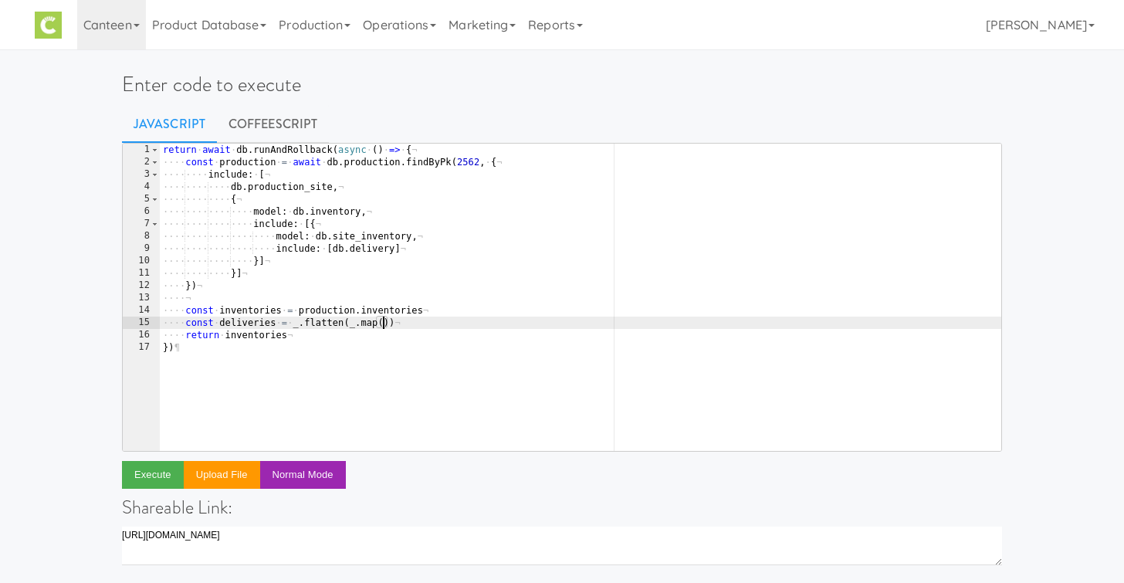
click at [444, 311] on div "return · await · db . runAndRollback ( async · ( ) · => · { ¬ ···· const · prod…" at bounding box center [581, 310] width 842 height 332
type textarea "const inventories = production.inventories"
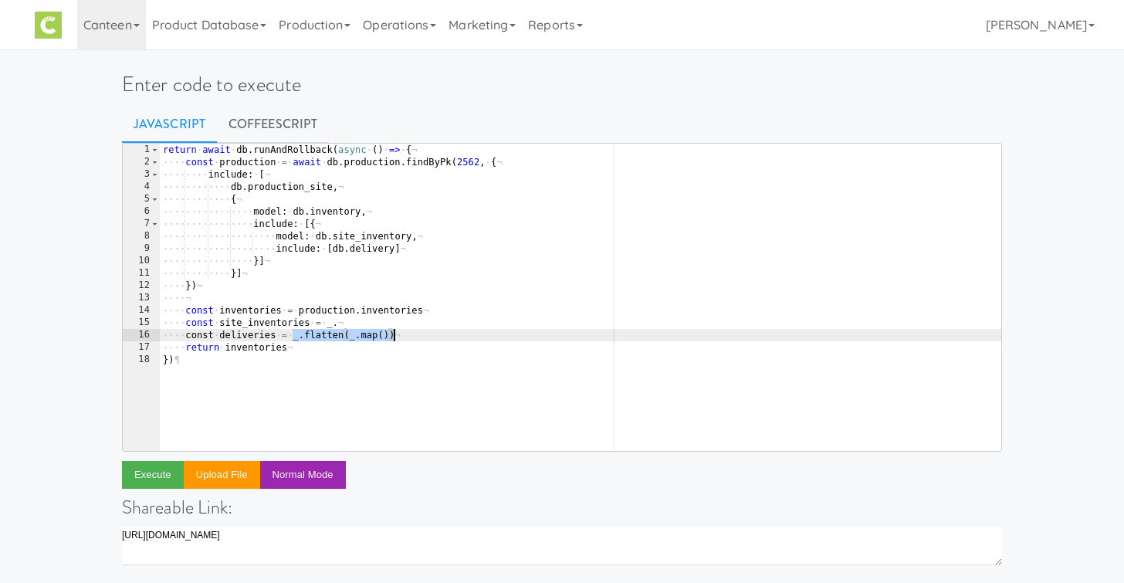
drag, startPoint x: 292, startPoint y: 339, endPoint x: 407, endPoint y: 337, distance: 115.1
click at [407, 337] on div "return · await · db . runAndRollback ( async · ( ) · => · { ¬ ···· const · prod…" at bounding box center [581, 310] width 842 height 332
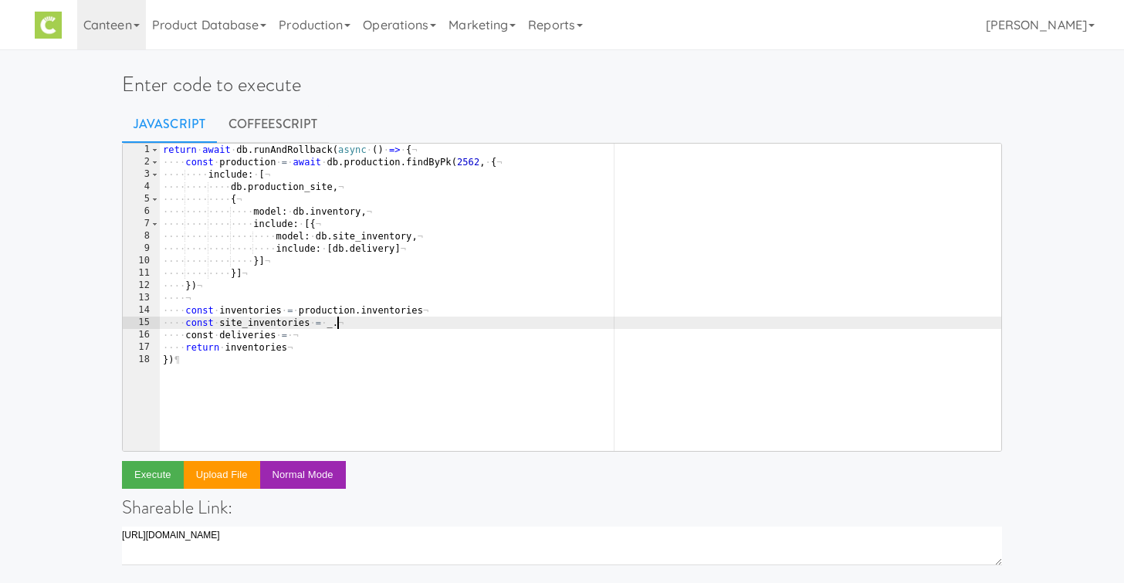
click at [353, 325] on div "return · await · db . runAndRollback ( async · ( ) · => · { ¬ ···· const · prod…" at bounding box center [581, 310] width 842 height 332
paste textarea "_.flatten(_.map())"
click at [415, 324] on div "return · await · db . runAndRollback ( async · ( ) · => · { ¬ ···· const · prod…" at bounding box center [581, 310] width 842 height 332
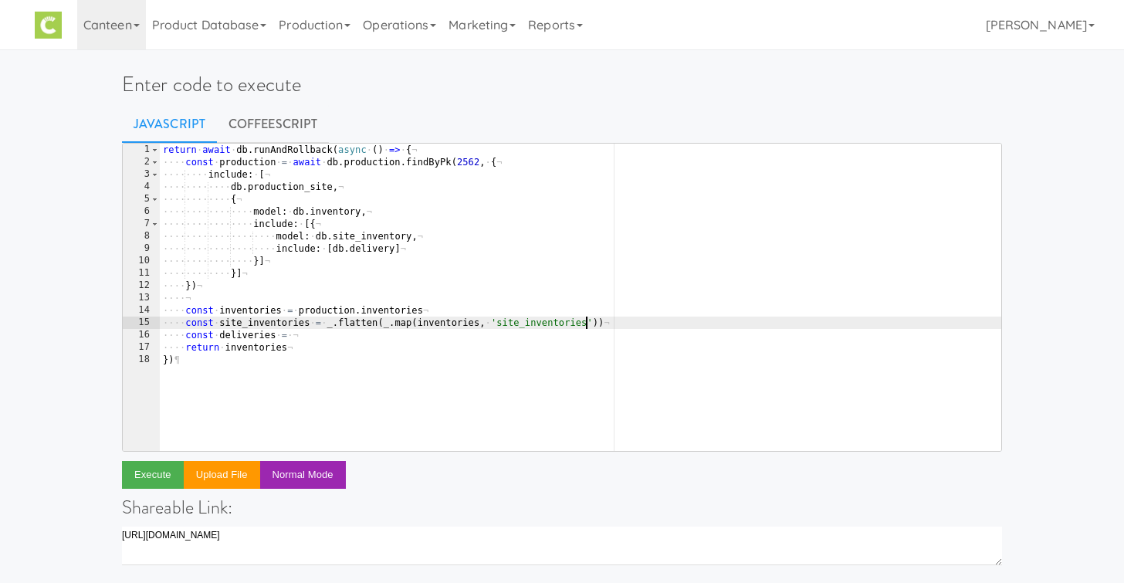
click at [249, 319] on div "return · await · db . runAndRollback ( async · ( ) · => · { ¬ ···· const · prod…" at bounding box center [581, 310] width 842 height 332
click at [304, 334] on div "return · await · db . runAndRollback ( async · ( ) · => · { ¬ ···· const · prod…" at bounding box center [581, 310] width 842 height 332
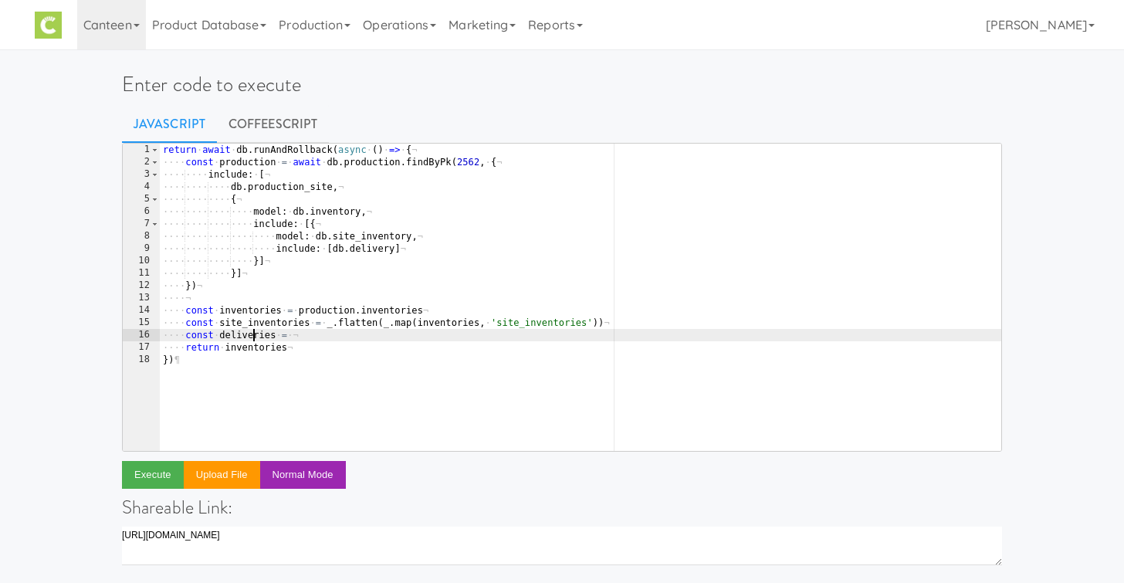
click at [253, 332] on div "return · await · db . runAndRollback ( async · ( ) · => · { ¬ ···· const · prod…" at bounding box center [581, 310] width 842 height 332
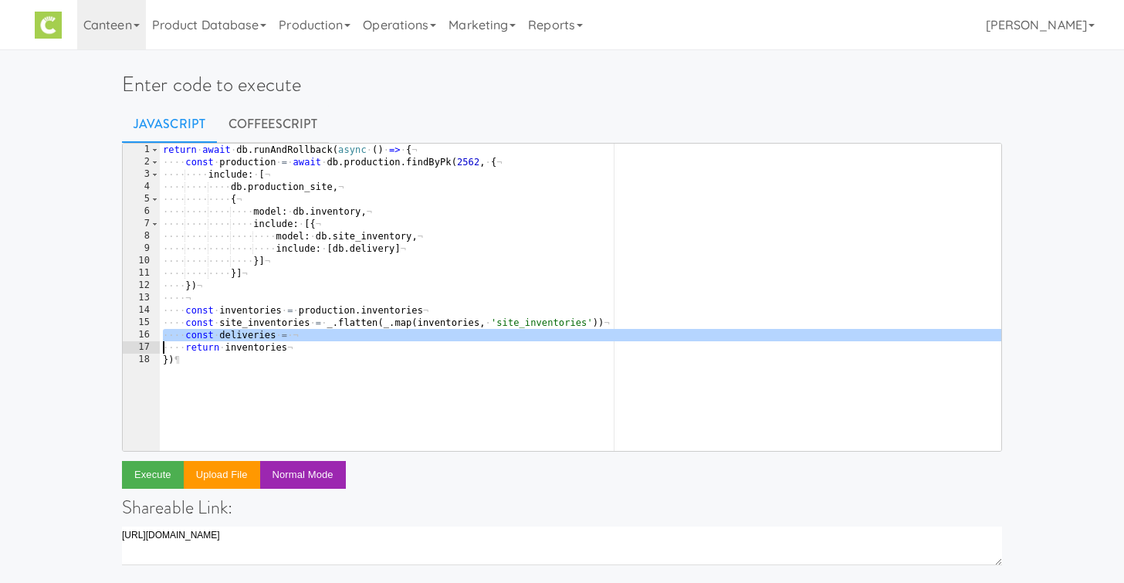
scroll to position [0, 9]
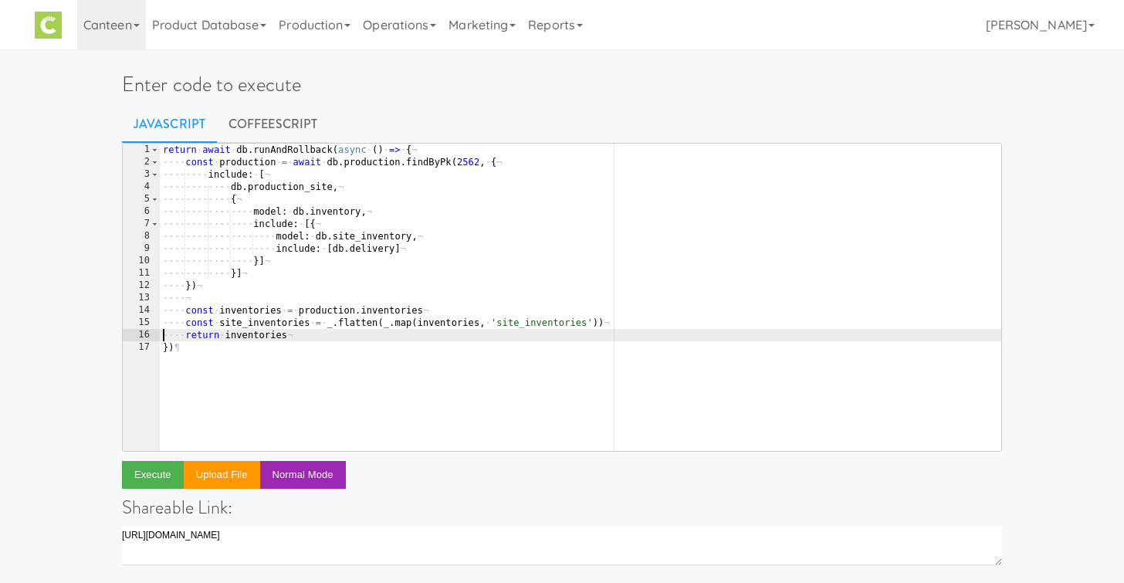
click at [271, 322] on div "return · await · db . runAndRollback ( async · ( ) · => · { ¬ ···· const · prod…" at bounding box center [581, 310] width 842 height 332
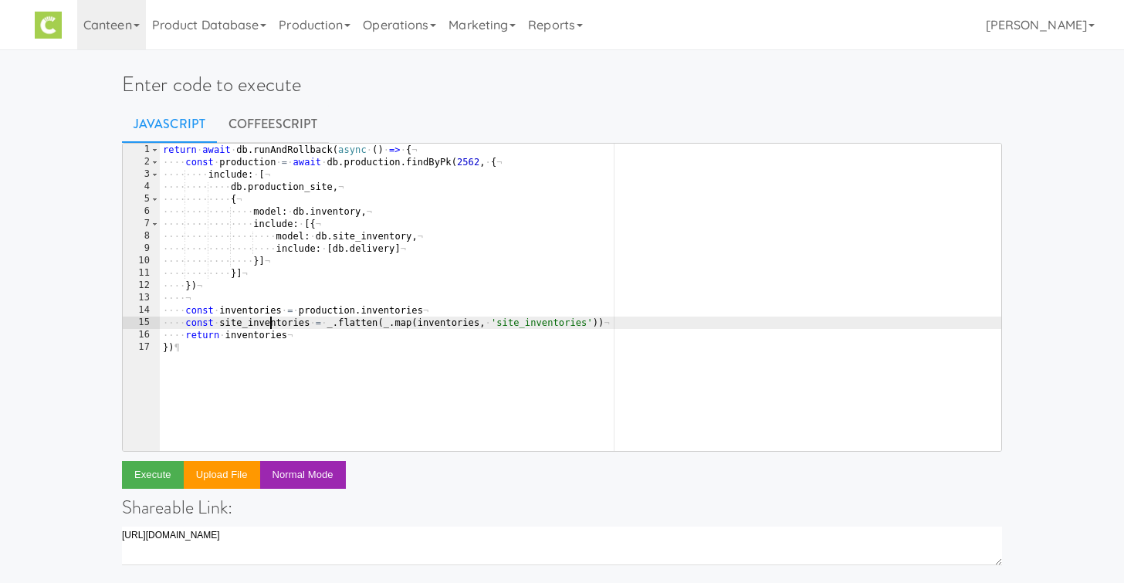
click at [271, 322] on div "return · await · db . runAndRollback ( async · ( ) · => · { ¬ ···· const · prod…" at bounding box center [581, 310] width 842 height 332
click at [259, 344] on div "return · await · db . runAndRollback ( async · ( ) · => · { ¬ ···· const · prod…" at bounding box center [581, 310] width 842 height 332
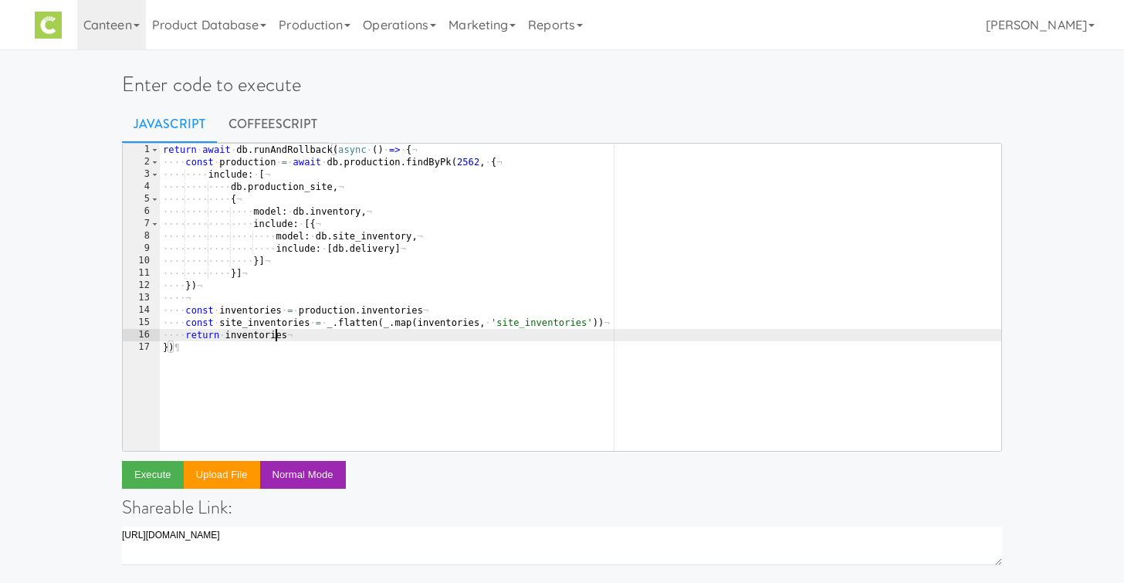
click at [276, 332] on div "return · await · db . runAndRollback ( async · ( ) · => · { ¬ ···· const · prod…" at bounding box center [581, 310] width 842 height 332
paste textarea "site_"
click at [140, 485] on button "Execute" at bounding box center [153, 475] width 62 height 28
type textarea "const site_inventories = _.flatten(_.map(inventories, 'site_inventories'))"
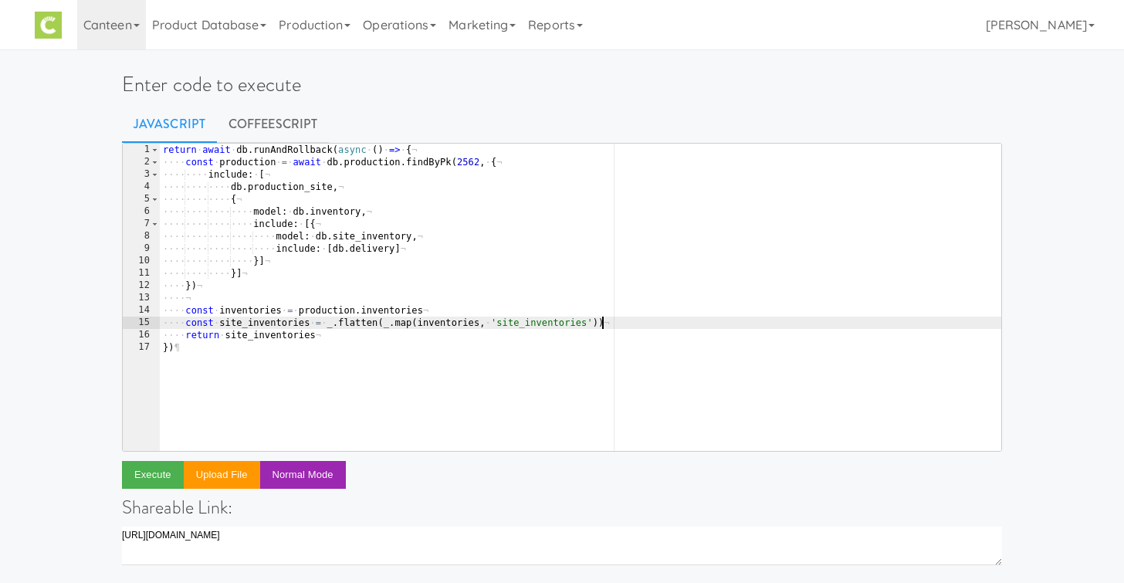
click at [626, 327] on div "return · await · db . runAndRollback ( async · ( ) · => · { ¬ ···· const · prod…" at bounding box center [581, 310] width 842 height 332
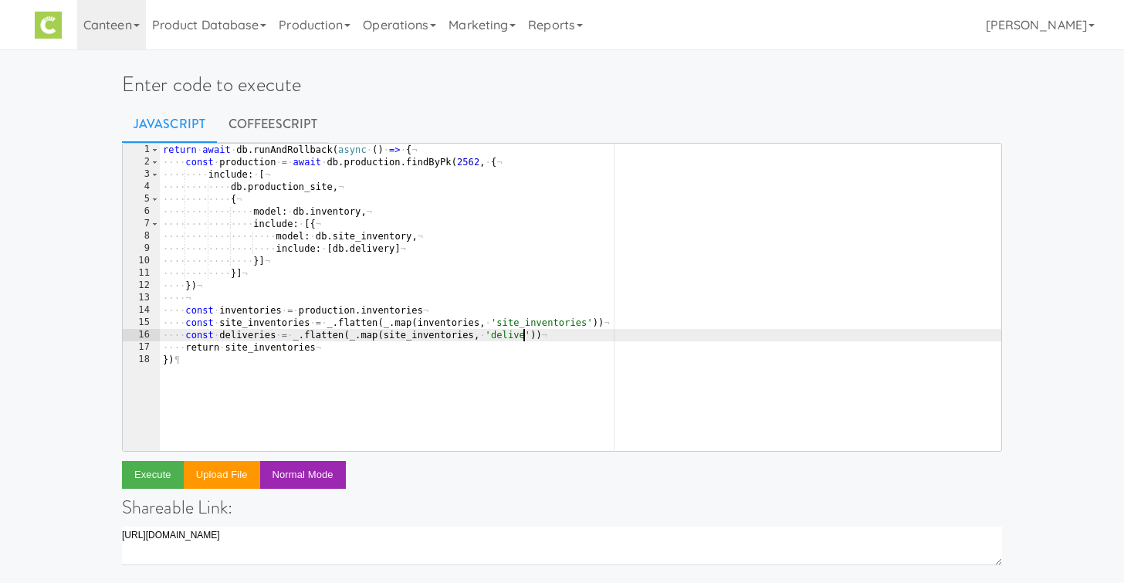
scroll to position [0, 29]
click at [165, 477] on button "Execute" at bounding box center [153, 475] width 62 height 28
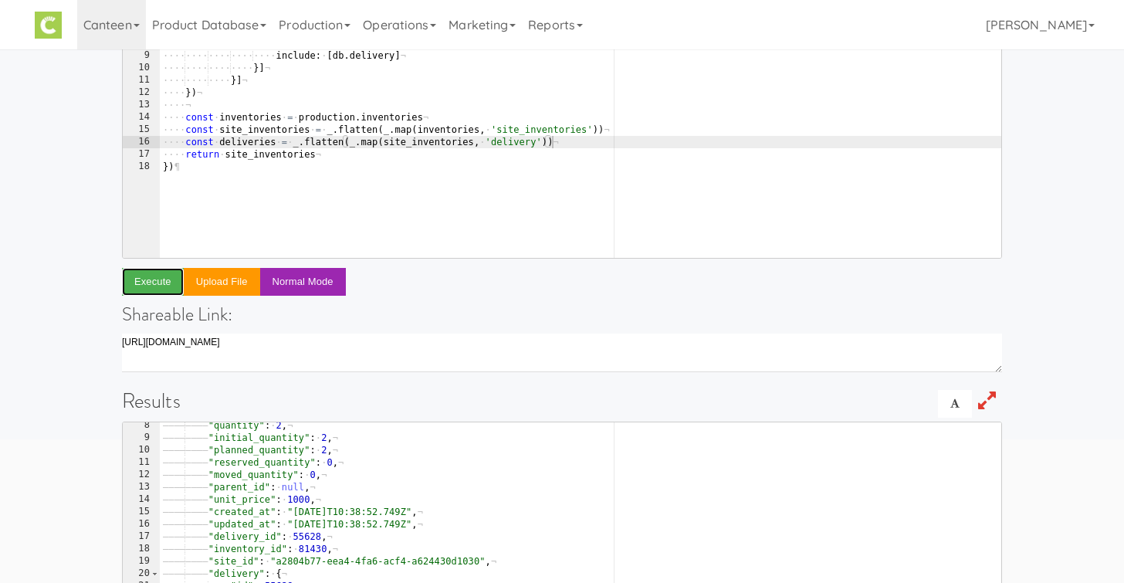
scroll to position [0, 0]
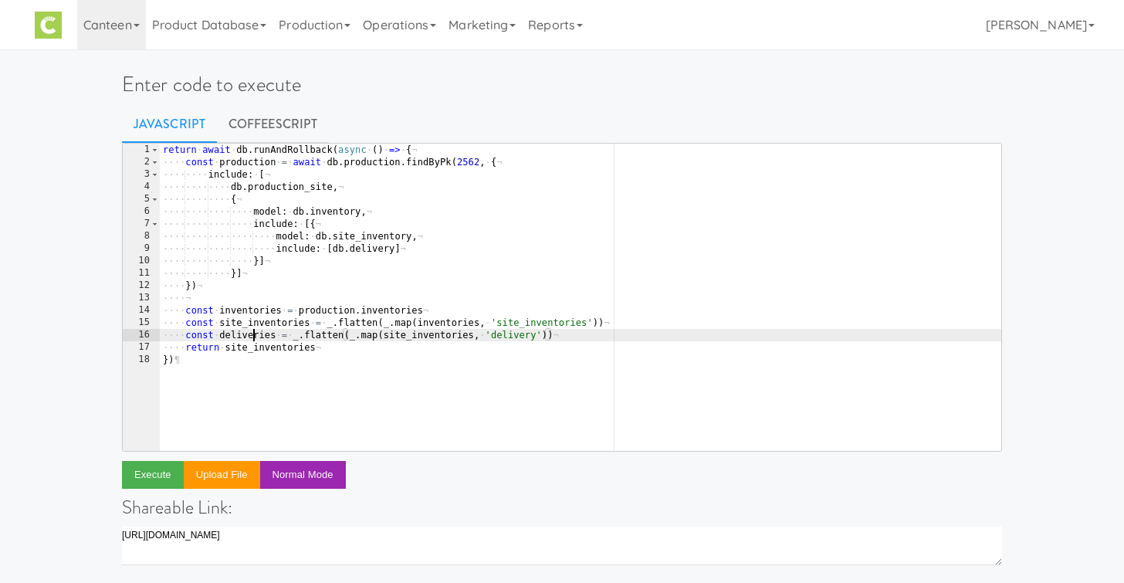
click at [252, 334] on div "return · await · db . runAndRollback ( async · ( ) · => · { ¬ ···· const · prod…" at bounding box center [581, 310] width 842 height 332
click at [248, 352] on div "return · await · db . runAndRollback ( async · ( ) · => · { ¬ ···· const · prod…" at bounding box center [581, 310] width 842 height 332
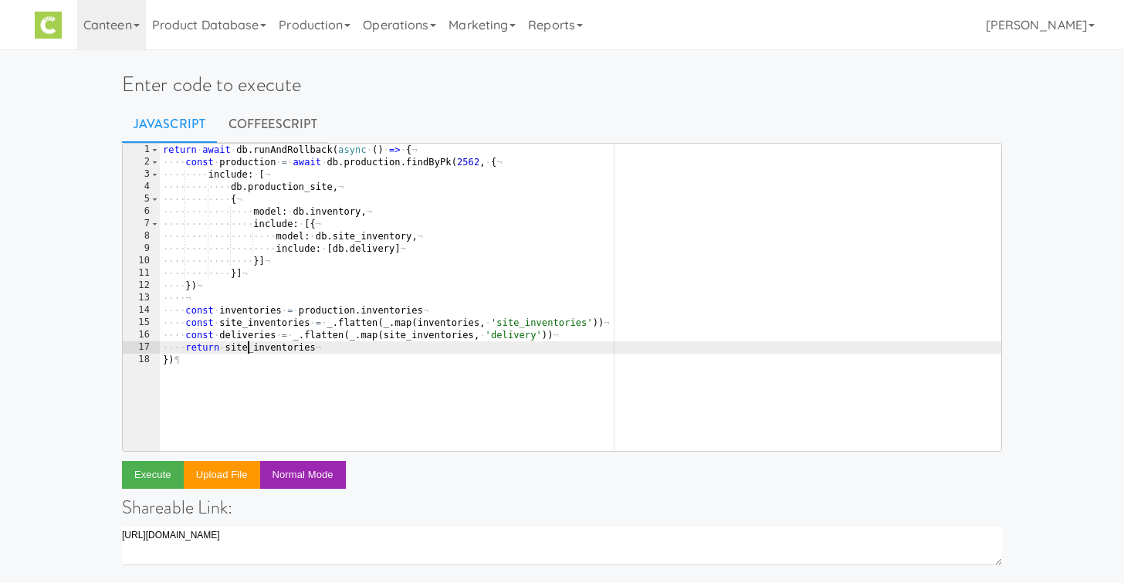
click at [248, 352] on div "return · await · db . runAndRollback ( async · ( ) · => · { ¬ ···· const · prod…" at bounding box center [581, 310] width 842 height 332
paste textarea "delive"
click at [152, 477] on button "Execute" at bounding box center [153, 475] width 62 height 28
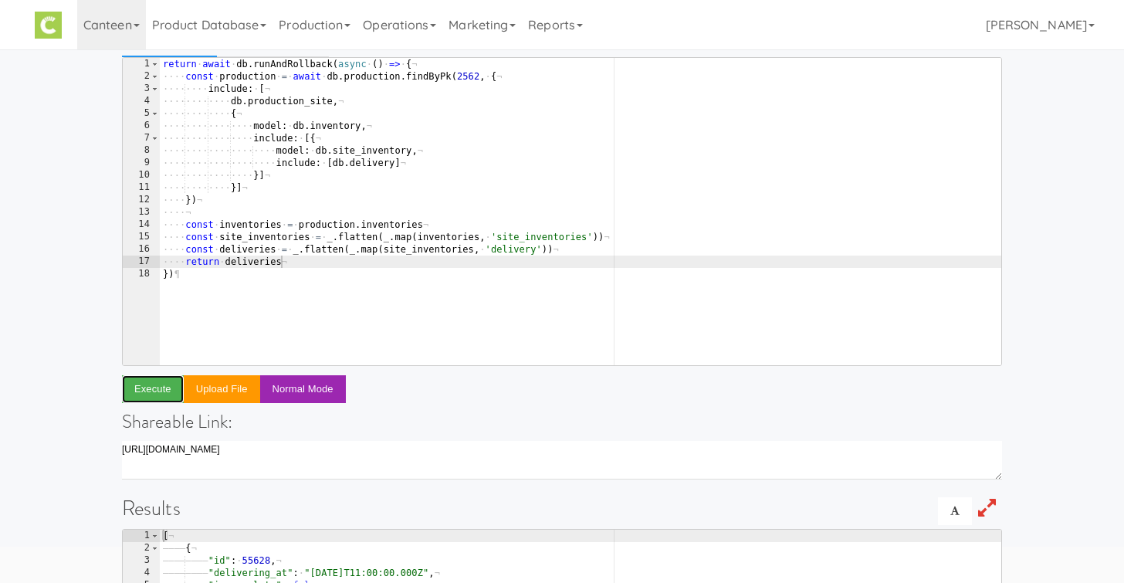
scroll to position [0, 0]
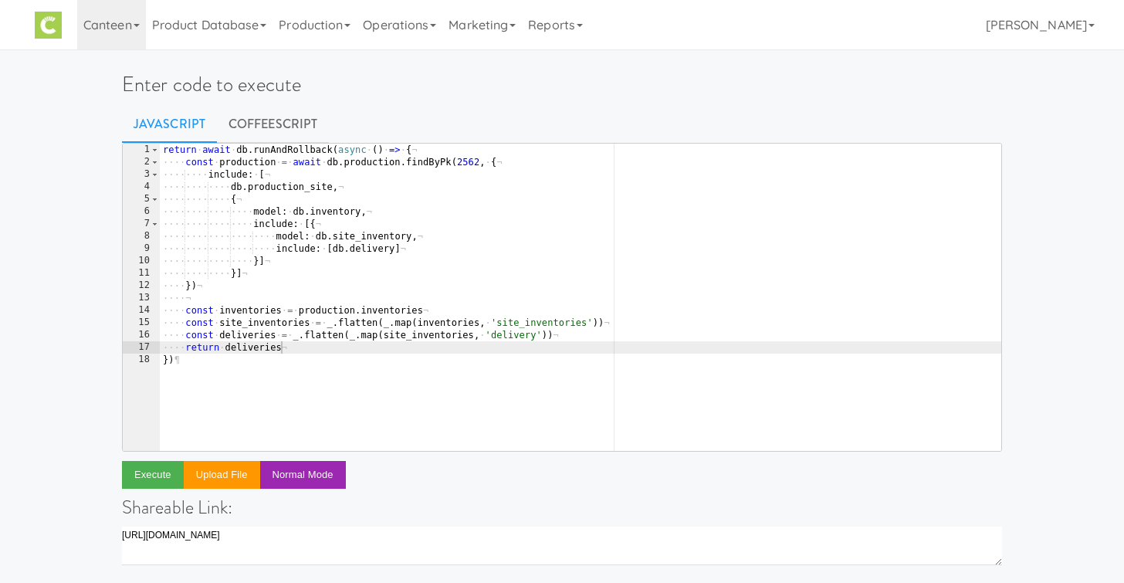
click at [464, 364] on div "return · await · db . runAndRollback ( async · ( ) · => · { ¬ ···· const · prod…" at bounding box center [581, 310] width 842 height 332
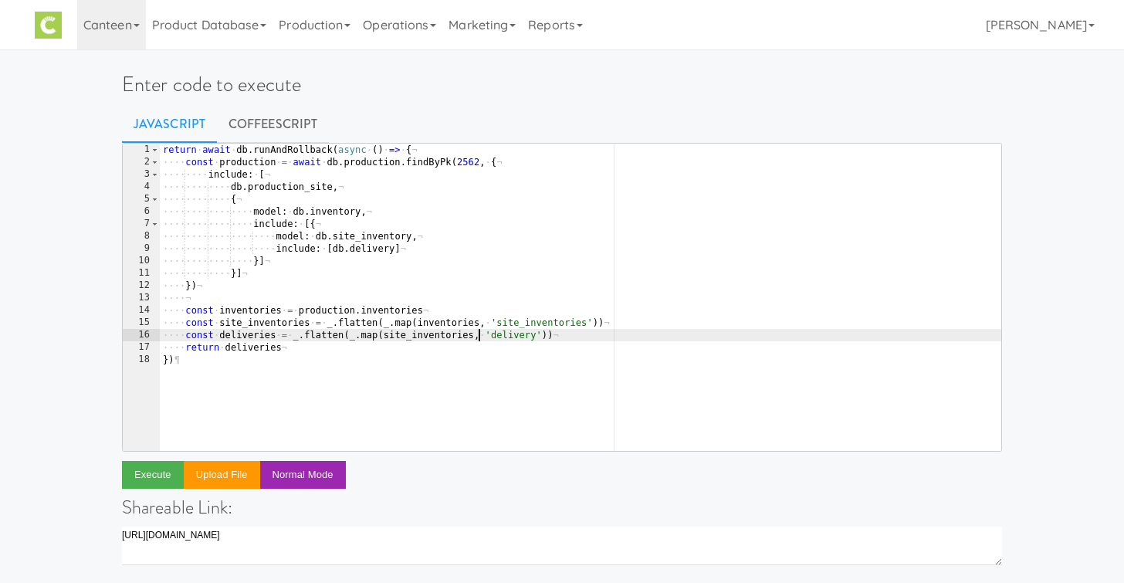
click at [480, 331] on div "return · await · db . runAndRollback ( async · ( ) · => · { ¬ ···· const · prod…" at bounding box center [581, 310] width 842 height 332
click at [563, 337] on div "return · await · db . runAndRollback ( async · ( ) · => · { ¬ ···· const · prod…" at bounding box center [581, 310] width 842 height 332
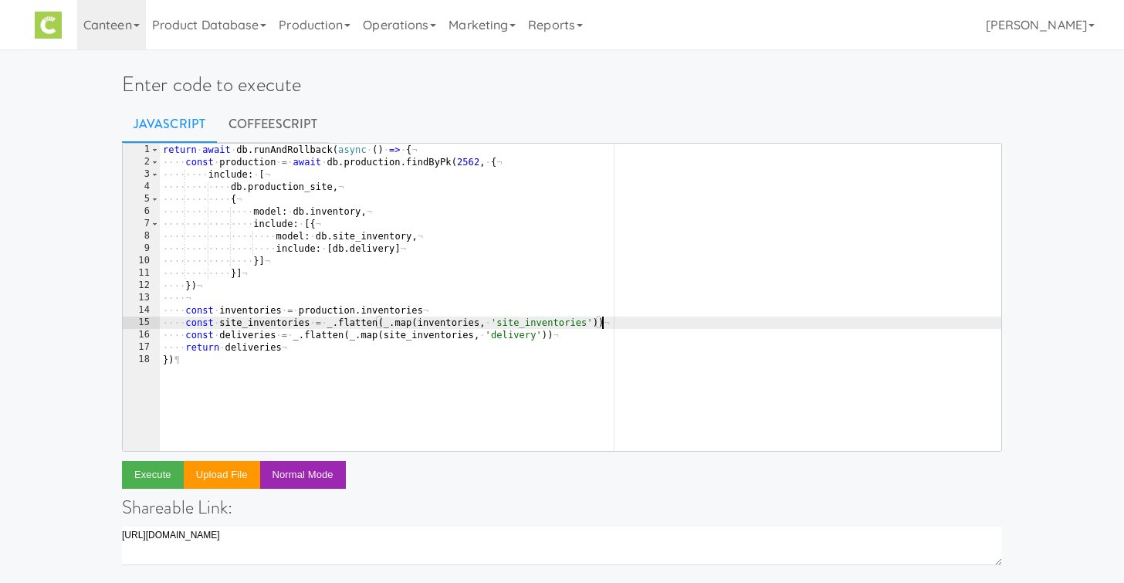
click at [617, 319] on div "return · await · db . runAndRollback ( async · ( ) · => · { ¬ ···· const · prod…" at bounding box center [581, 310] width 842 height 332
type textarea "const site_inventories = _.flatten(_.map(inventories, 'site_inventories'))"
click at [554, 297] on div "return · await · db . runAndRollback ( async · ( ) · => · { ¬ ···· const · prod…" at bounding box center [581, 310] width 842 height 332
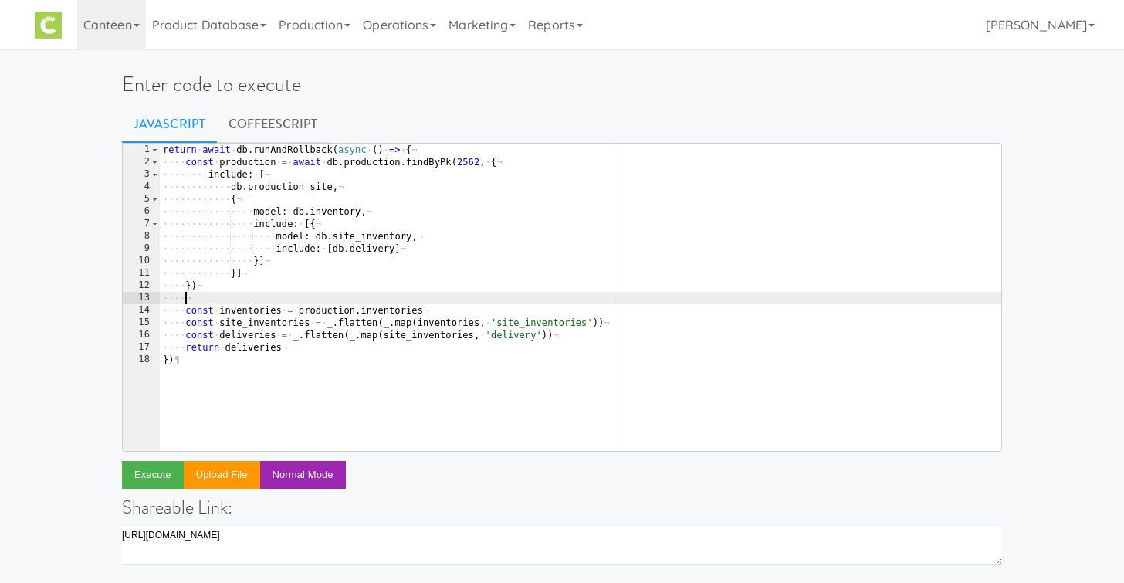
click at [578, 317] on div "return · await · db . runAndRollback ( async · ( ) · => · { ¬ ···· const · prod…" at bounding box center [581, 310] width 842 height 332
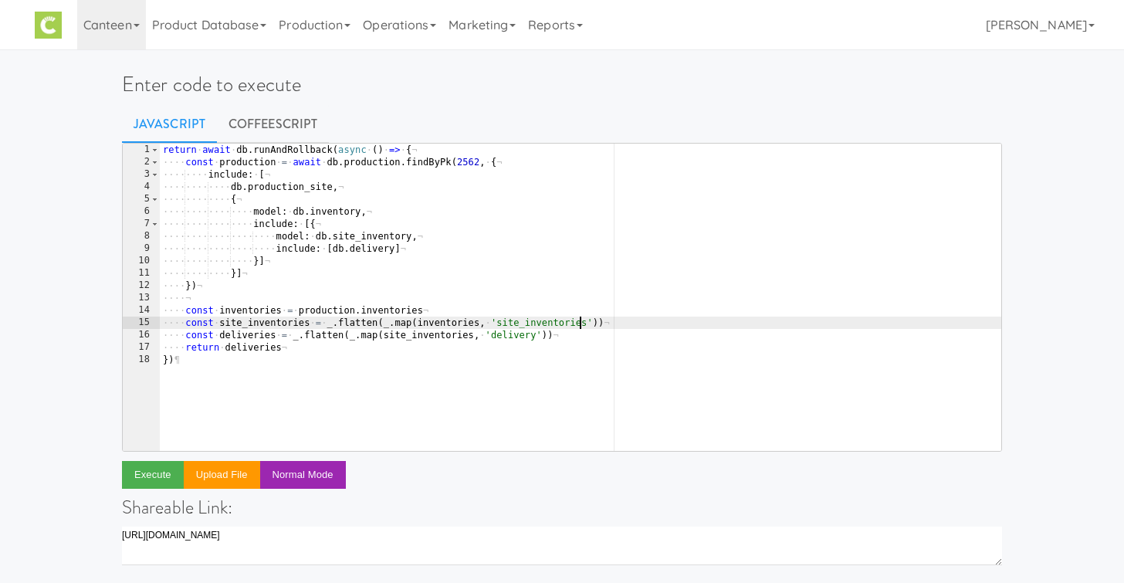
click at [578, 324] on div "return · await · db . runAndRollback ( async · ( ) · => · { ¬ ···· const · prod…" at bounding box center [581, 310] width 842 height 332
click at [578, 333] on div "return · await · db . runAndRollback ( async · ( ) · => · { ¬ ···· const · prod…" at bounding box center [581, 310] width 842 height 332
type textarea "const deliveries = _.flatten(_.map(site_inventories, 'delivery'))"
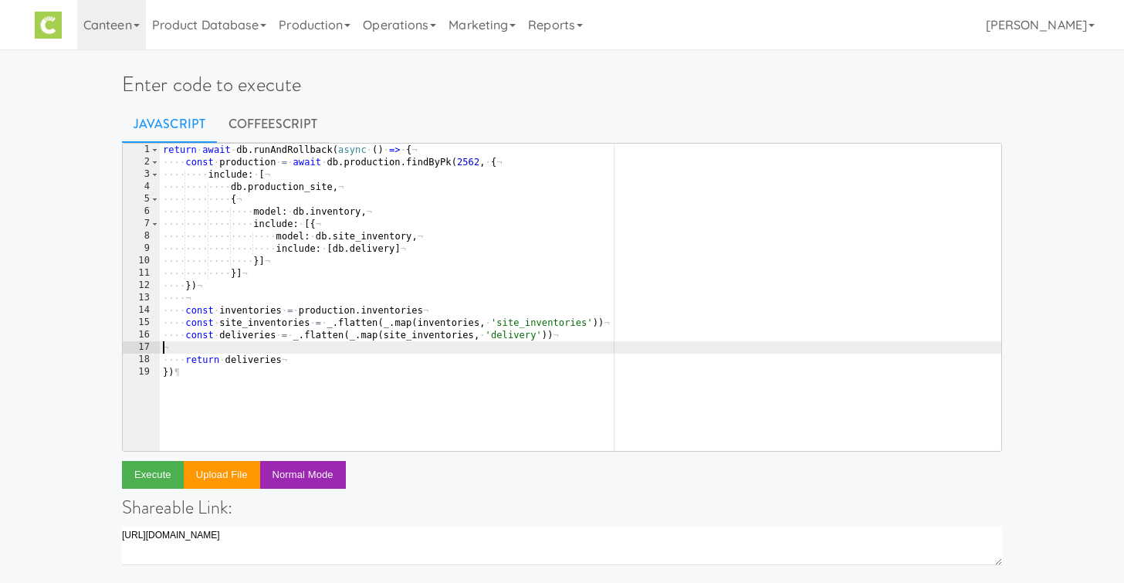
click at [523, 400] on div "return · await · db . runAndRollback ( async · ( ) · => · { ¬ ···· const · prod…" at bounding box center [581, 310] width 842 height 332
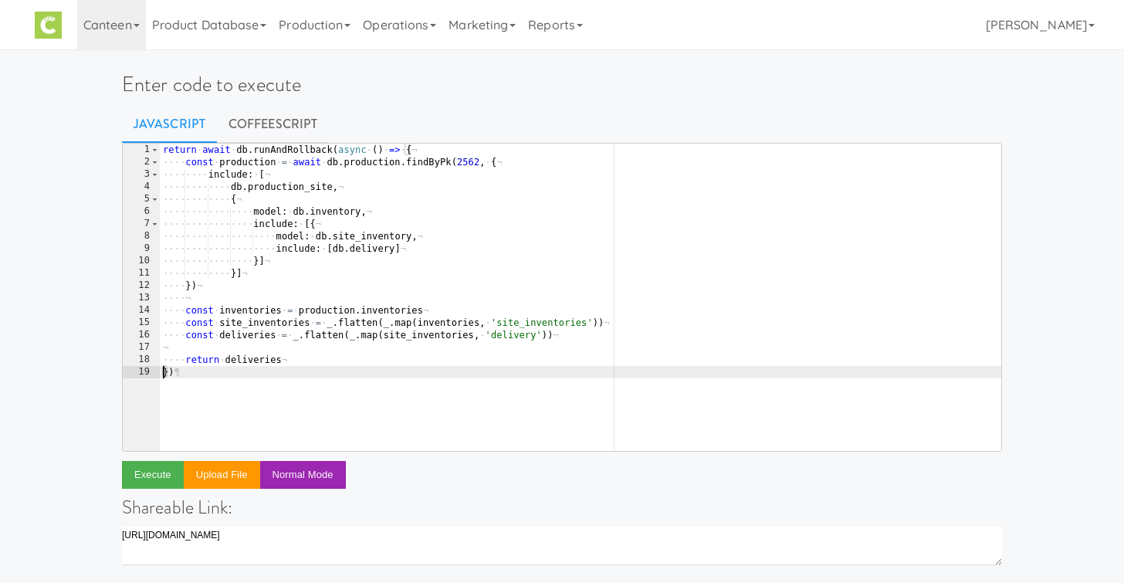
type textarea "return deliveries"
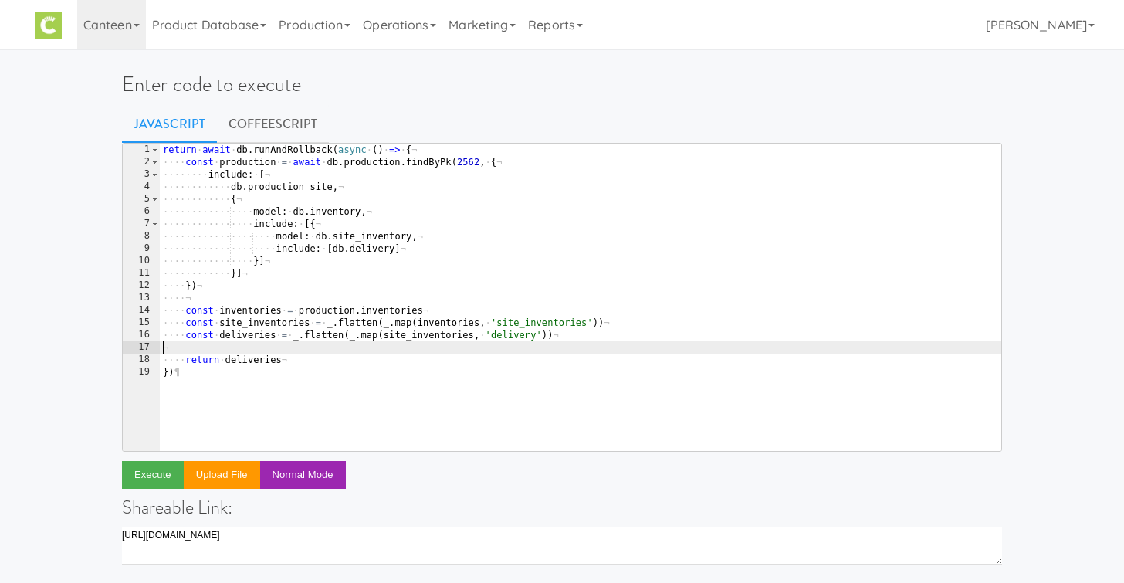
type textarea "const deliveries = _.flatten(_.map(site_inventories, 'delivery'))"
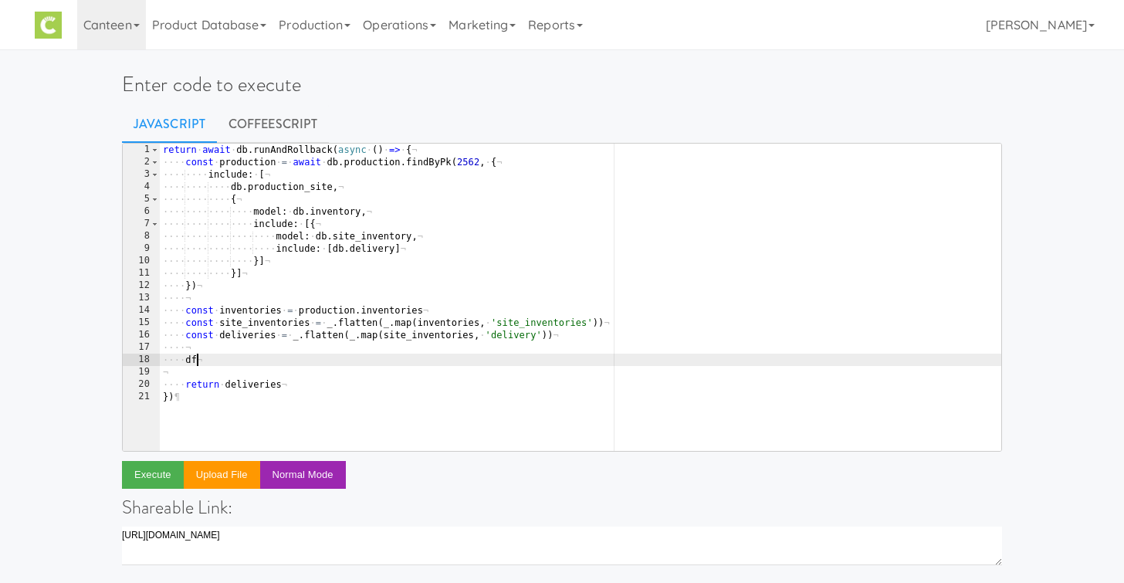
type textarea "d"
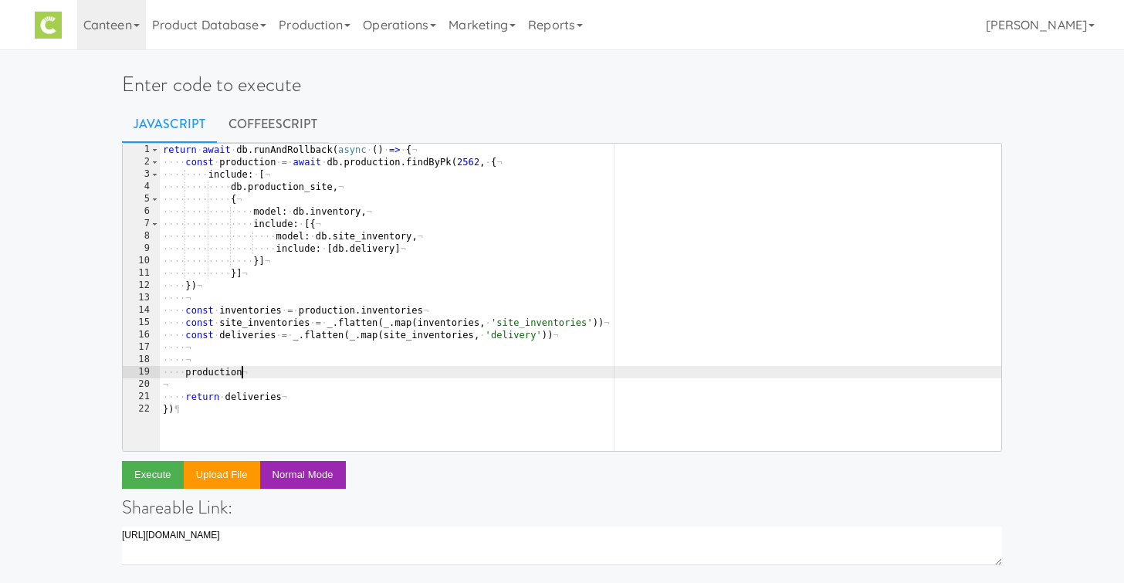
paste textarea "_planned_meal_count"
type textarea "production._planned_meal_count = 0"
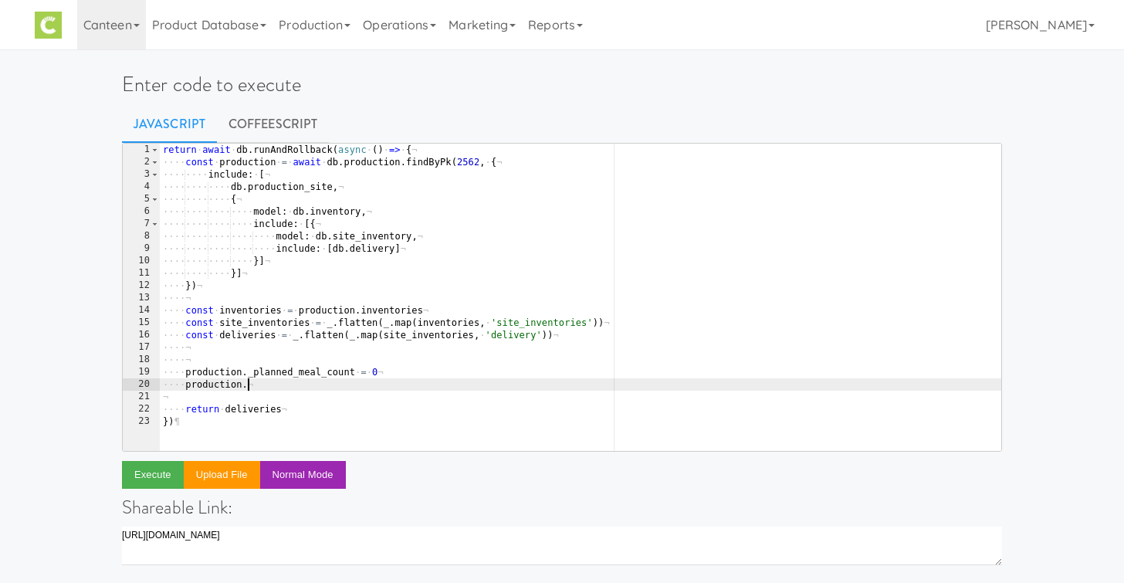
scroll to position [0, 6]
paste textarea "_planned_box_count"
type textarea "production._planned_box_count = 0"
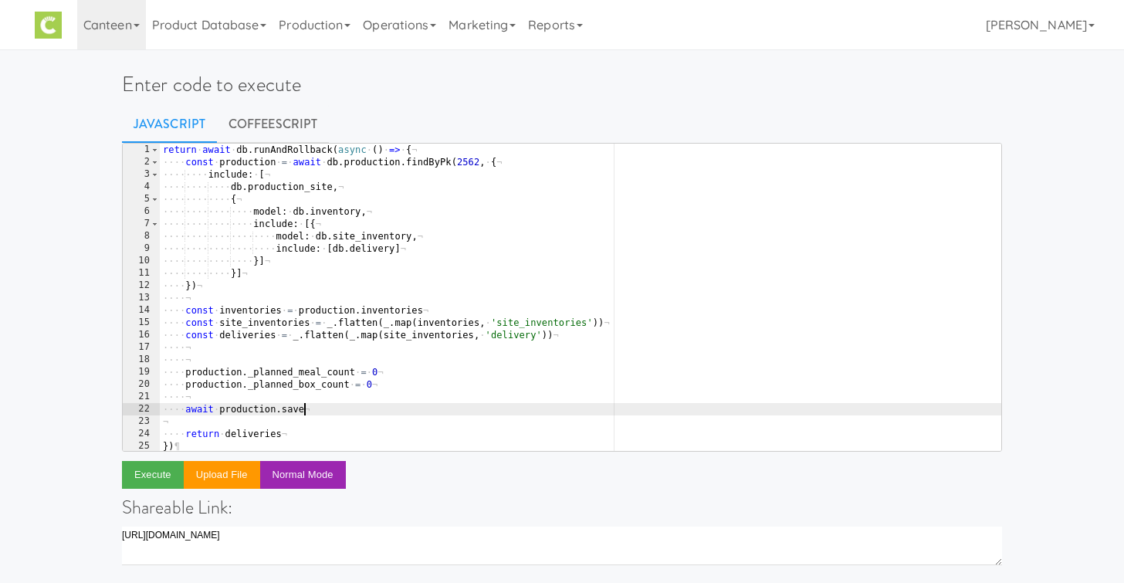
type textarea "await [DOMAIN_NAME]()"
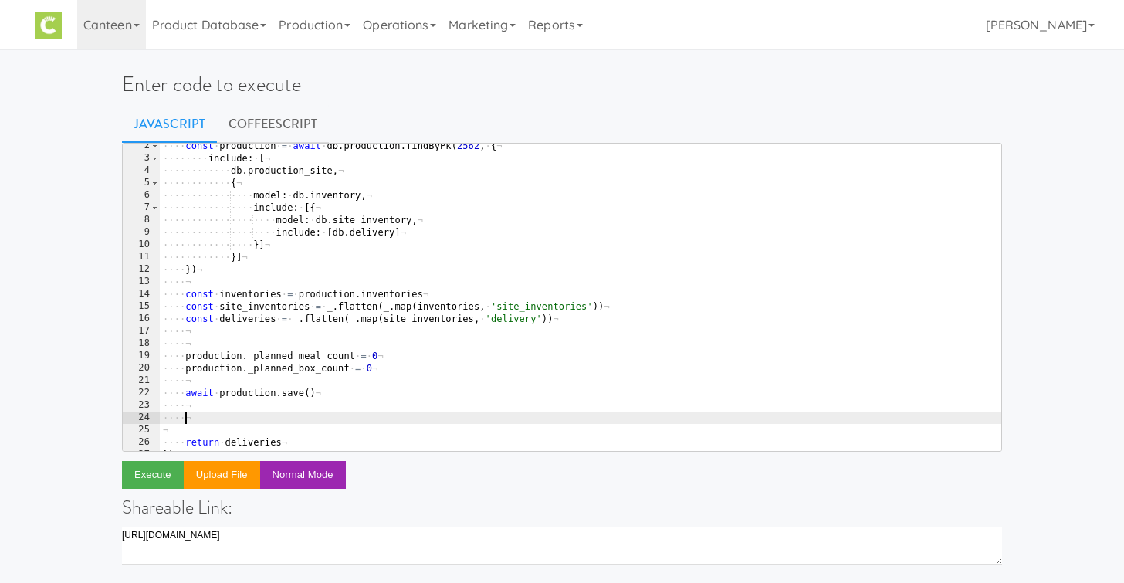
scroll to position [26, 0]
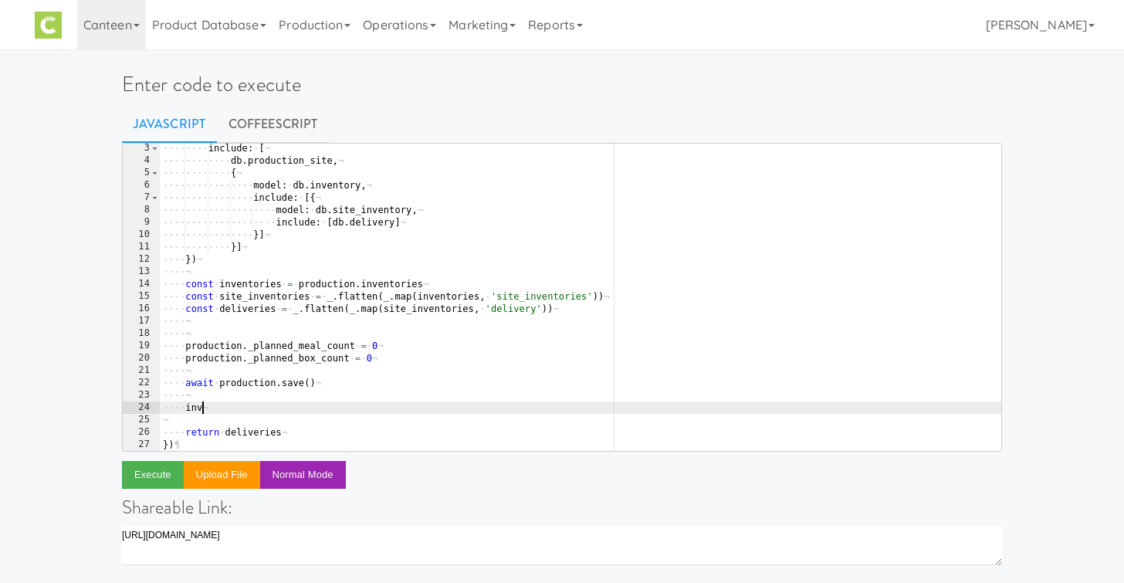
type textarea "i"
type textarea "await db.inventory.destroy({})"
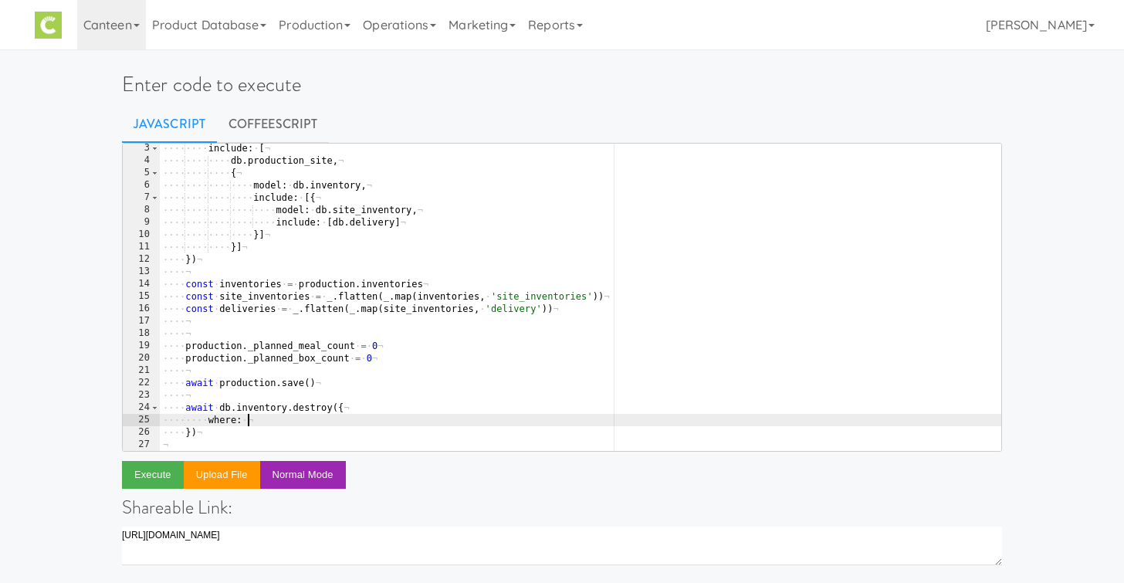
type textarea "where: {"
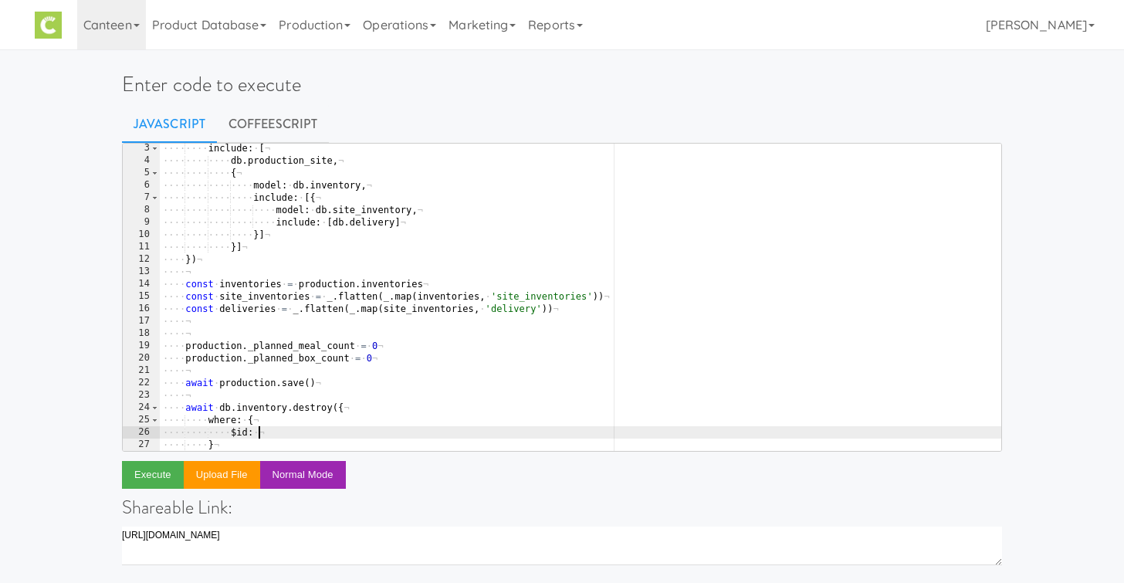
type textarea "$id: {"
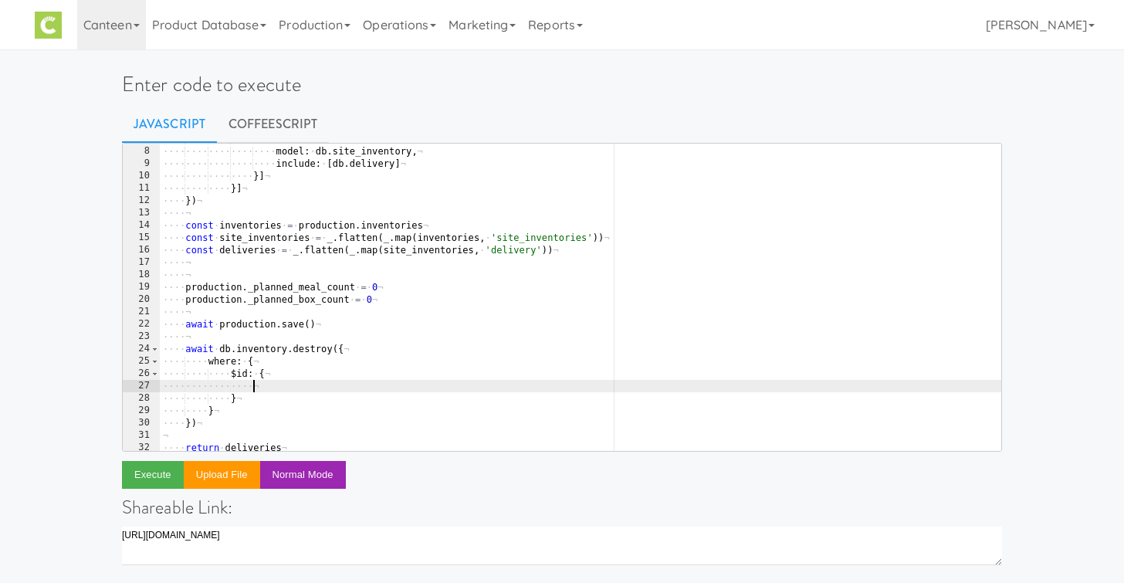
scroll to position [86, 0]
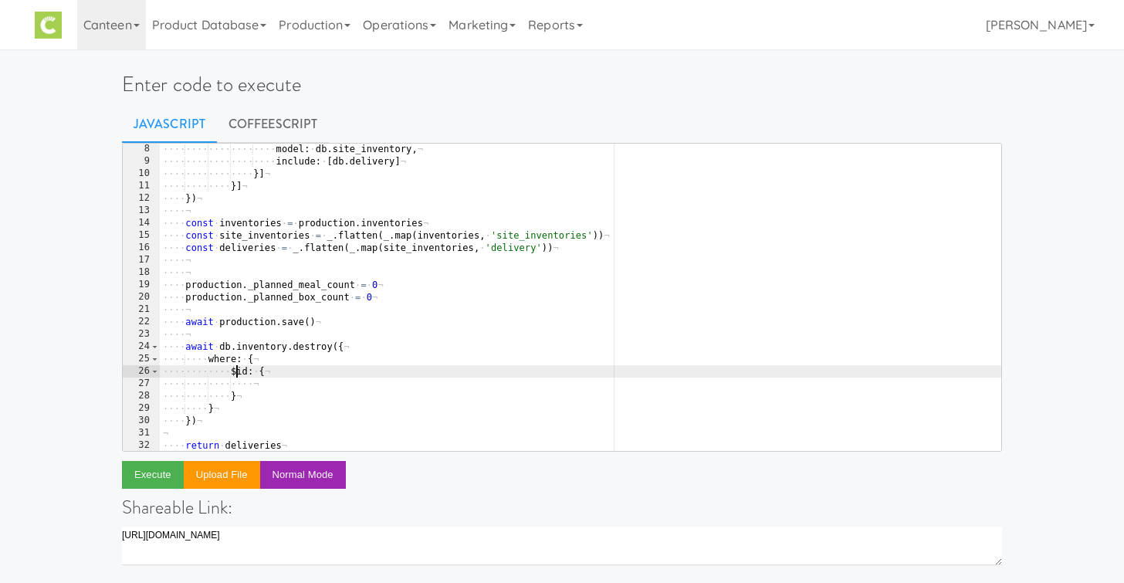
type textarea "id: {"
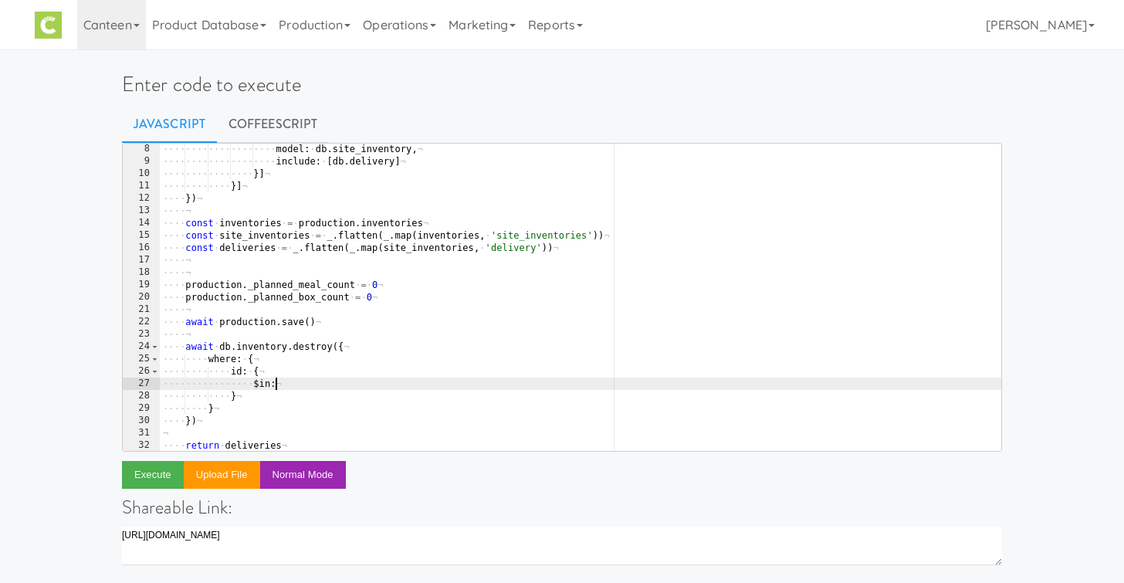
scroll to position [0, 8]
click at [263, 223] on div "···· ···· ···· ···· ···· model : · db . site_inventory , ¬ ···· ···· ···· ···· …" at bounding box center [581, 309] width 842 height 332
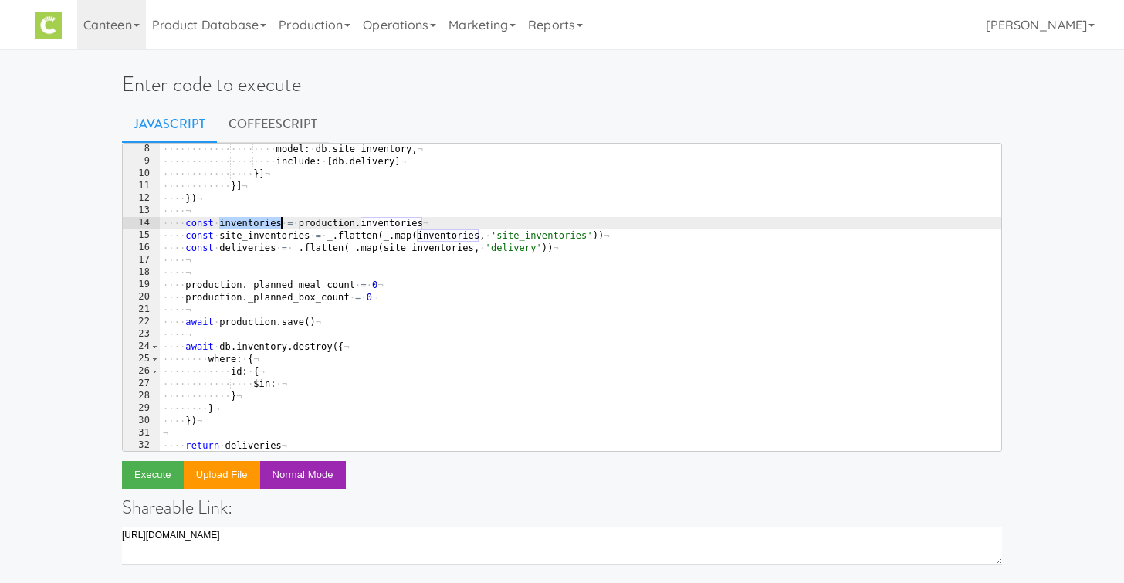
click at [263, 223] on div "···· ···· ···· ···· ···· model : · db . site_inventory , ¬ ···· ···· ···· ···· …" at bounding box center [581, 309] width 842 height 332
click at [300, 385] on div "···· ···· ···· ···· ···· model : · db . site_inventory , ¬ ···· ···· ···· ···· …" at bounding box center [581, 309] width 842 height 332
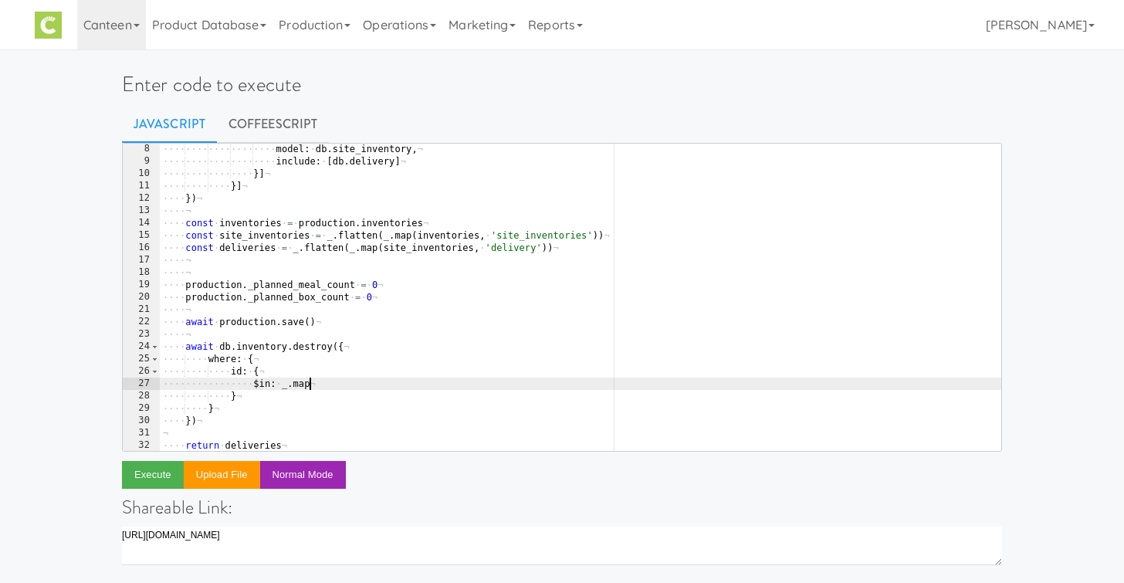
scroll to position [0, 12]
paste textarea "inventories)"
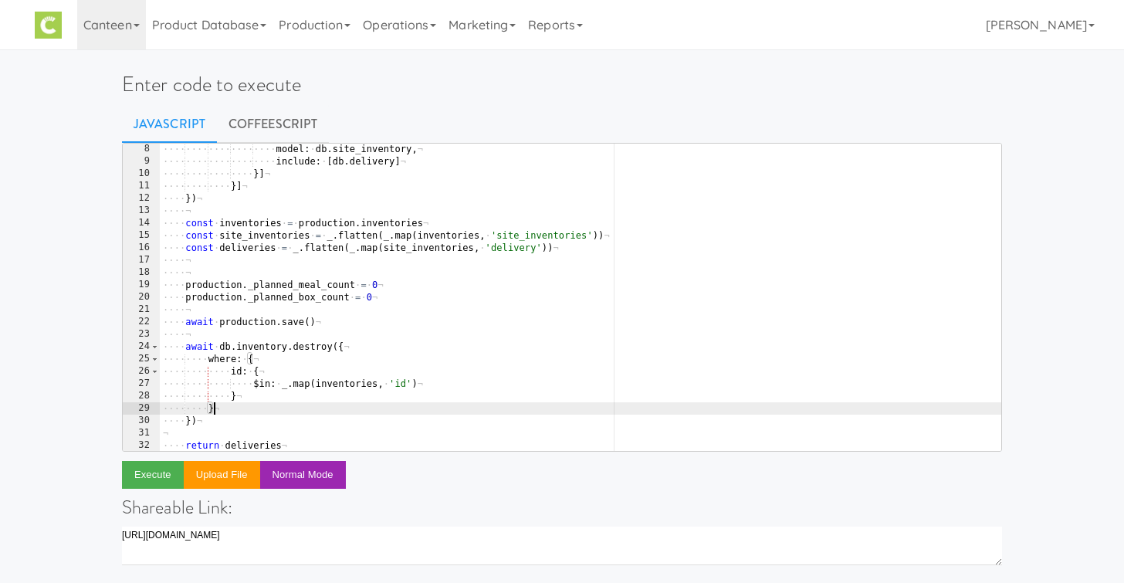
type textarea "})"
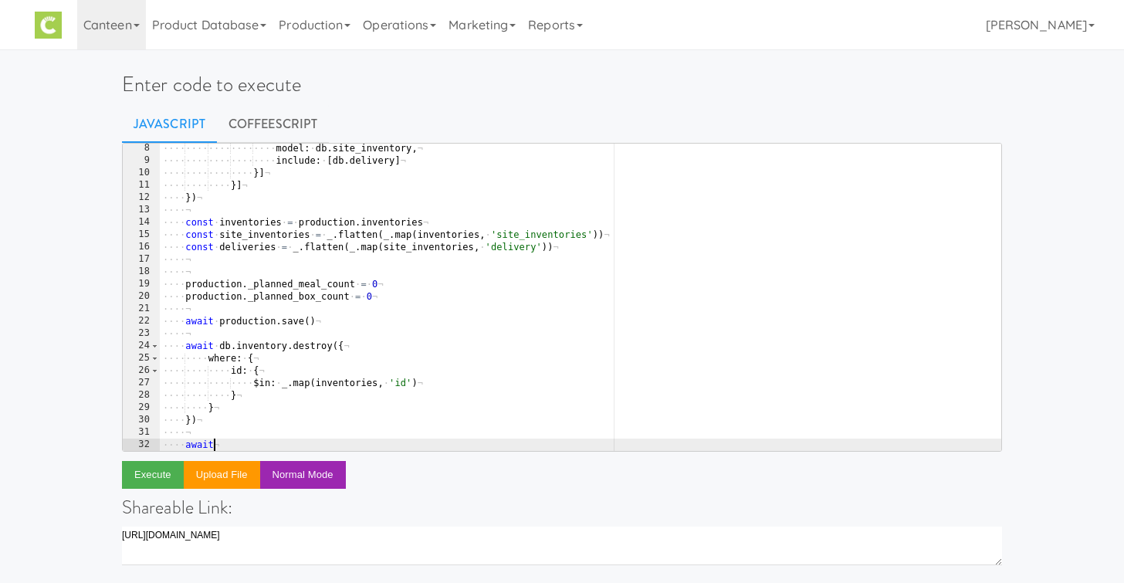
scroll to position [0, 4]
click at [246, 236] on div "···· ···· ···· ···· ···· model : · db . site_inventory , ¬ ···· ···· ···· ···· …" at bounding box center [581, 308] width 842 height 332
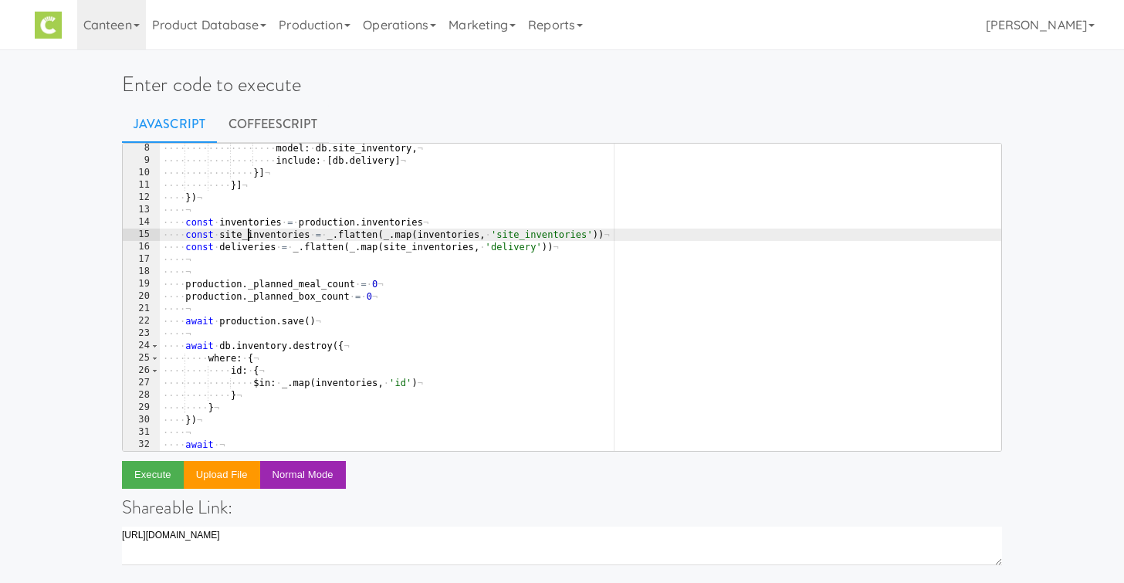
click at [246, 236] on div "···· ···· ···· ···· ···· model : · db . site_inventory , ¬ ···· ···· ···· ···· …" at bounding box center [581, 308] width 842 height 332
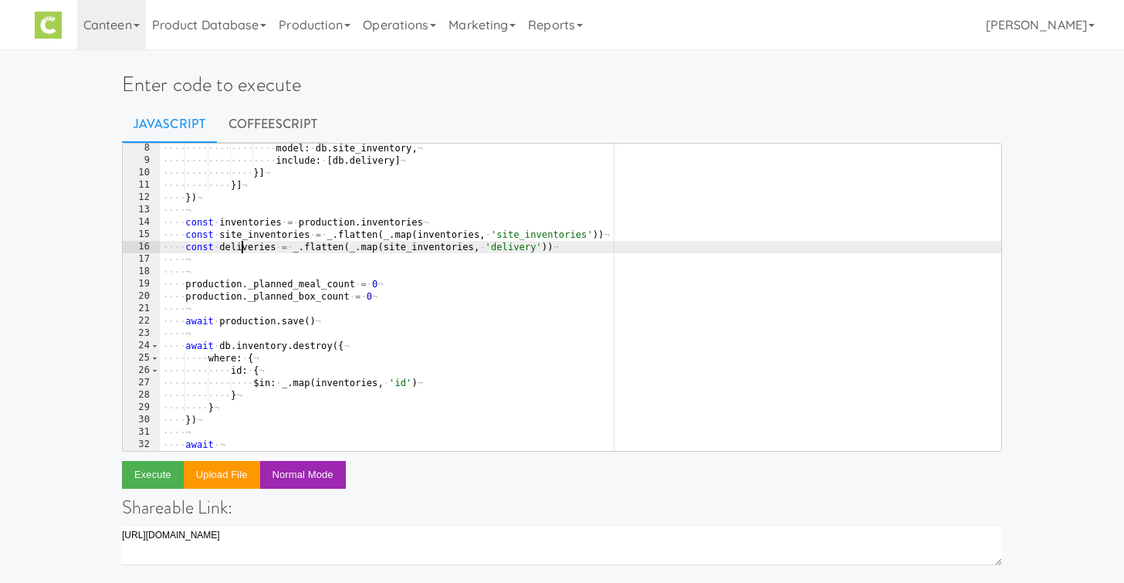
click at [240, 243] on div "···· ···· ···· ···· ···· model : · db . site_inventory , ¬ ···· ···· ···· ···· …" at bounding box center [581, 308] width 842 height 332
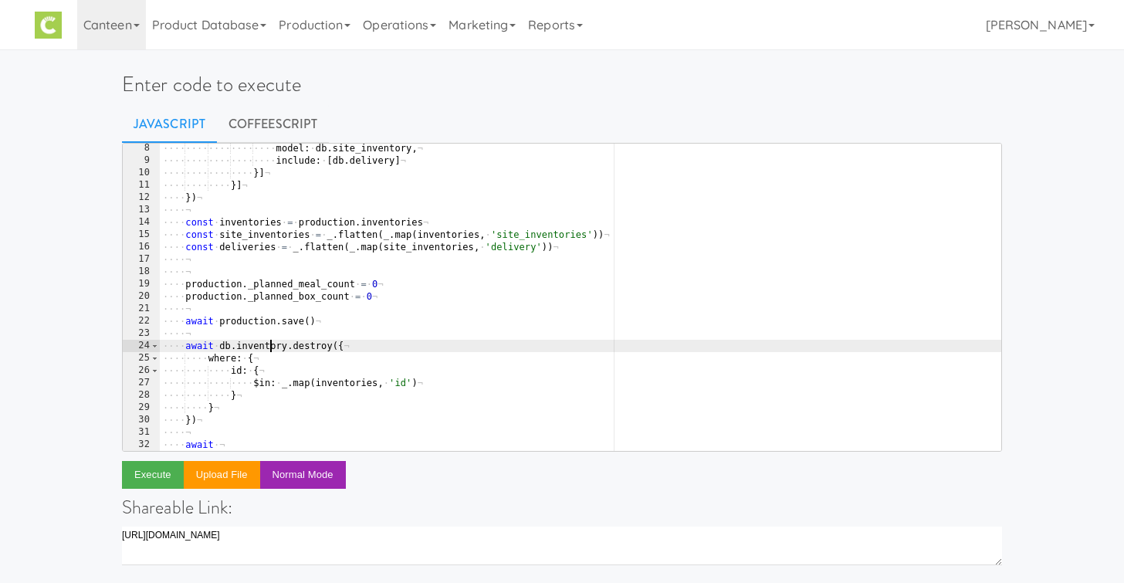
click at [269, 348] on div "···· ···· ···· ···· ···· model : · db . site_inventory , ¬ ···· ···· ···· ···· …" at bounding box center [581, 308] width 842 height 332
paste textarea "deliveries"
click at [264, 348] on div "···· ···· ···· ···· ···· model : · db . site_inventory , ¬ ···· ···· ···· ···· …" at bounding box center [581, 308] width 842 height 332
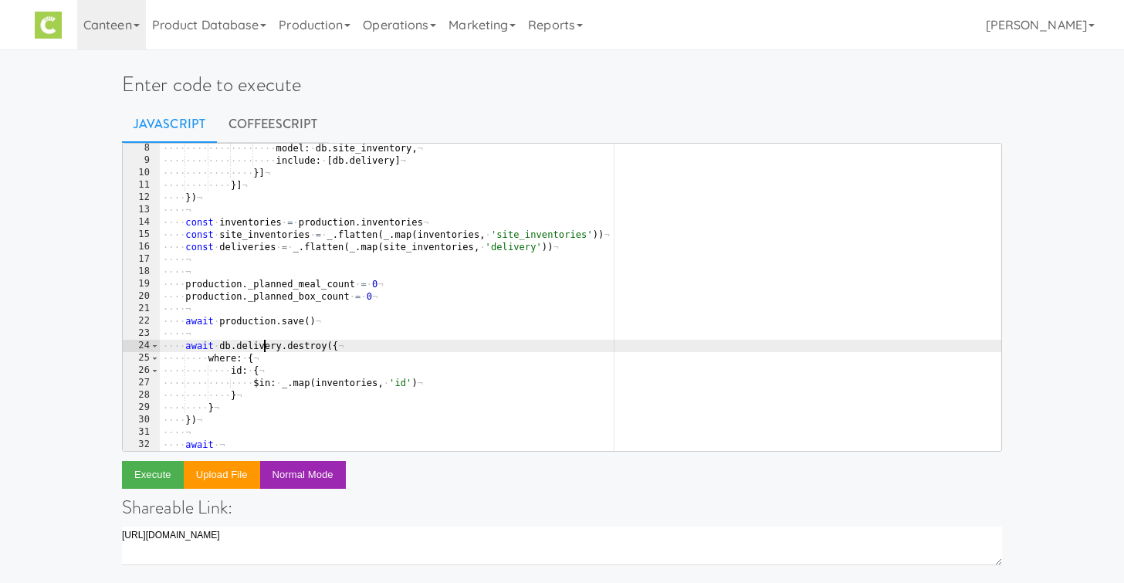
click at [264, 348] on div "···· ···· ···· ···· ···· model : · db . site_inventory , ¬ ···· ···· ···· ···· …" at bounding box center [581, 308] width 842 height 332
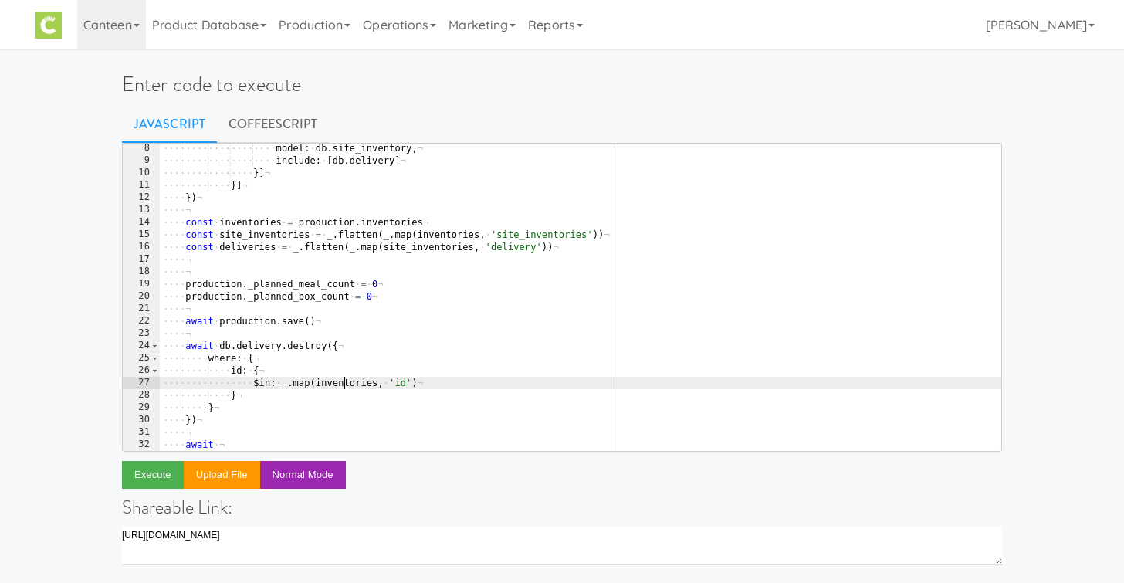
click at [344, 382] on div "···· ···· ···· ···· ···· model : · db . site_inventory , ¬ ···· ···· ···· ···· …" at bounding box center [581, 308] width 842 height 332
click at [256, 249] on div "···· ···· ···· ···· ···· model : · db . site_inventory , ¬ ···· ···· ···· ···· …" at bounding box center [581, 308] width 842 height 332
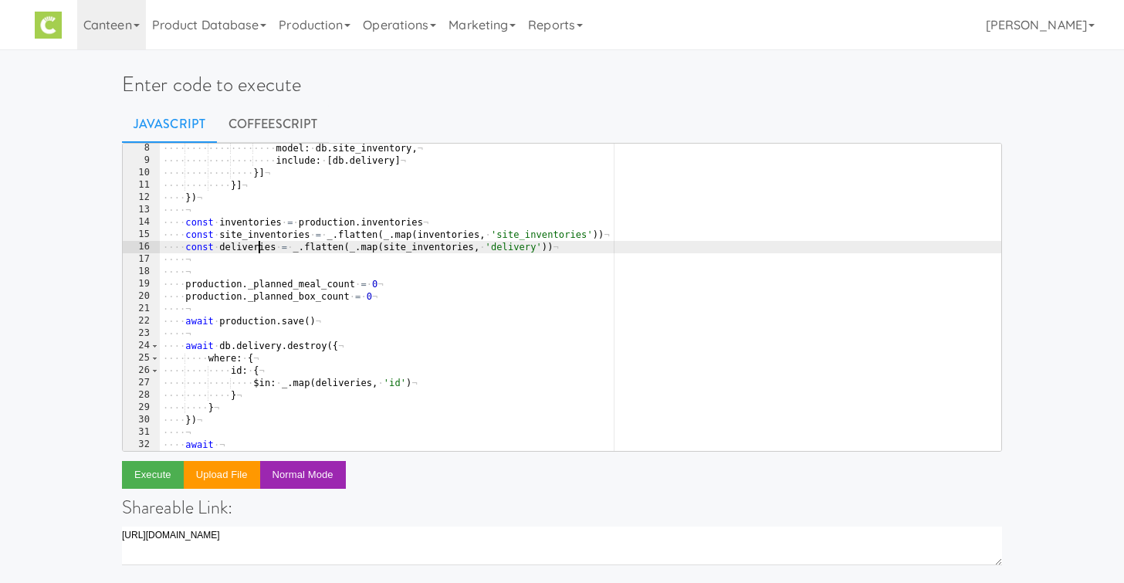
click at [256, 249] on div "···· ···· ···· ···· ···· model : · db . site_inventory , ¬ ···· ···· ···· ···· …" at bounding box center [581, 308] width 842 height 332
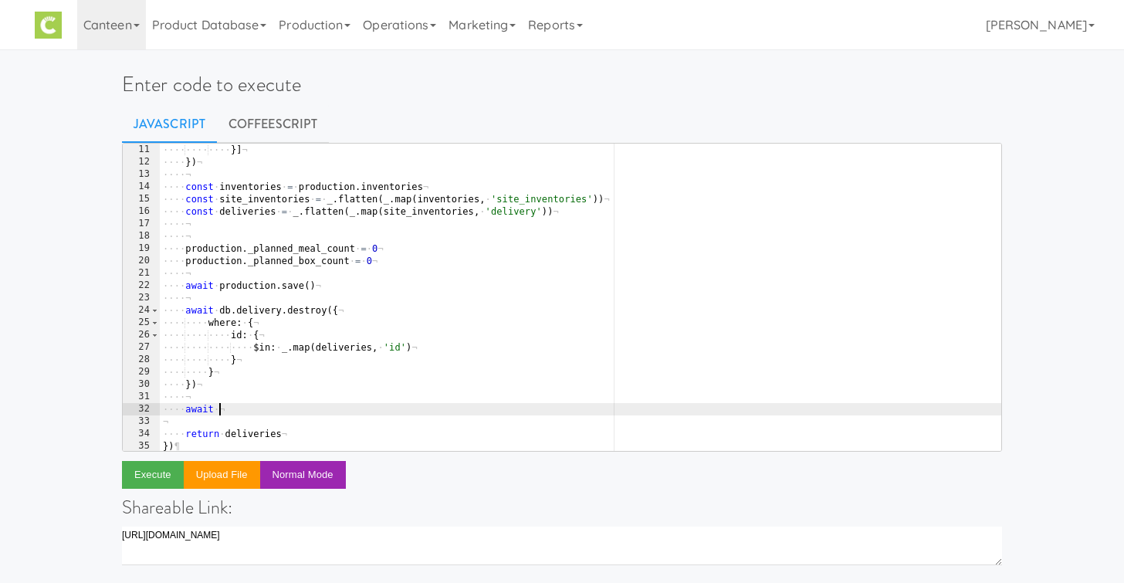
click at [230, 409] on div "···· ···· ···· }] ¬ ···· }) ¬ ···· ¬ ···· const · inventories · = · production …" at bounding box center [581, 310] width 842 height 332
click at [246, 198] on div "···· ···· ···· }] ¬ ···· }) ¬ ···· ¬ ···· const · inventories · = · production …" at bounding box center [581, 310] width 842 height 332
type textarea "const site_inventories = _.flatten(_.map(inventories, 'site_inventories'))"
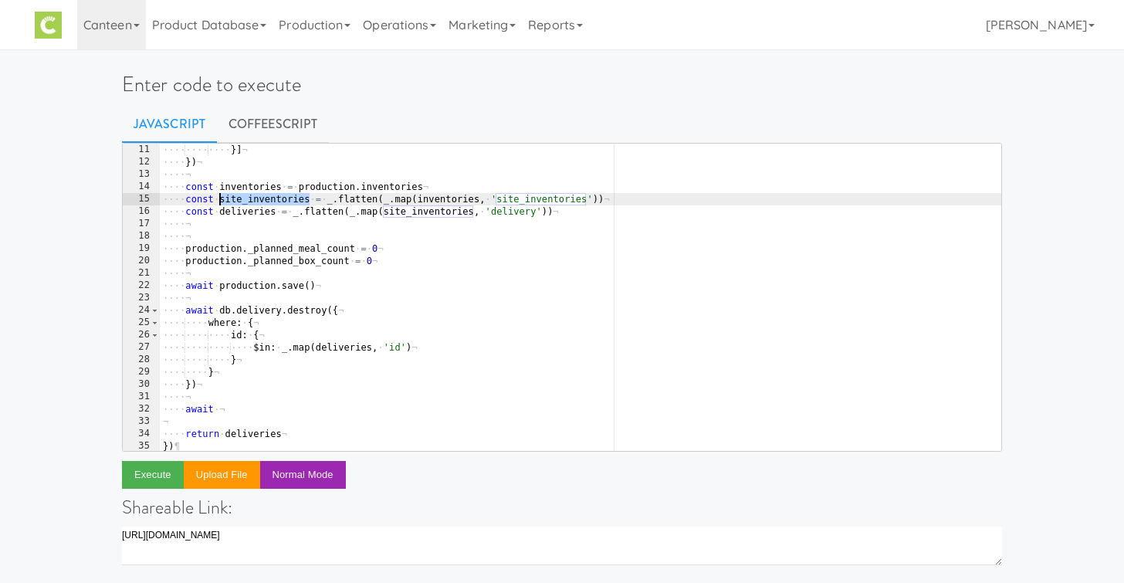
click at [246, 198] on div "···· ···· ···· }] ¬ ···· }) ¬ ···· ¬ ···· const · inventories · = · production …" at bounding box center [581, 310] width 842 height 332
click at [227, 398] on div "···· ···· ···· }] ¬ ···· }) ¬ ···· ¬ ···· const · inventories · = · production …" at bounding box center [581, 310] width 842 height 332
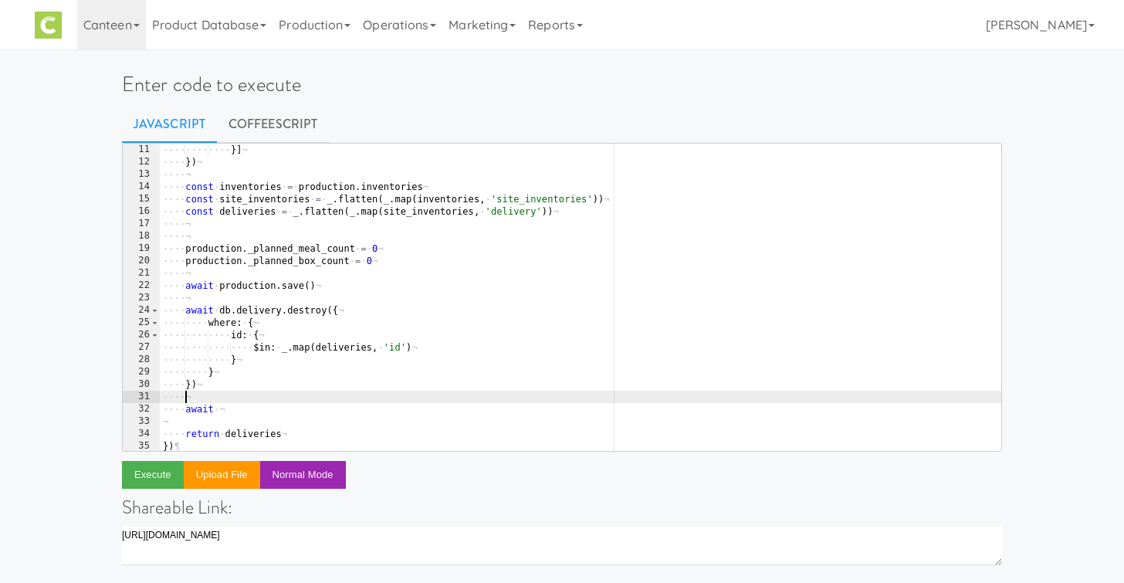
scroll to position [0, 1]
click at [251, 413] on div "···· ···· ···· }] ¬ ···· }) ¬ ···· ¬ ···· const · inventories · = · production …" at bounding box center [581, 310] width 842 height 332
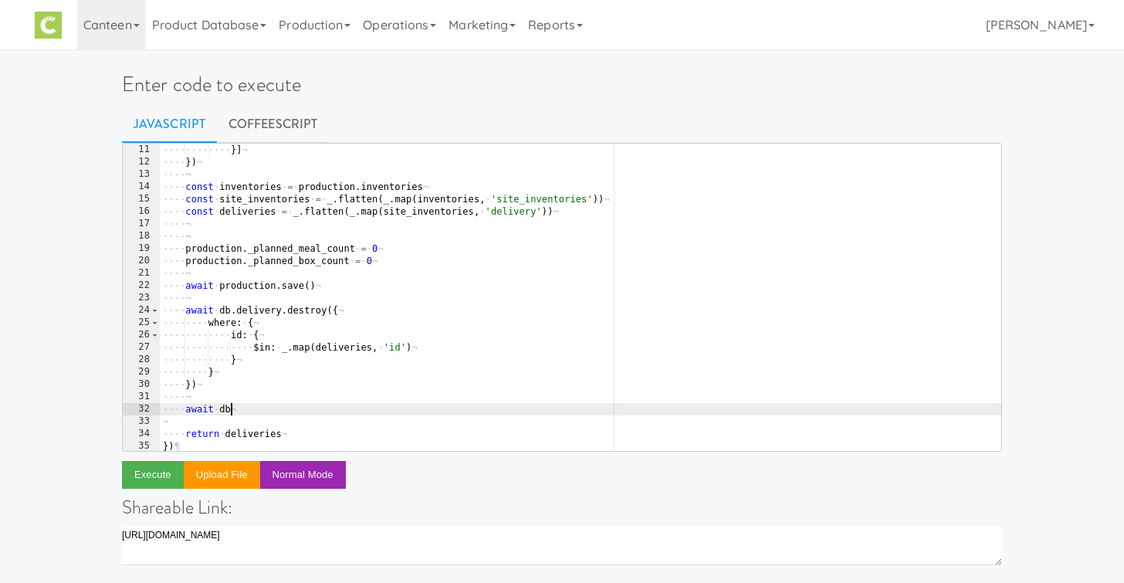
scroll to position [0, 5]
paste textarea "site_inventories"
type textarea "await [DOMAIN_NAME]_[DOMAIN_NAME]({)"
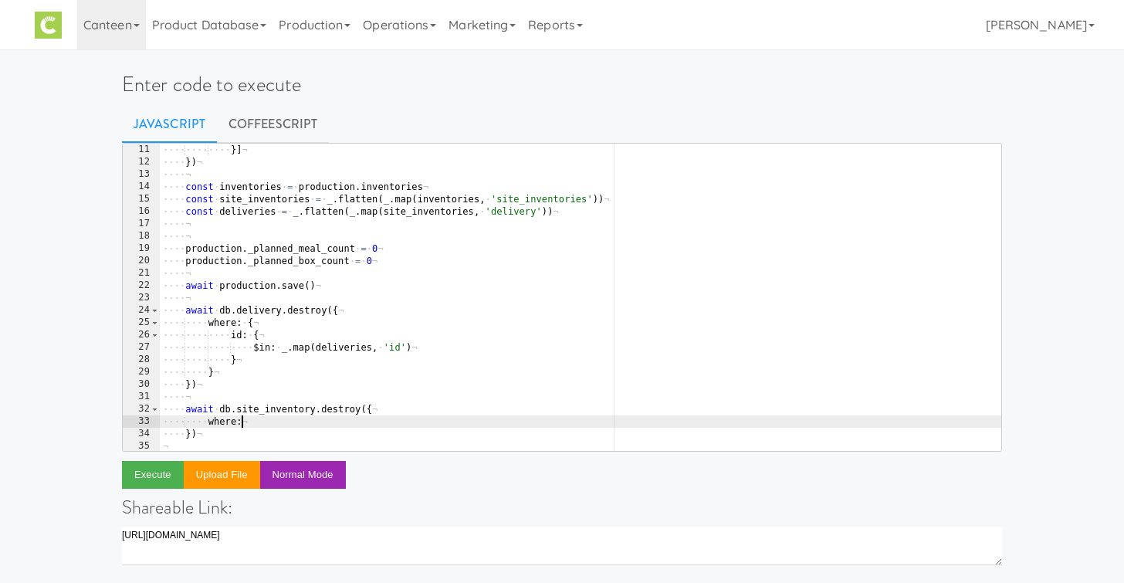
type textarea "where: {"
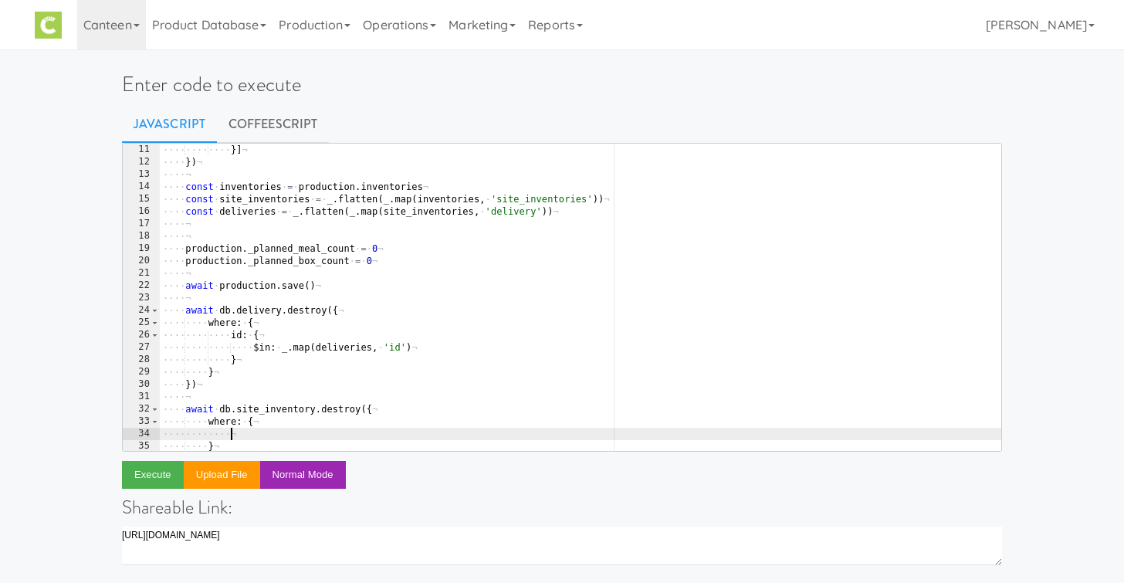
scroll to position [0, 5]
type textarea "id: {"
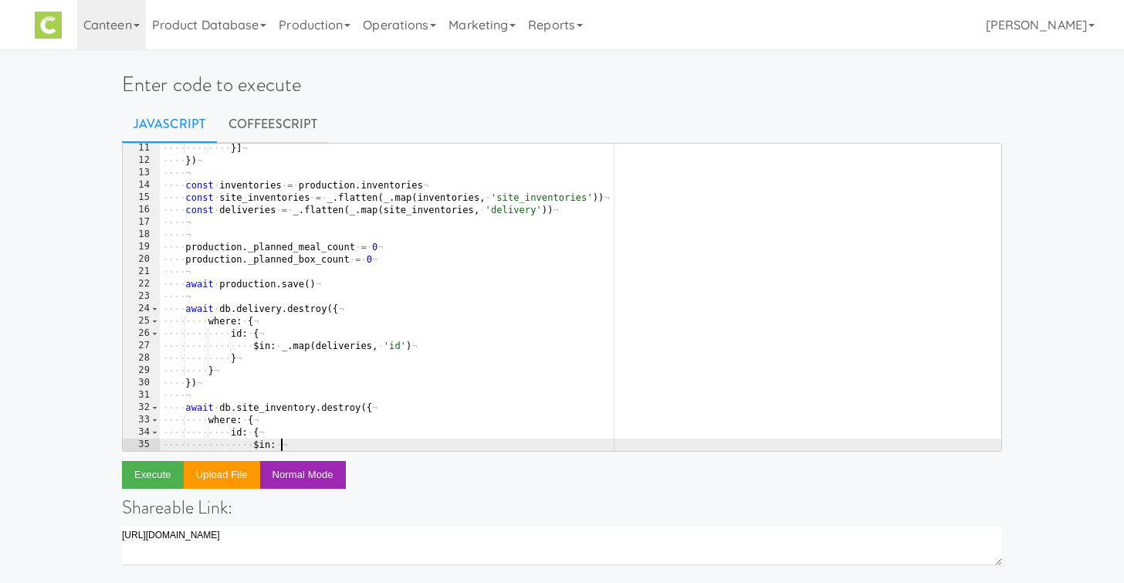
scroll to position [0, 8]
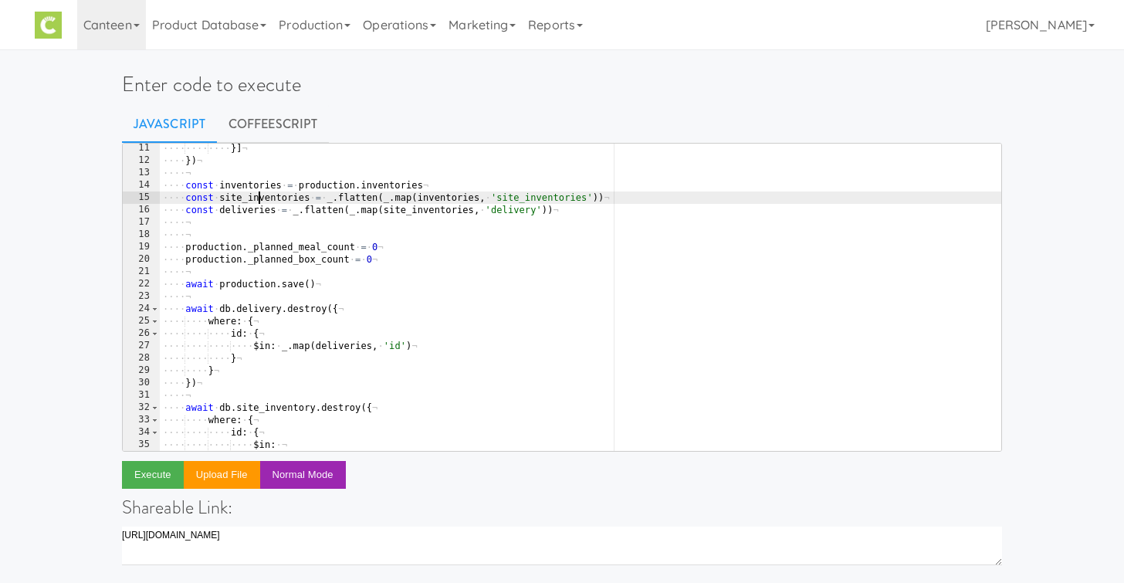
click at [258, 198] on div "···· ···· ···· }] ¬ ···· }) ¬ ···· ¬ ···· const · inventories · = · production …" at bounding box center [581, 308] width 842 height 332
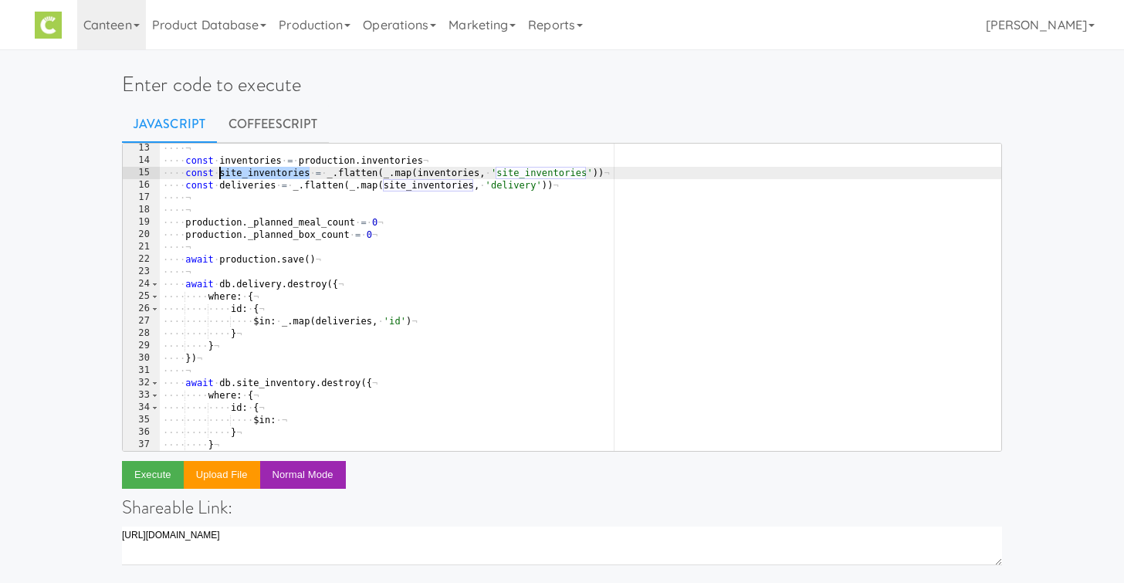
click at [310, 415] on div "···· ¬ ···· const · inventories · = · production . inventories ¬ ···· const · s…" at bounding box center [581, 308] width 842 height 332
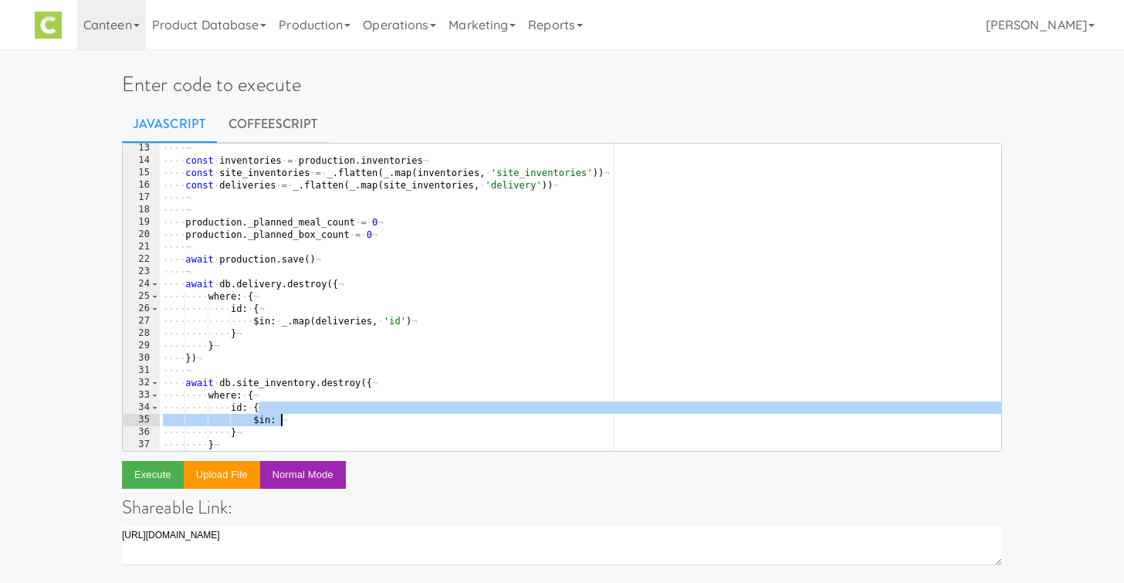
click at [312, 419] on div "···· ¬ ···· const · inventories · = · production . inventories ¬ ···· const · s…" at bounding box center [581, 308] width 842 height 332
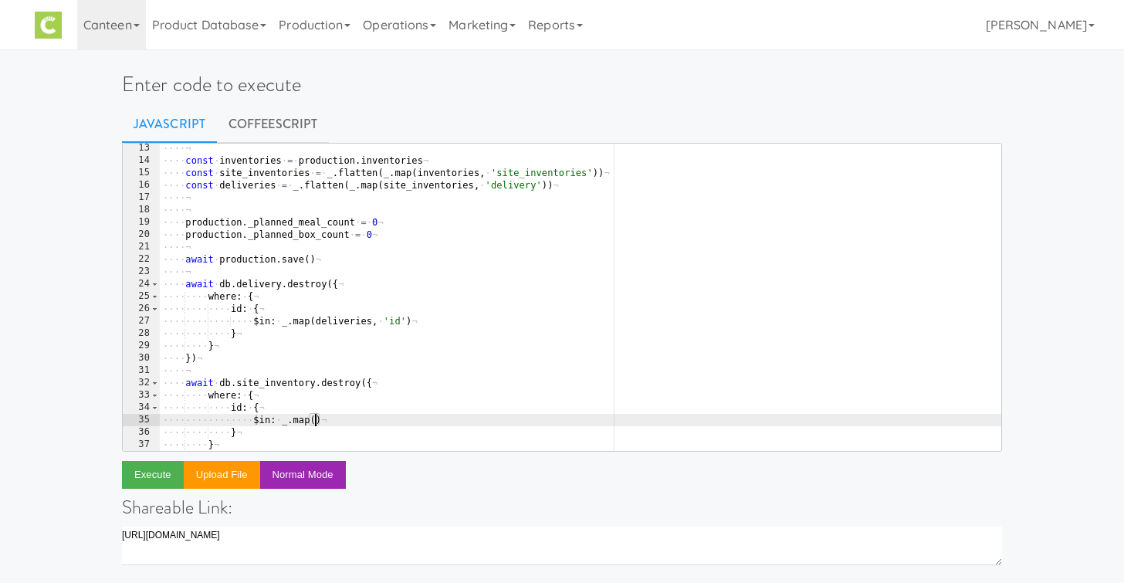
paste textarea "site_inventories)"
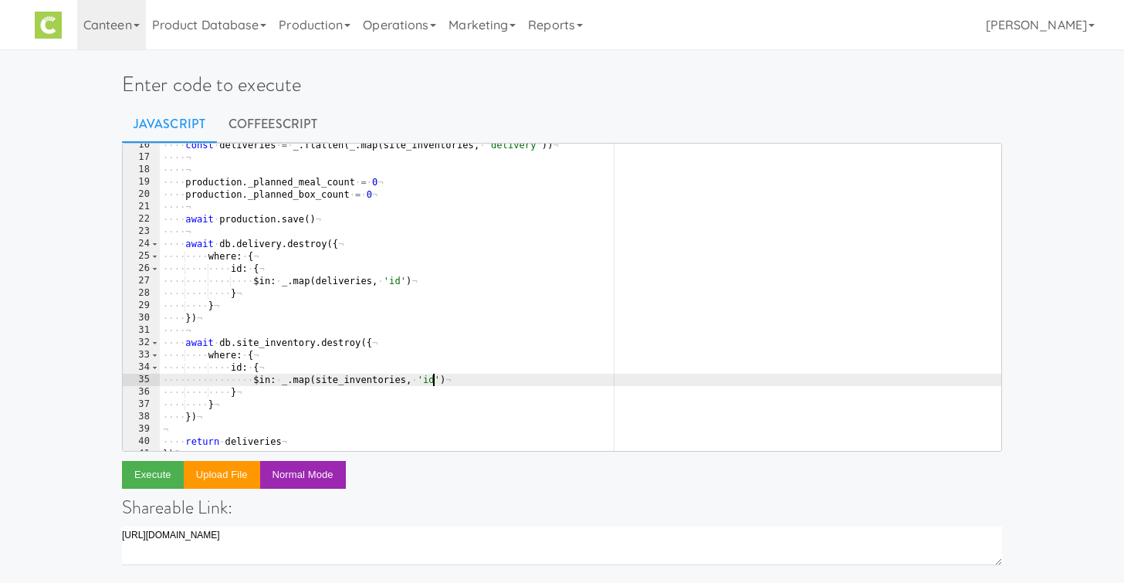
click at [217, 419] on div "···· const · deliveries · = · _ . flatten ( _ . map ( site_inventories , · 'del…" at bounding box center [581, 305] width 842 height 332
type textarea "})"
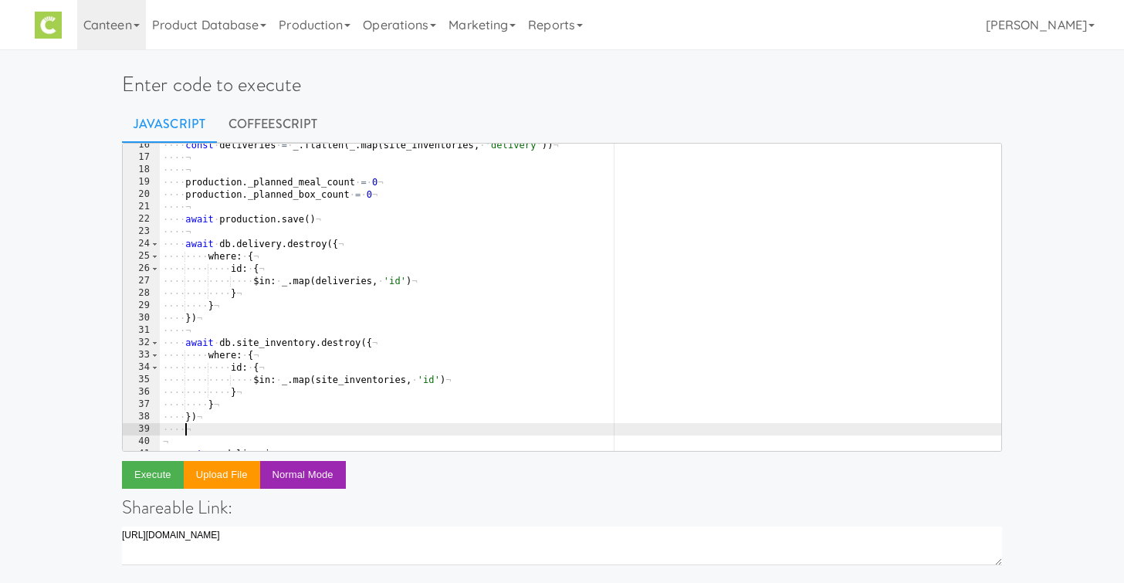
scroll to position [0, 1]
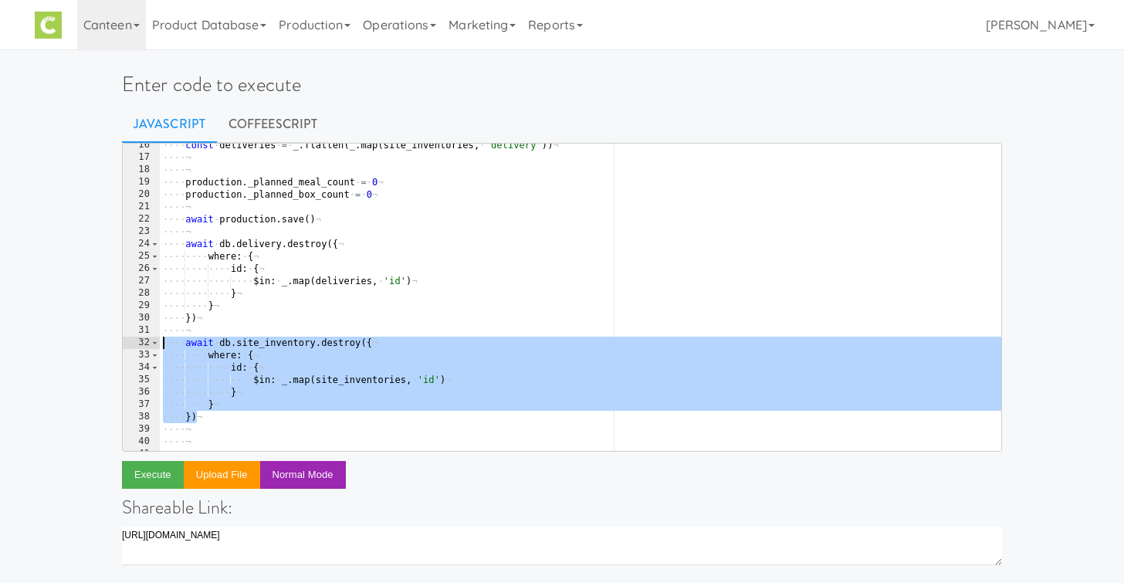
drag, startPoint x: 207, startPoint y: 421, endPoint x: 124, endPoint y: 345, distance: 112.1
click at [124, 345] on pre "16 17 18 19 20 21 22 23 24 25 26 27 28 29 30 31 32 33 34 35 36 37 38 39 40 41 4…" at bounding box center [562, 297] width 880 height 309
type textarea "await [DOMAIN_NAME]_[DOMAIN_NAME]({ where: {"
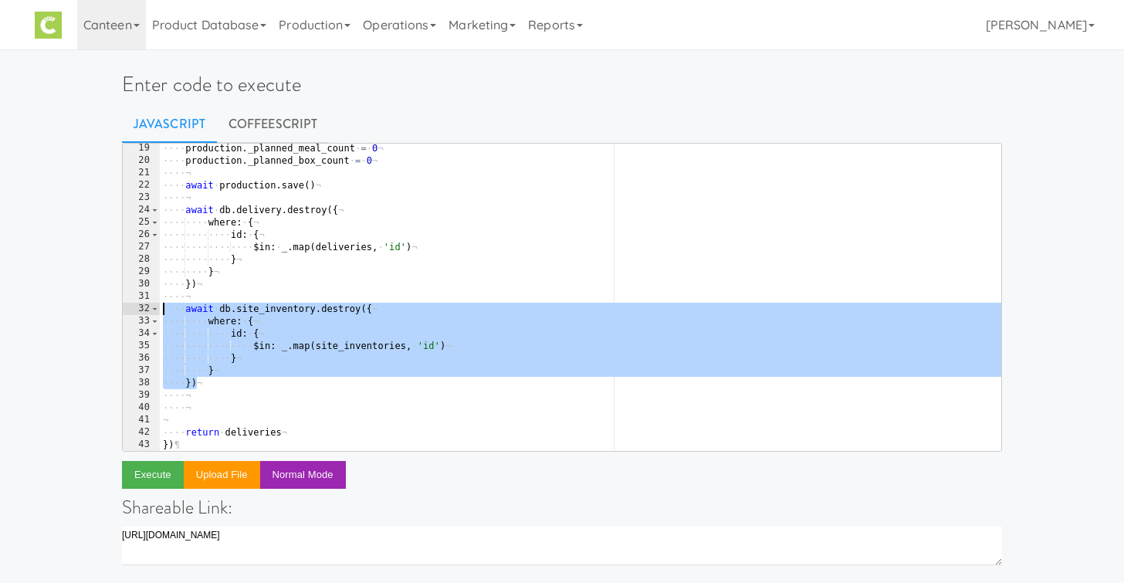
click at [223, 419] on div "···· production . _planned_meal_count · = · 0 ¬ ···· production . _planned_box_…" at bounding box center [581, 308] width 842 height 332
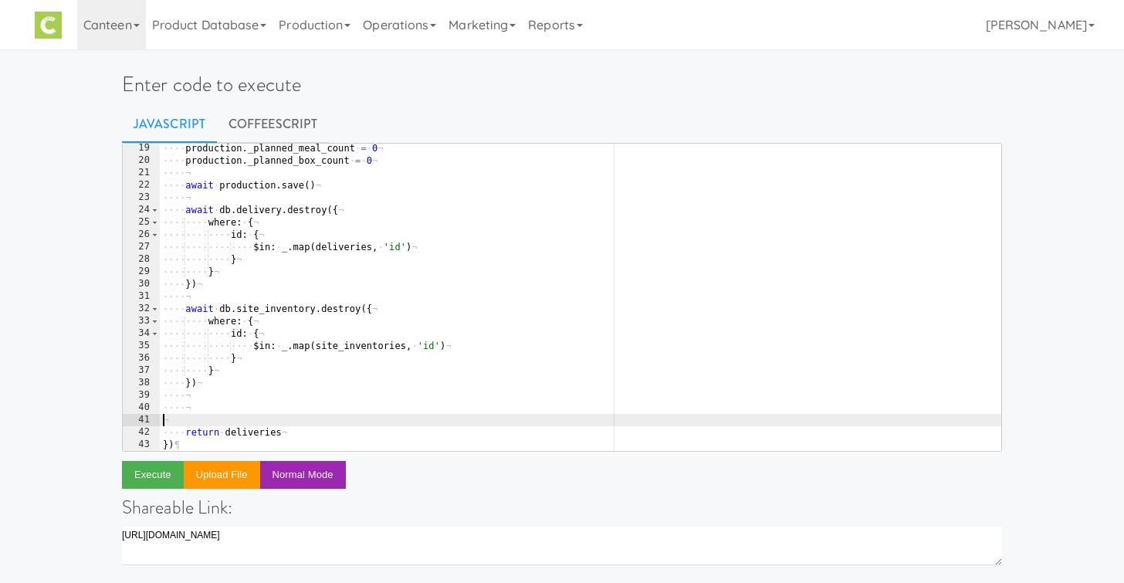
click at [230, 407] on div "···· production . _planned_meal_count · = · 0 ¬ ···· production . _planned_box_…" at bounding box center [581, 308] width 842 height 332
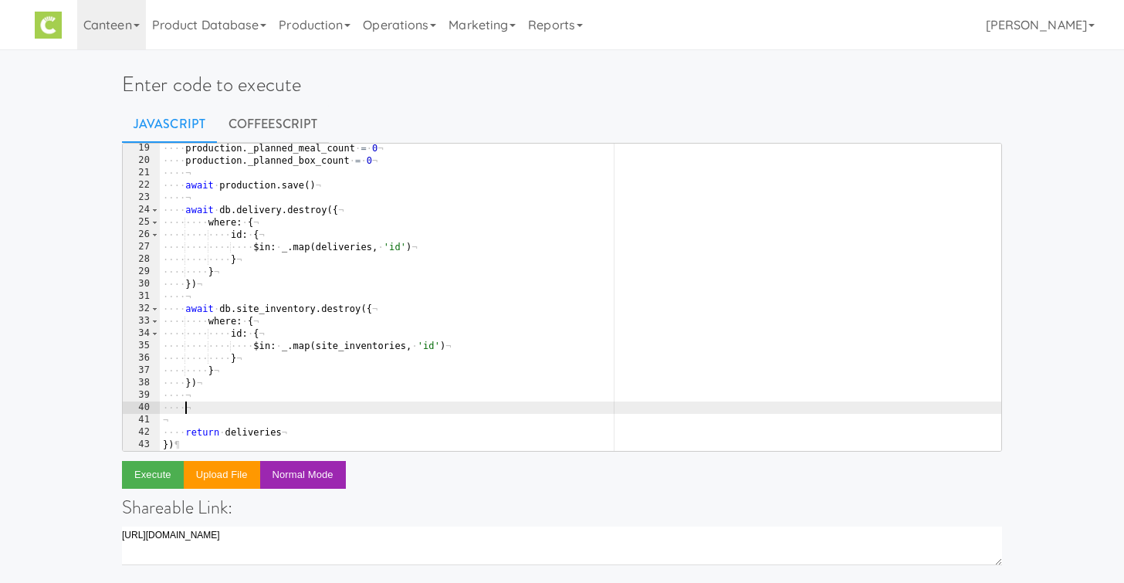
paste textarea "})"
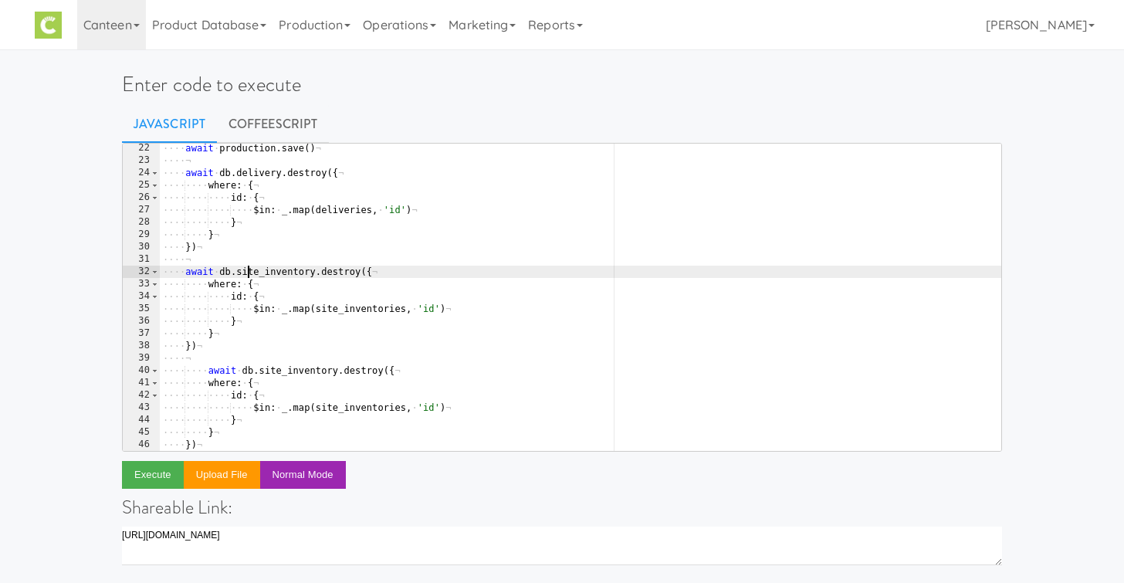
click at [246, 271] on div "···· await · production . save ( ) ¬ ···· ¬ ···· await · db . delivery . destro…" at bounding box center [581, 308] width 842 height 332
type textarea "await [DOMAIN_NAME]_[DOMAIN_NAME]({"
click at [246, 271] on div "···· await · production . save ( ) ¬ ···· ¬ ···· await · db . delivery . destro…" at bounding box center [581, 308] width 842 height 332
click at [297, 361] on div "···· await · production . save ( ) ¬ ···· ¬ ···· await · db . delivery . destro…" at bounding box center [581, 308] width 842 height 332
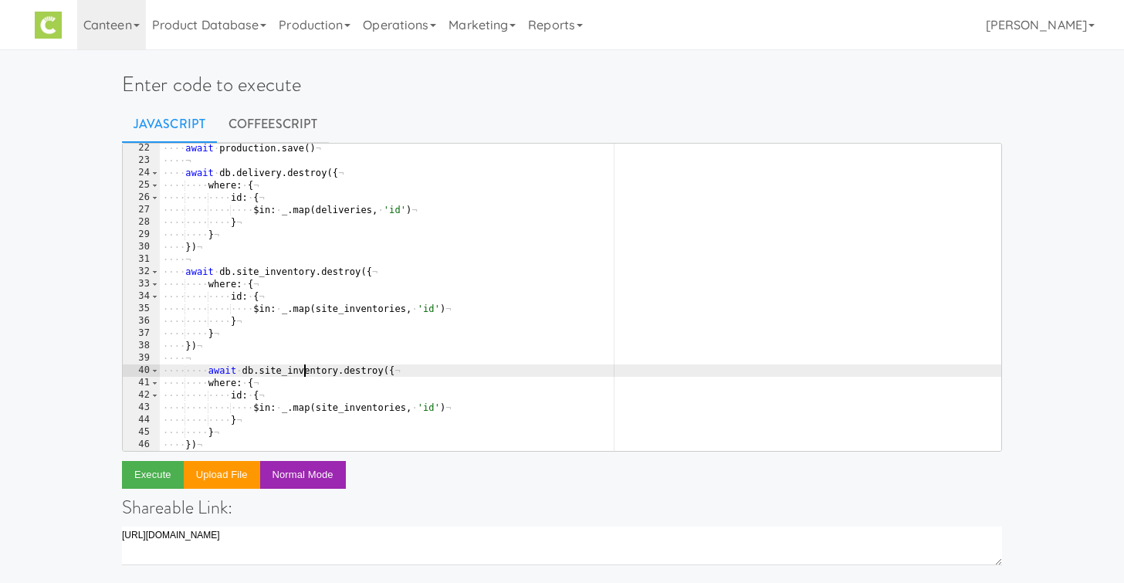
click at [306, 368] on div "···· await · production . save ( ) ¬ ···· ¬ ···· await · db . delivery . destro…" at bounding box center [581, 308] width 842 height 332
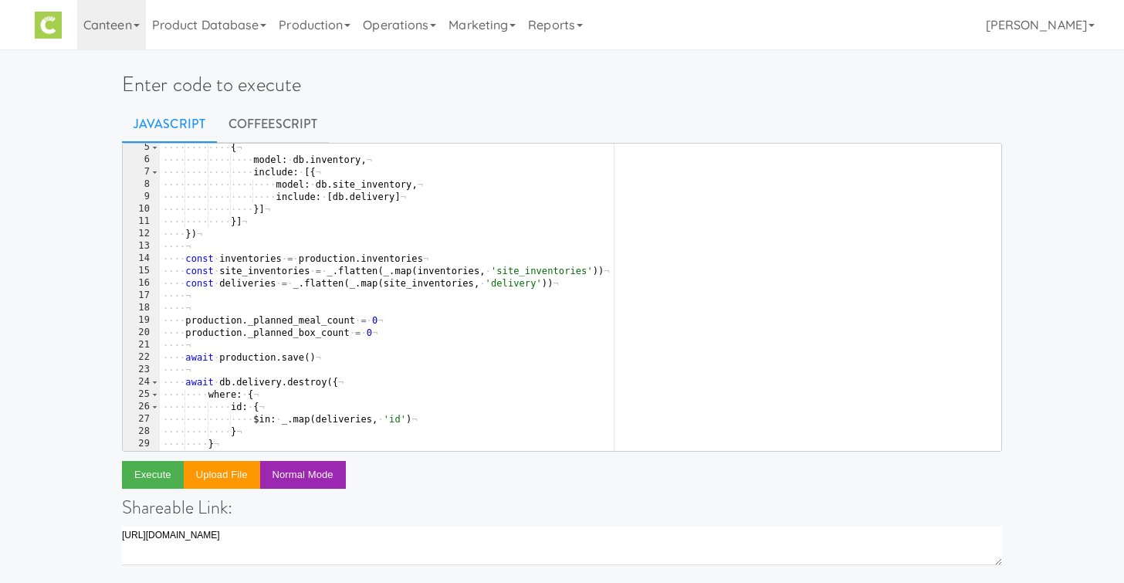
scroll to position [40, 0]
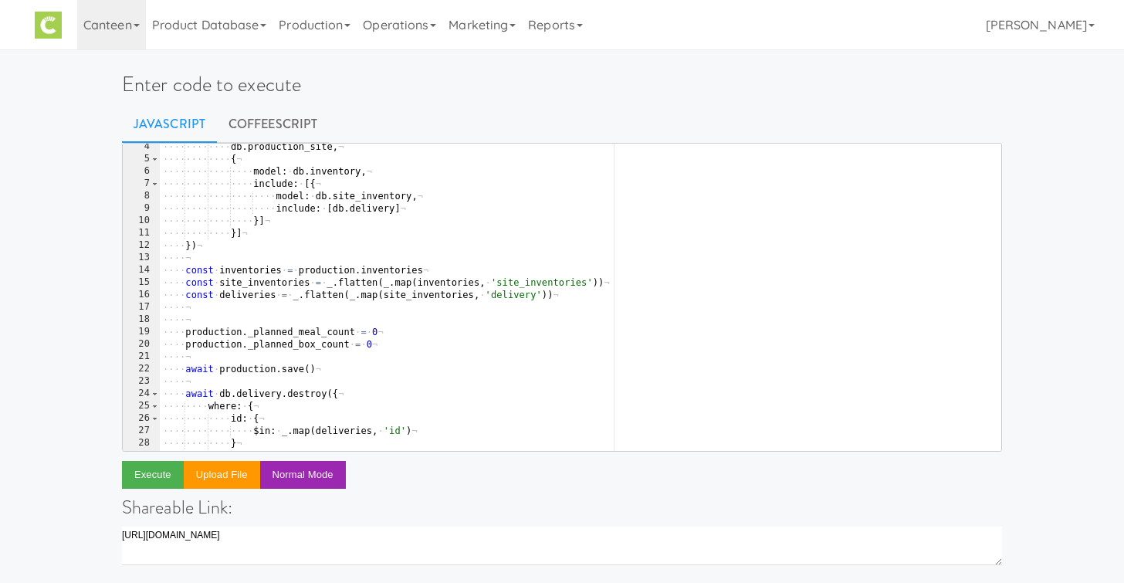
click at [259, 272] on div "···· ···· ···· db . production_site , ¬ ···· ···· ···· { ¬ ···· ···· ···· ···· …" at bounding box center [581, 307] width 842 height 332
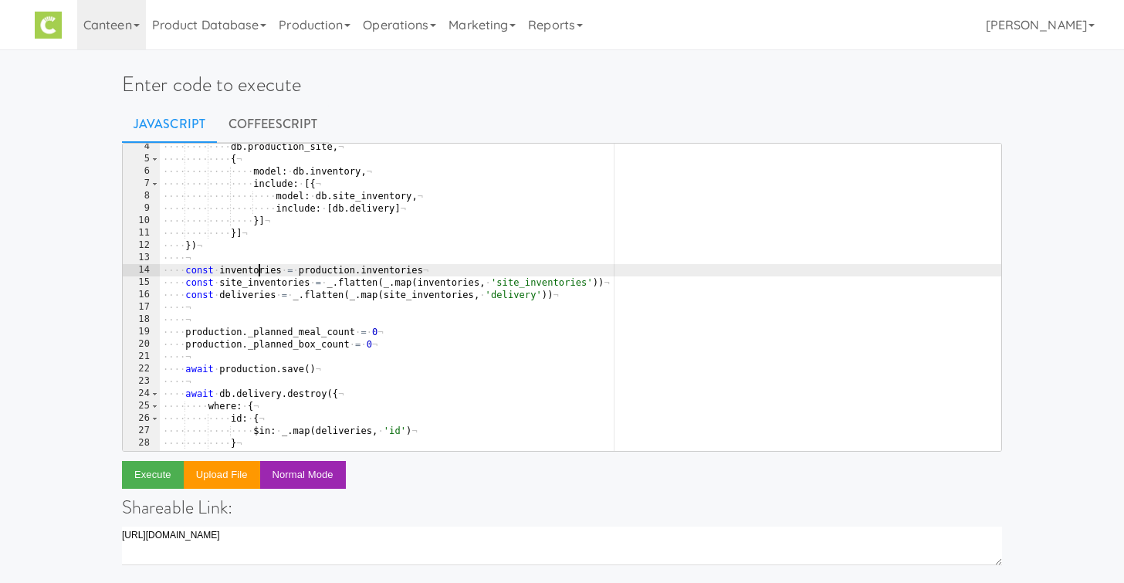
click at [259, 272] on div "···· ···· ···· db . production_site , ¬ ···· ···· ···· { ¬ ···· ···· ···· ···· …" at bounding box center [581, 307] width 842 height 332
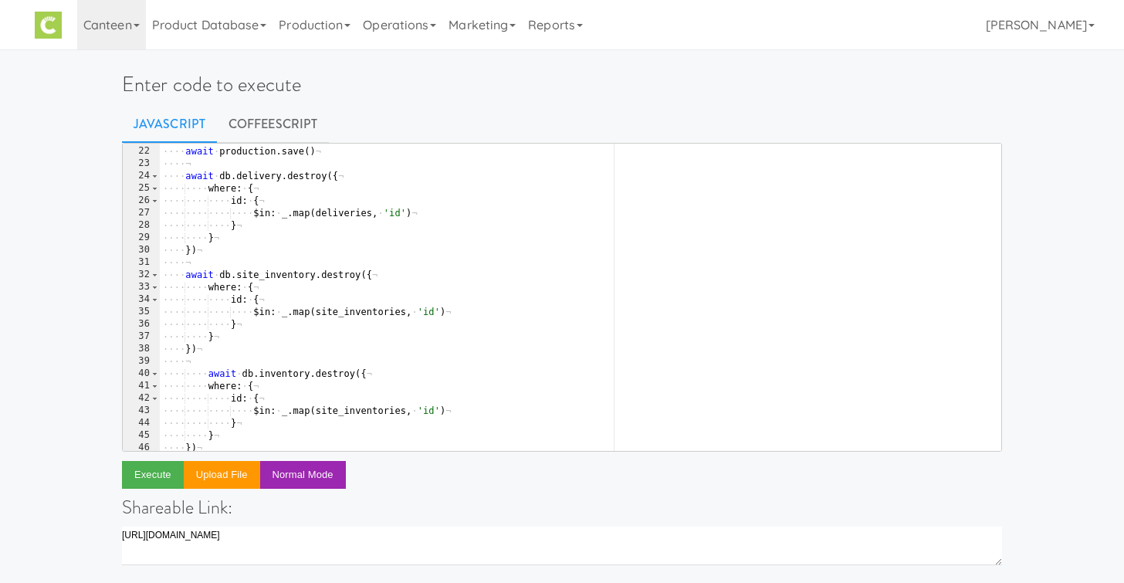
scroll to position [259, 0]
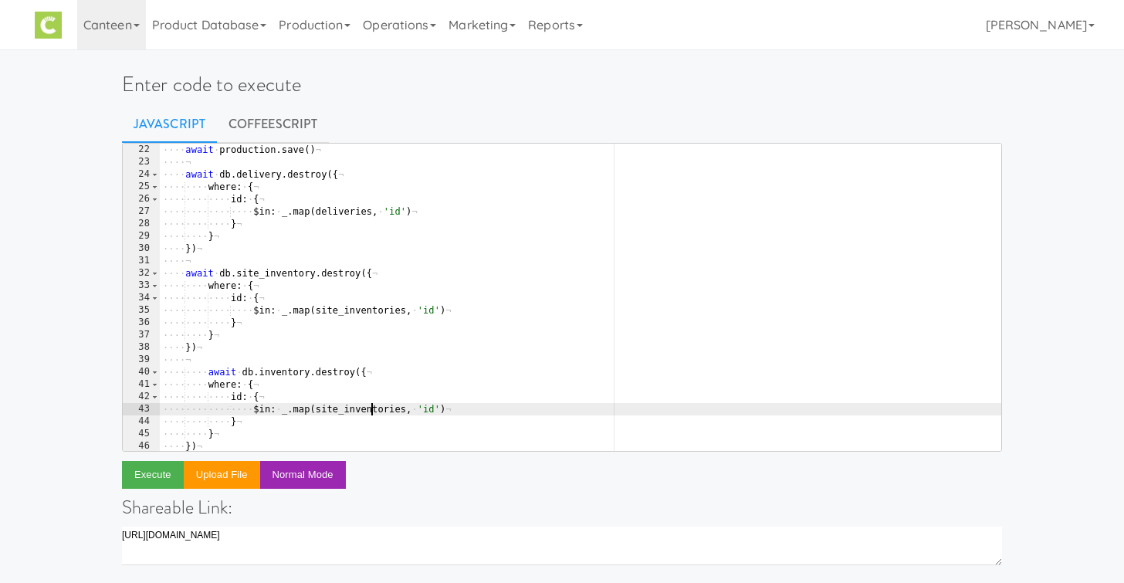
click at [369, 410] on div "···· await · production . save ( ) ¬ ···· ¬ ···· await · db . delivery . destro…" at bounding box center [581, 310] width 842 height 332
paste textarea
type textarea "$in: _.map(inventories, 'id')"
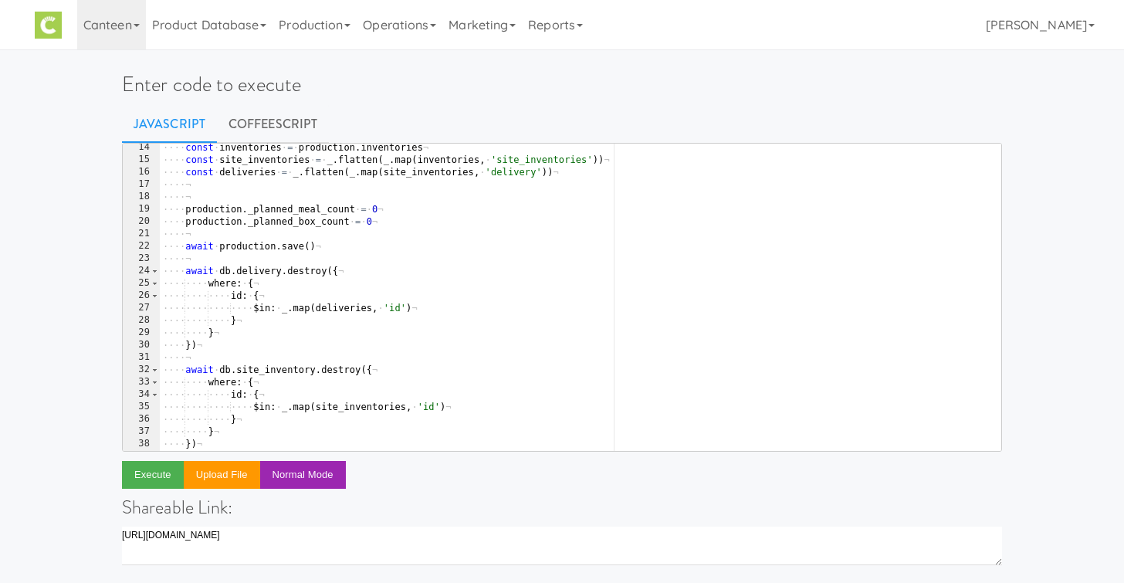
scroll to position [163, 0]
click at [274, 233] on div "···· const · inventories · = · production . inventories ¬ ···· const · site_inv…" at bounding box center [581, 307] width 842 height 332
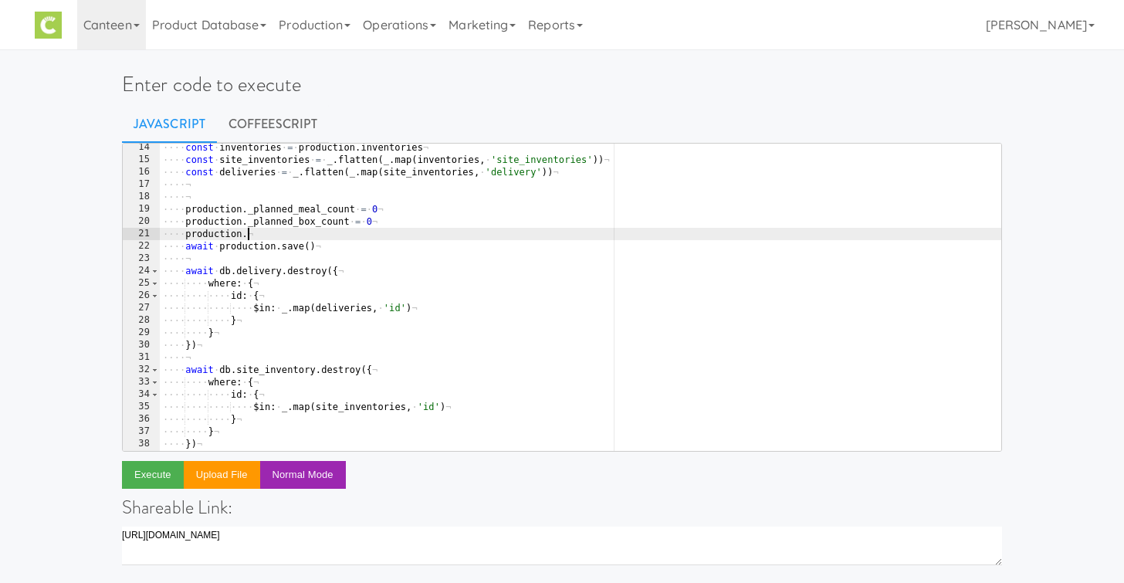
scroll to position [0, 6]
paste textarea "planned_at"
type textarea "production.planned_at = null"
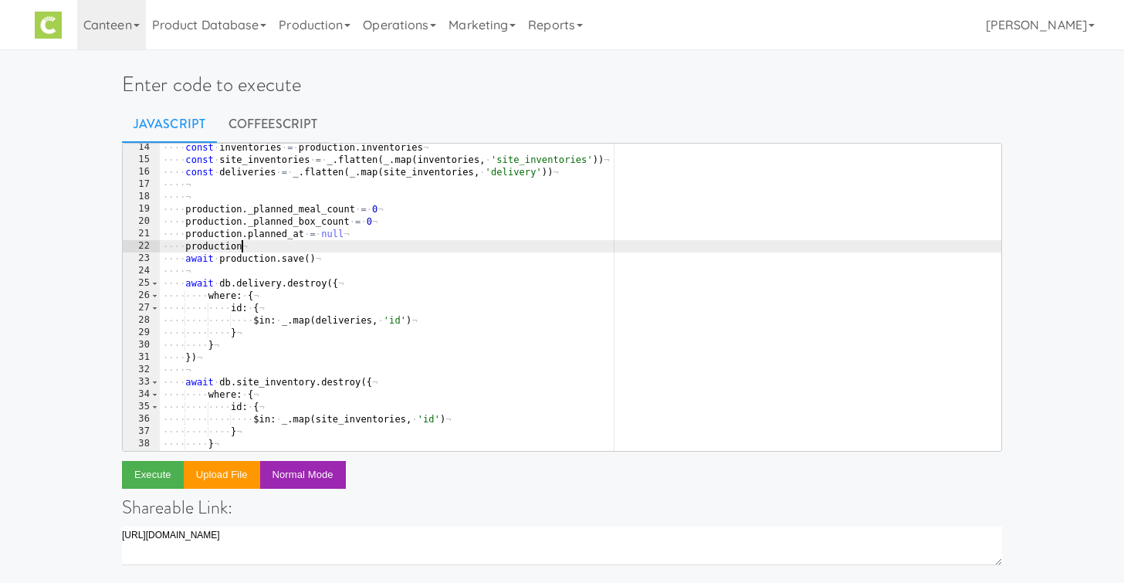
paste textarea "completion_at"
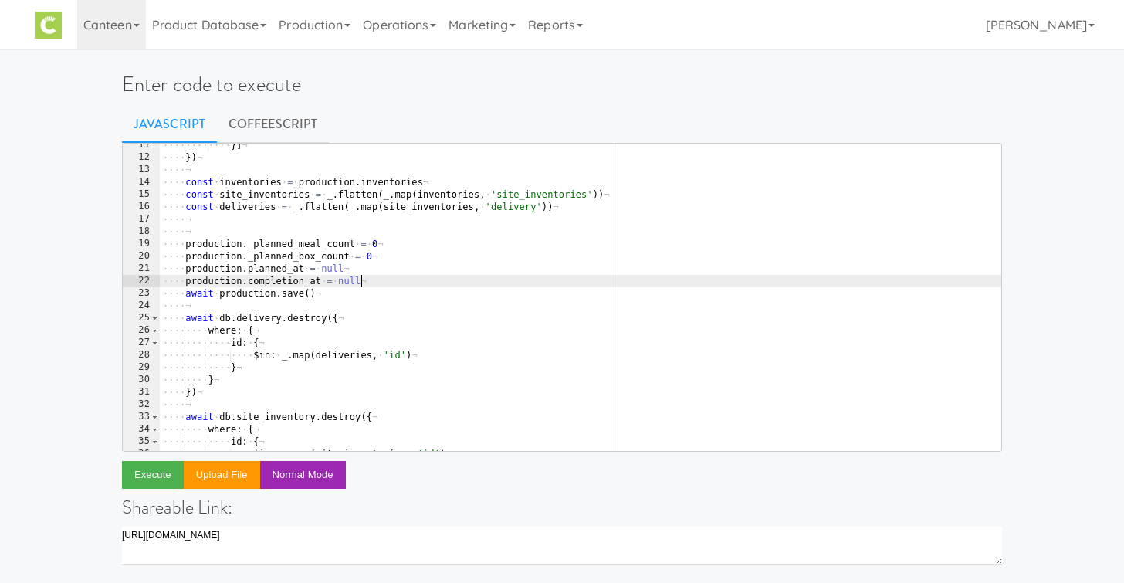
scroll to position [0, 0]
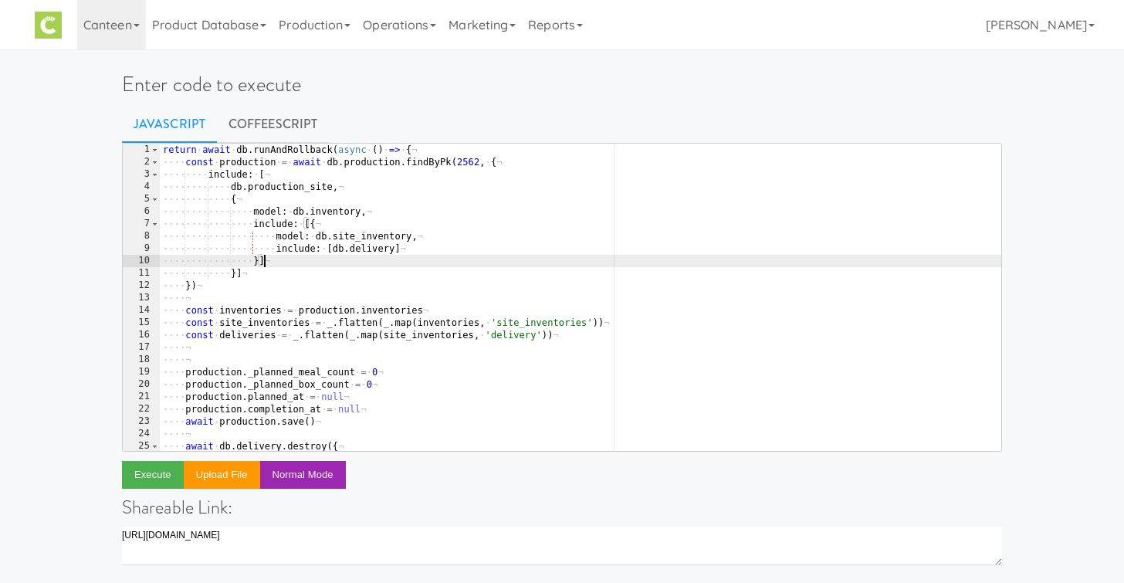
click at [387, 262] on div "return · await · db . runAndRollback ( async · ( ) · => · { ¬ ···· const · prod…" at bounding box center [581, 310] width 842 height 332
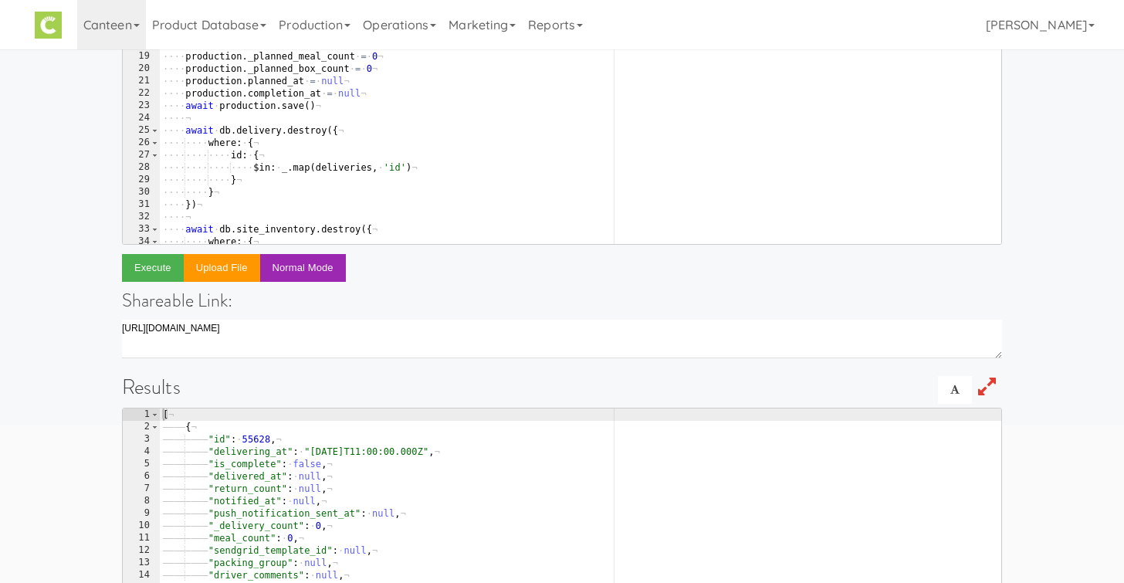
scroll to position [304, 0]
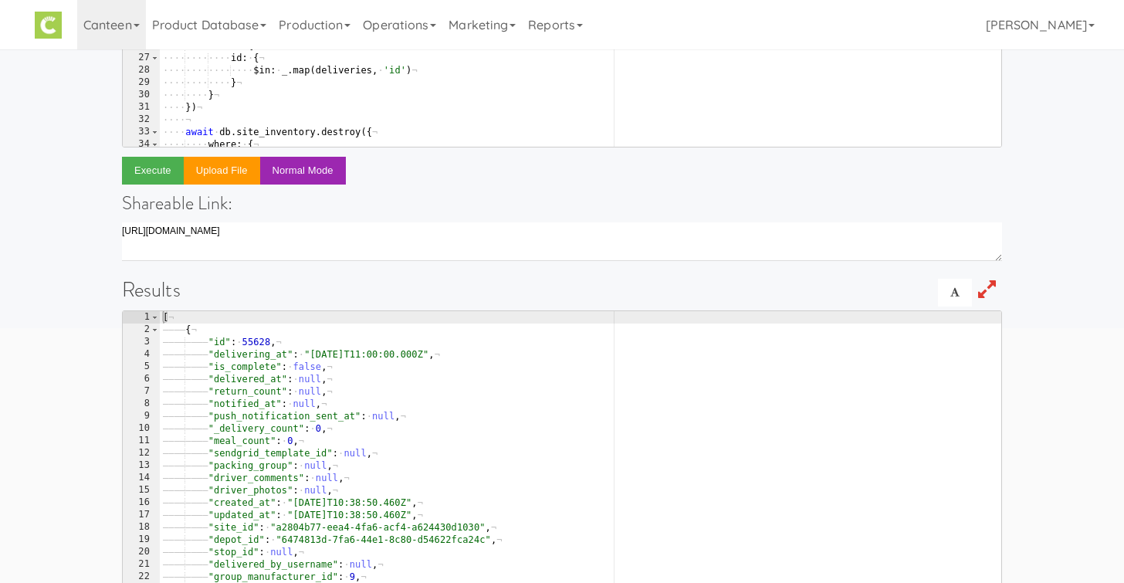
type textarea "}]"
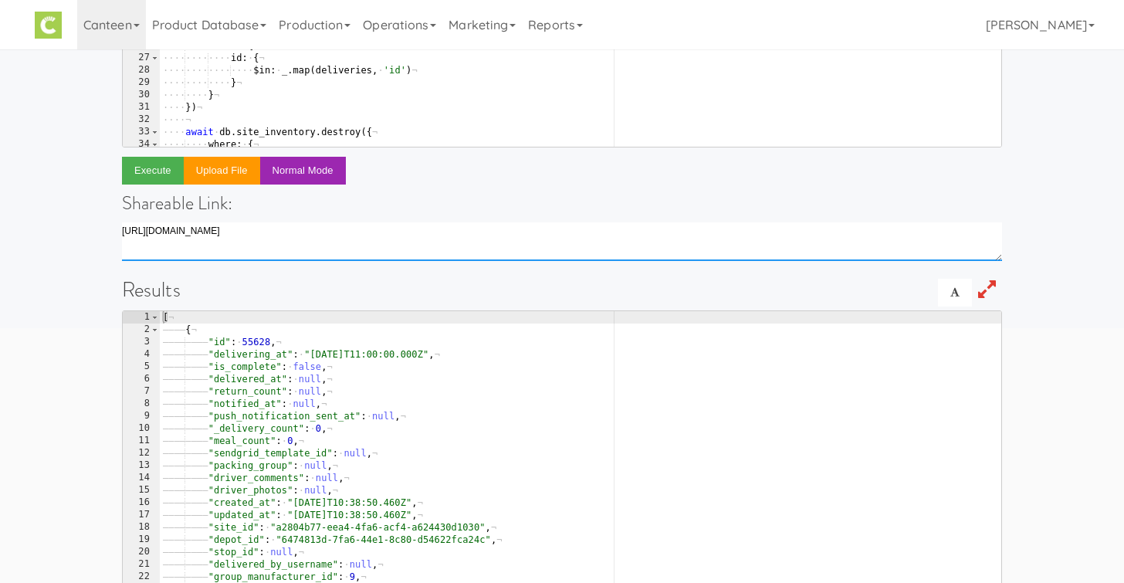
click at [297, 252] on textarea at bounding box center [562, 241] width 880 height 39
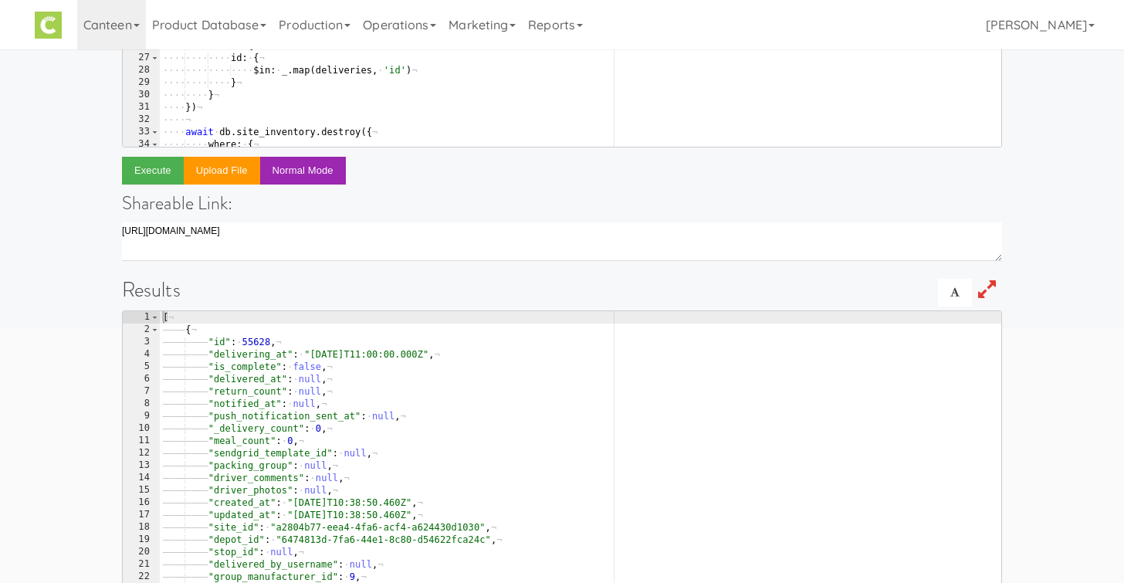
click at [297, 275] on div "}] 9 10 11 12 13 14 15 16 17 18 19 20 21 22 23 24 25 26 27 28 29 30 31 32 33 34…" at bounding box center [562, 229] width 880 height 781
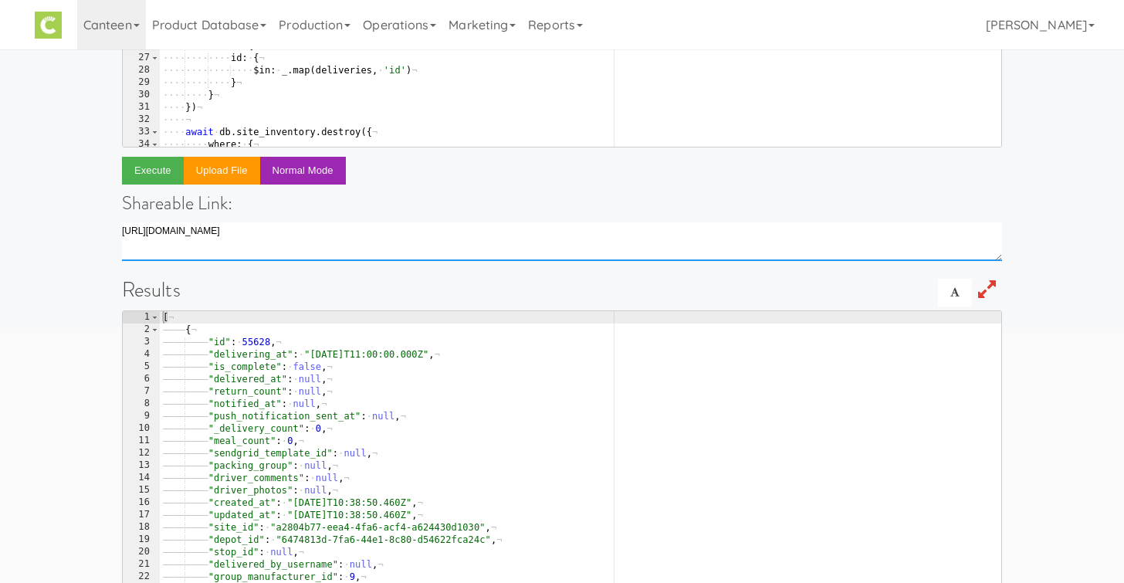
click at [266, 238] on textarea at bounding box center [562, 241] width 880 height 39
type textarea "[URL][DOMAIN_NAME].."
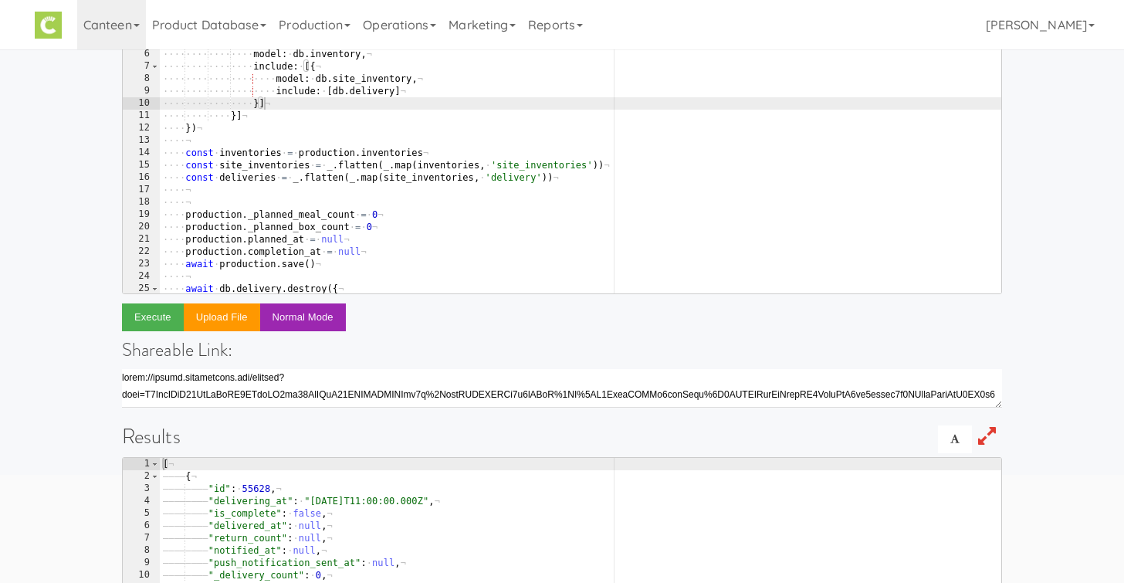
type textarea "production.planned_at = null"
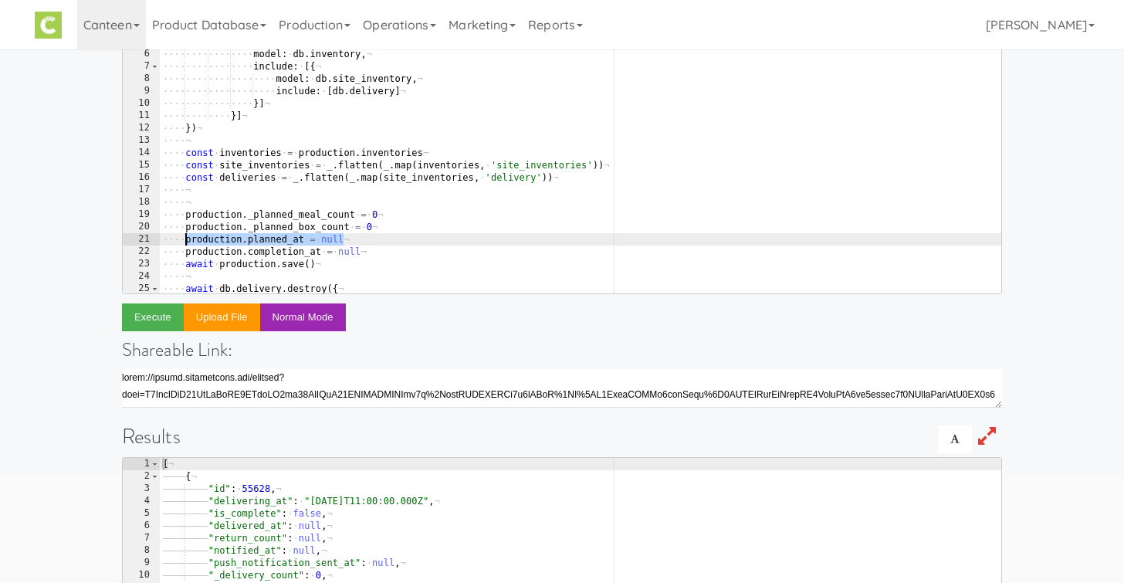
drag, startPoint x: 360, startPoint y: 242, endPoint x: 185, endPoint y: 242, distance: 175.3
click at [185, 242] on div "return · await · db . runAndRollback ( async · ( ) · => · { ¬ ···· const · prod…" at bounding box center [581, 152] width 842 height 332
